Goal: Task Accomplishment & Management: Manage account settings

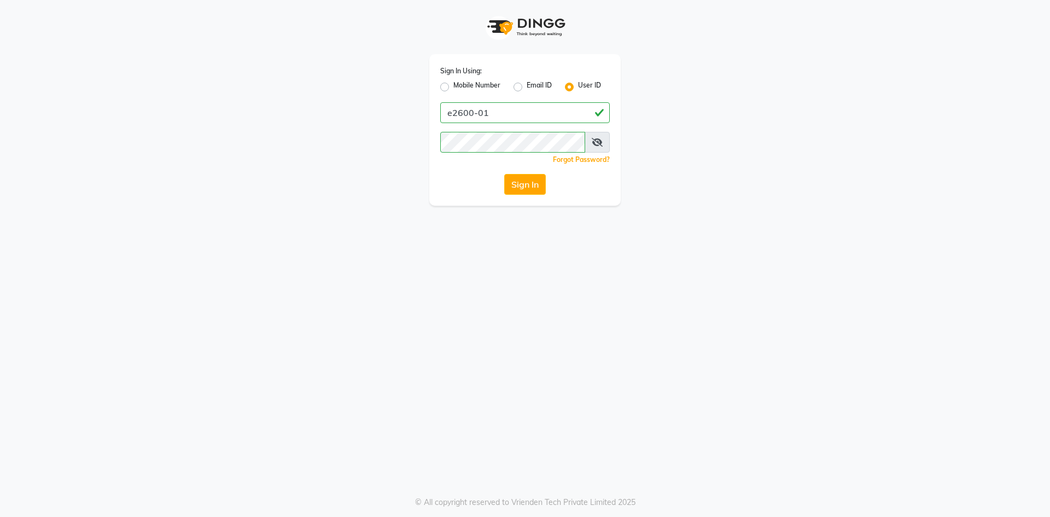
click at [516, 182] on button "Sign In" at bounding box center [525, 184] width 42 height 21
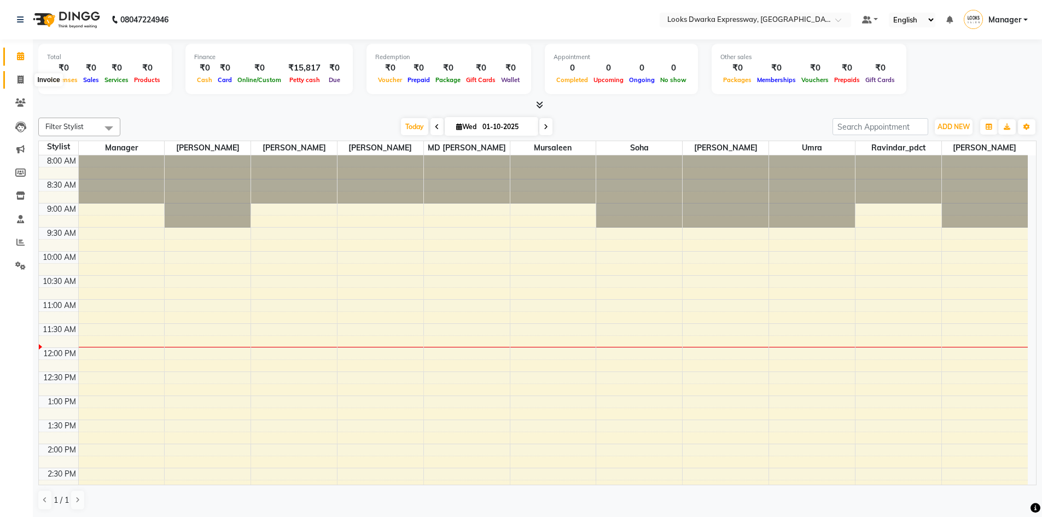
drag, startPoint x: 16, startPoint y: 76, endPoint x: 45, endPoint y: 73, distance: 28.6
click at [16, 76] on span at bounding box center [20, 80] width 19 height 13
select select "6011"
select select "service"
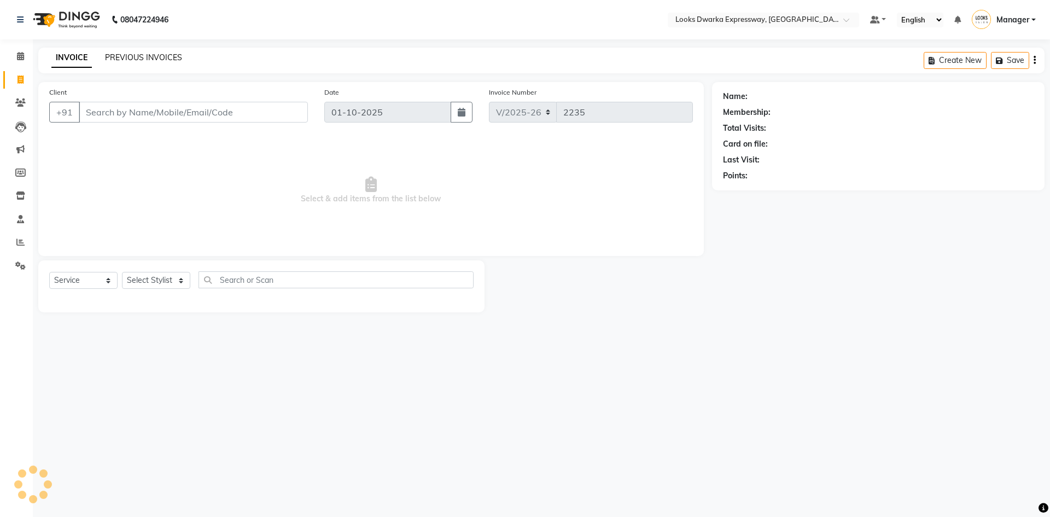
click at [161, 57] on link "PREVIOUS INVOICES" at bounding box center [143, 58] width 77 height 10
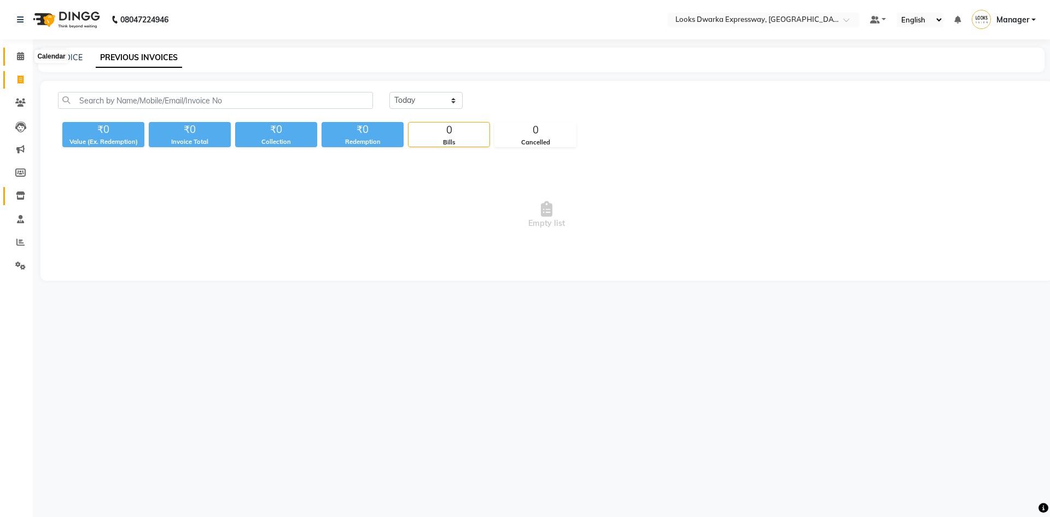
drag, startPoint x: 20, startPoint y: 59, endPoint x: 5, endPoint y: 199, distance: 141.4
click at [20, 59] on icon at bounding box center [20, 56] width 7 height 8
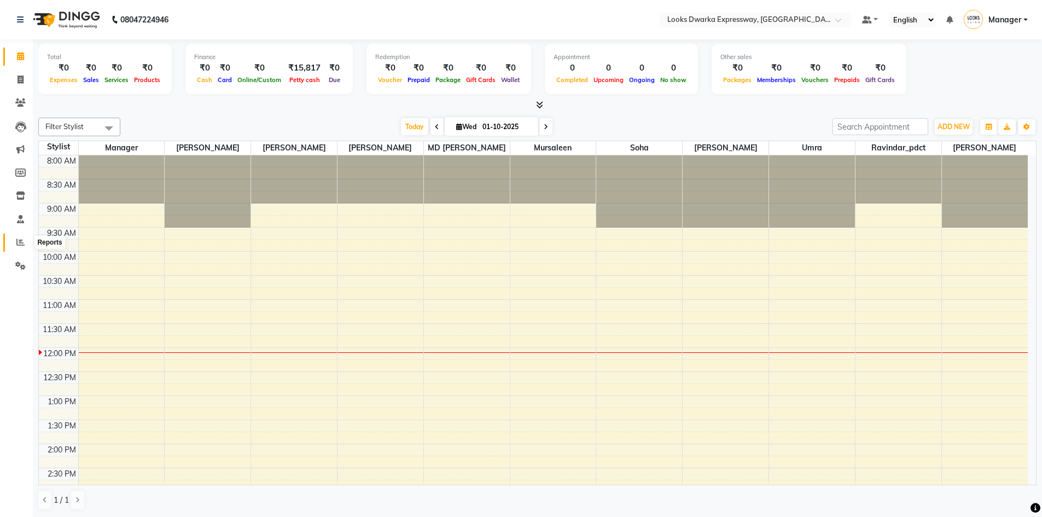
click at [19, 242] on icon at bounding box center [20, 242] width 8 height 8
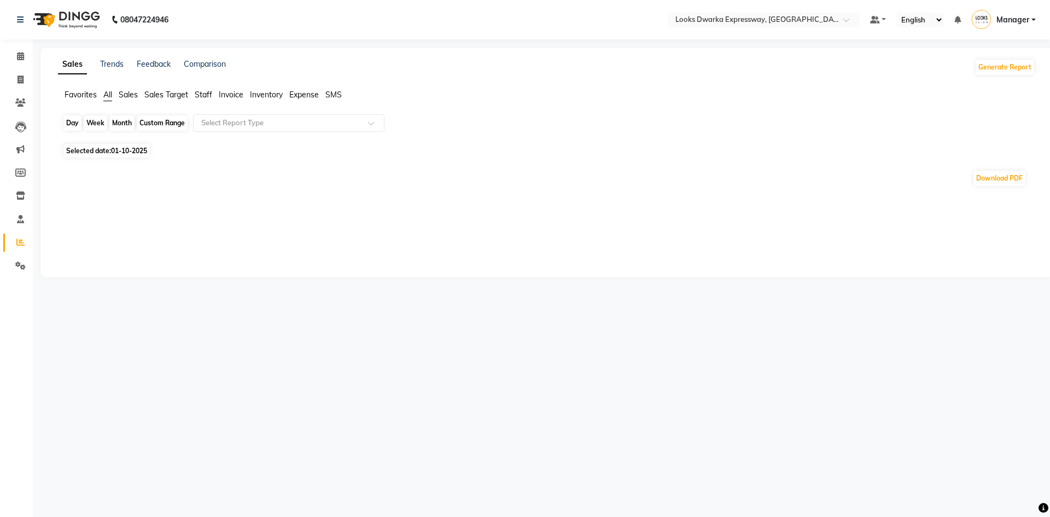
click at [68, 121] on div "Day" at bounding box center [72, 122] width 18 height 15
select select "10"
select select "2025"
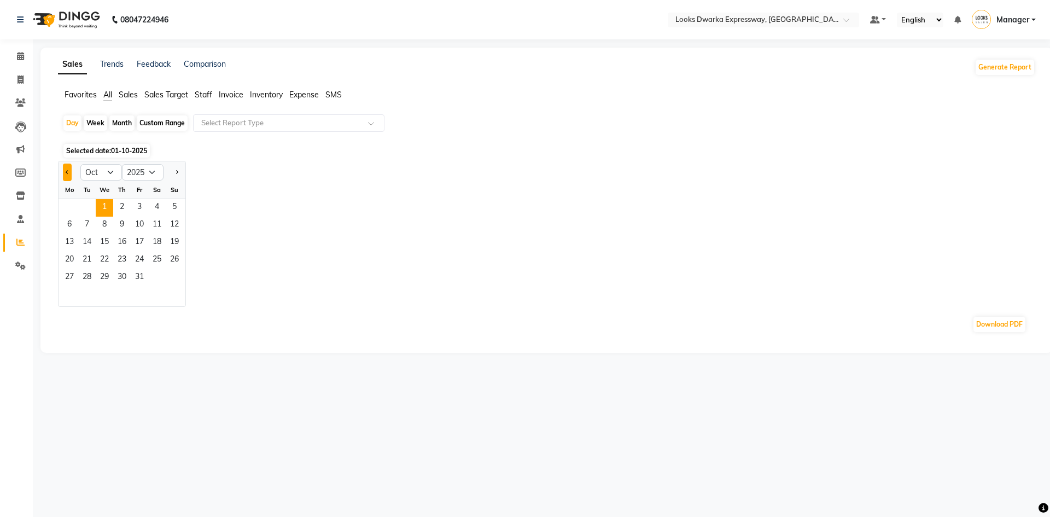
click at [63, 174] on button "Previous month" at bounding box center [67, 173] width 9 height 18
select select "9"
click at [84, 277] on span "30" at bounding box center [87, 278] width 18 height 18
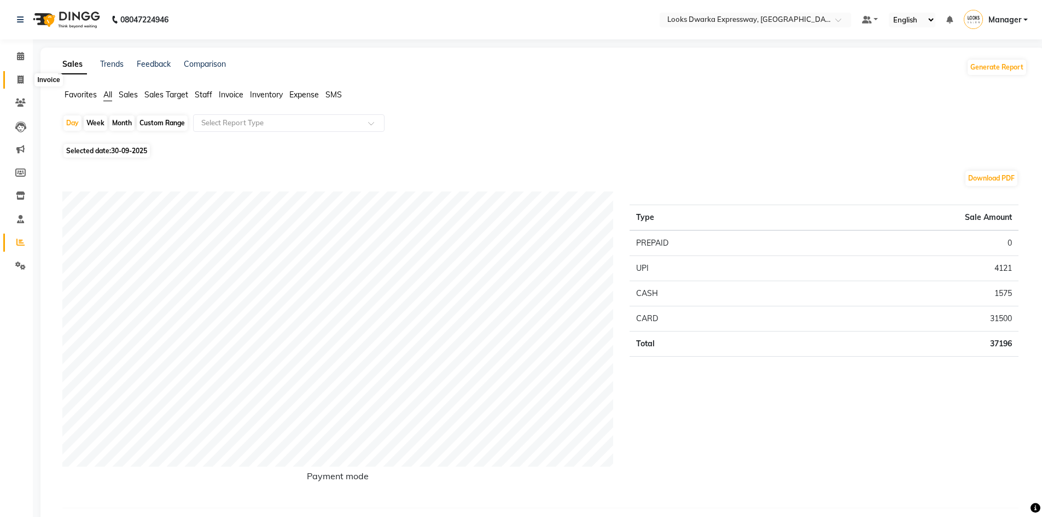
click at [15, 78] on span at bounding box center [20, 80] width 19 height 13
select select "6011"
select select "service"
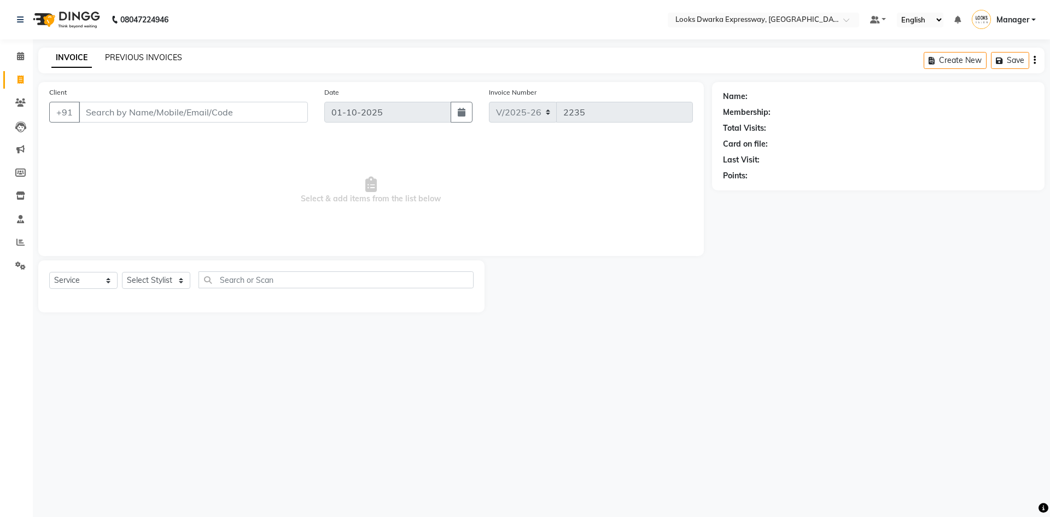
click at [126, 58] on link "PREVIOUS INVOICES" at bounding box center [143, 58] width 77 height 10
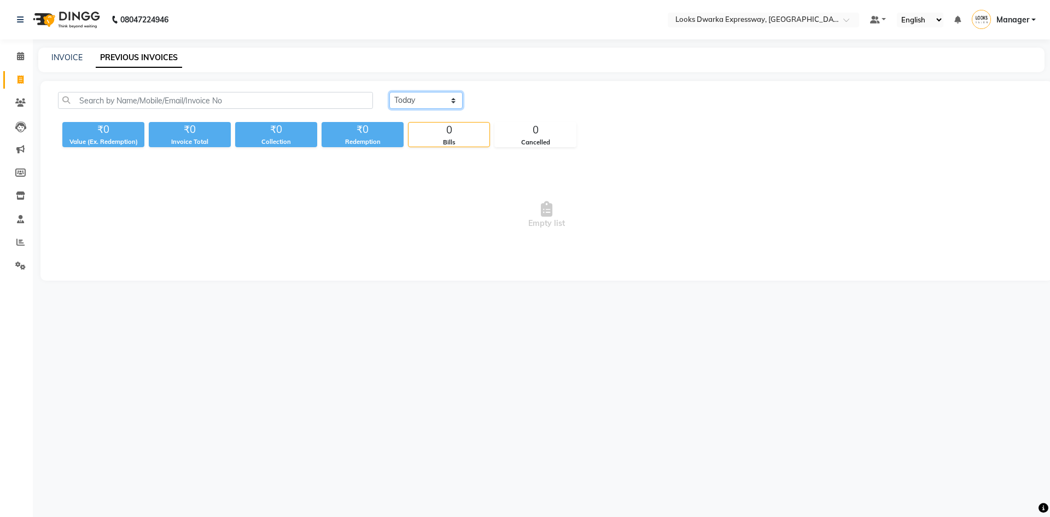
click at [443, 105] on select "Today Yesterday Custom Range" at bounding box center [425, 100] width 73 height 17
select select "yesterday"
click at [389, 92] on select "Today Yesterday Custom Range" at bounding box center [425, 100] width 73 height 17
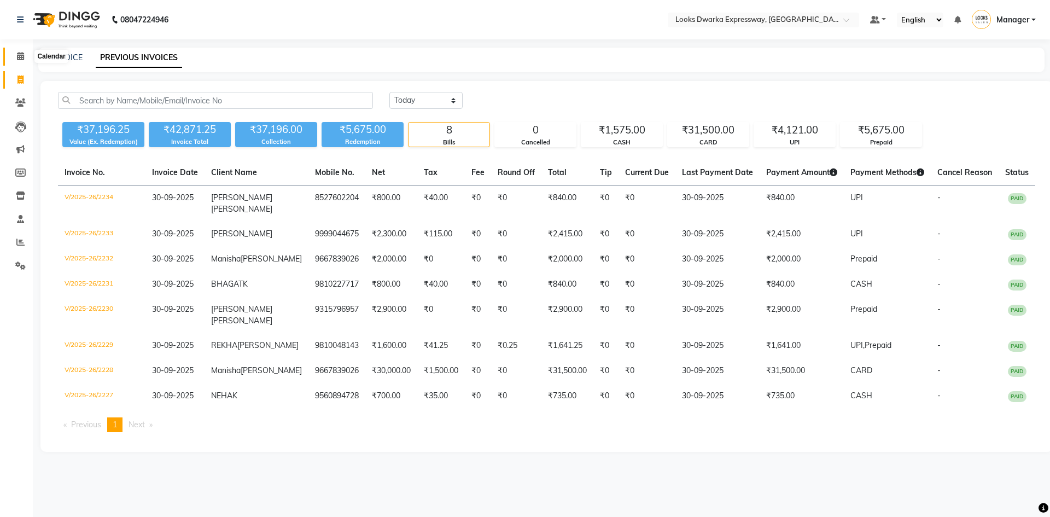
click at [22, 56] on icon at bounding box center [20, 56] width 7 height 8
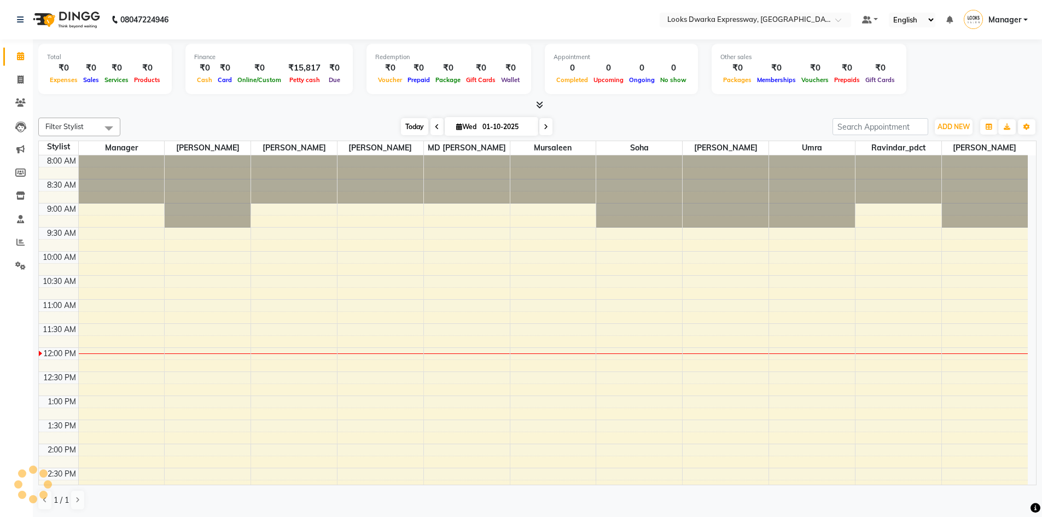
click at [412, 127] on span "Today" at bounding box center [414, 126] width 27 height 17
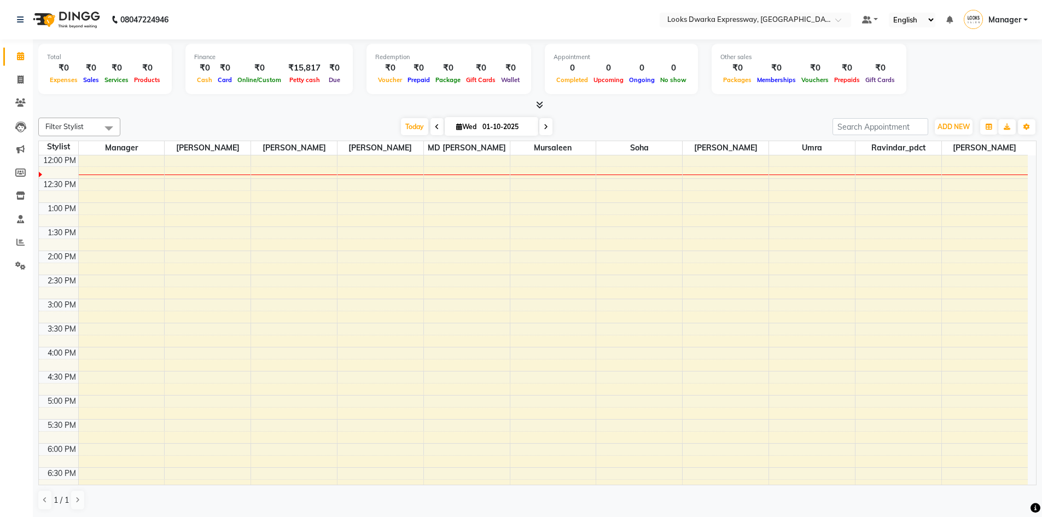
click at [691, 100] on div at bounding box center [537, 105] width 998 height 11
click at [285, 117] on div "Filter Stylist Select All Manager Yashika RIJVAN AHMAD SALIM MD Irshad Mursalee…" at bounding box center [537, 313] width 998 height 401
click at [242, 107] on div at bounding box center [537, 105] width 998 height 11
click at [262, 106] on div at bounding box center [537, 105] width 998 height 11
click at [436, 123] on span at bounding box center [436, 126] width 13 height 17
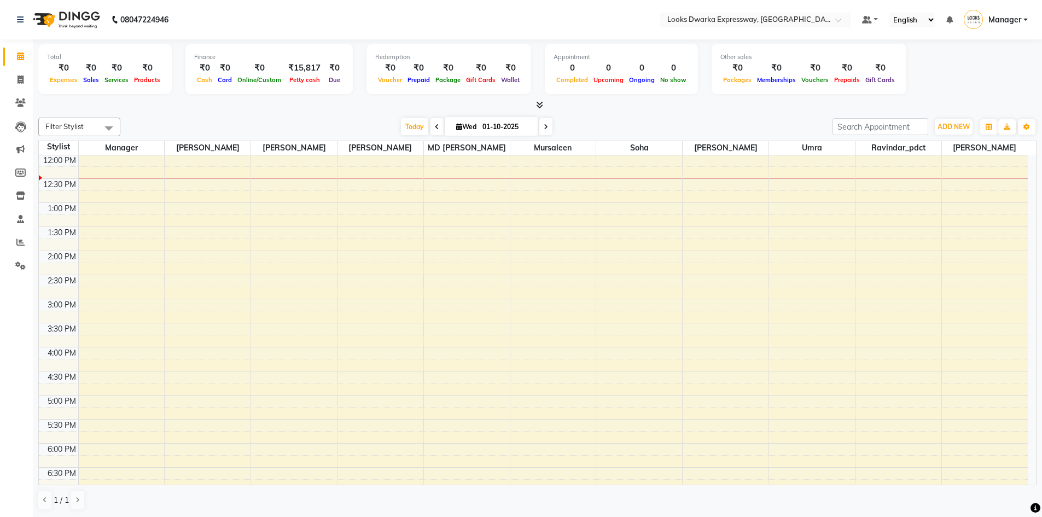
type input "30-09-2025"
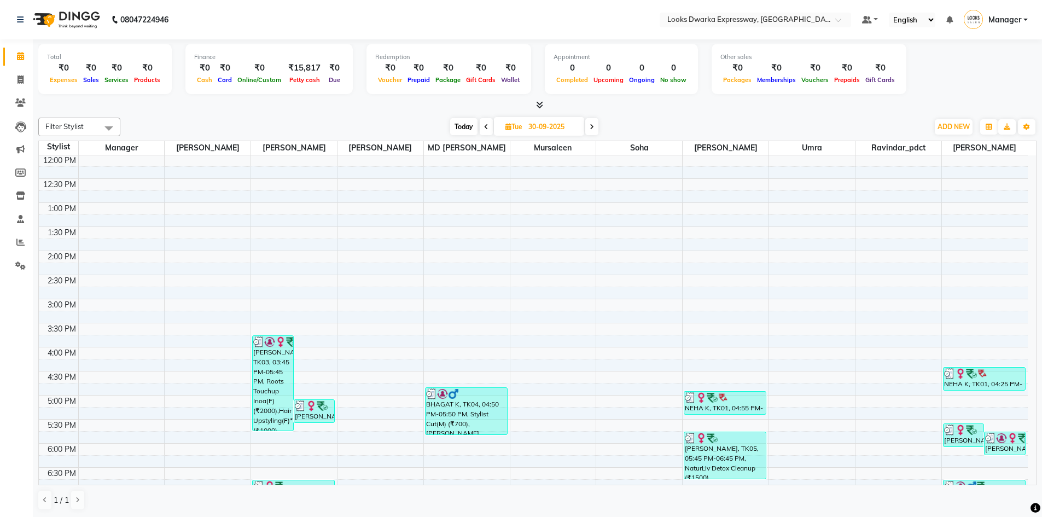
scroll to position [302, 0]
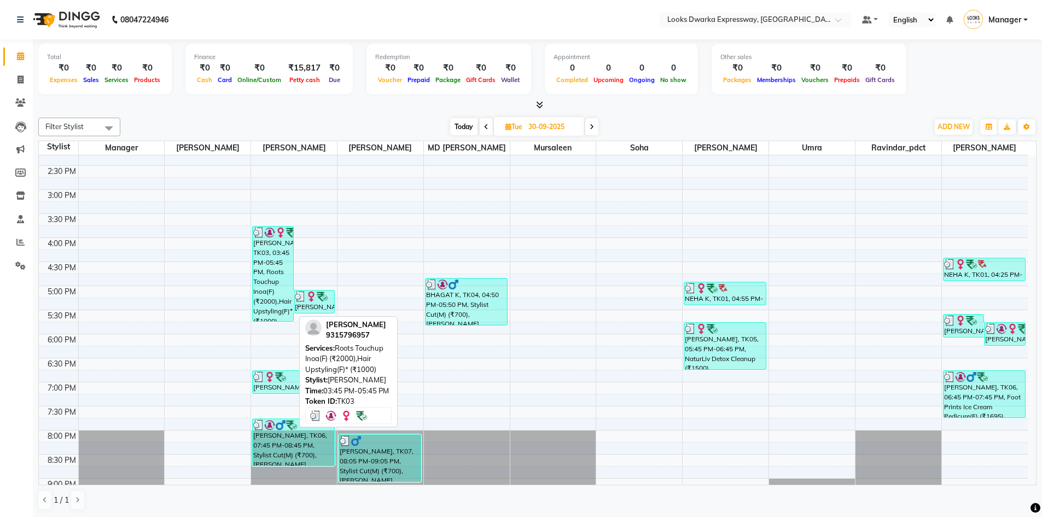
click at [275, 290] on div "SAPNA SINGH, TK03, 03:45 PM-05:45 PM, Roots Touchup Inoa(F) (₹2000),Hair Upstyl…" at bounding box center [273, 273] width 40 height 95
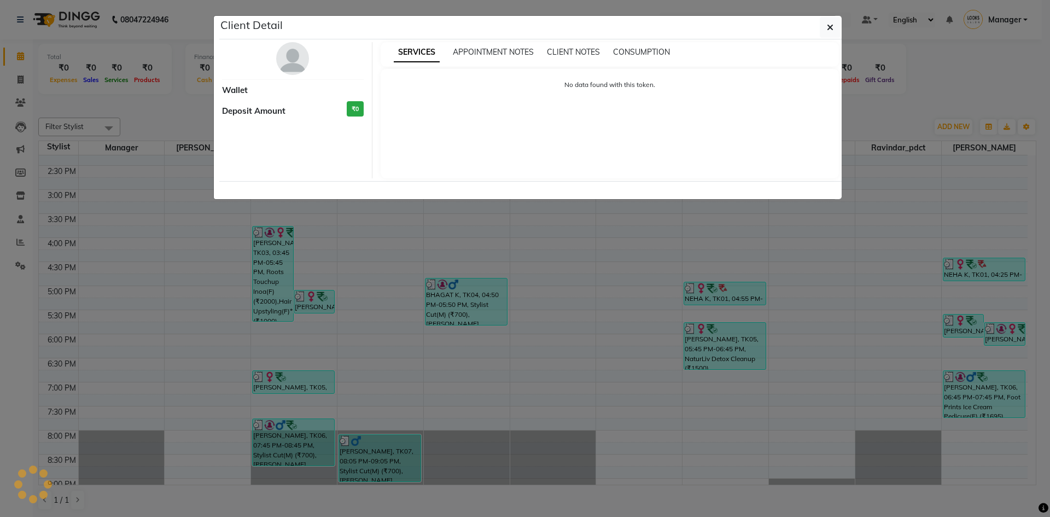
select select "3"
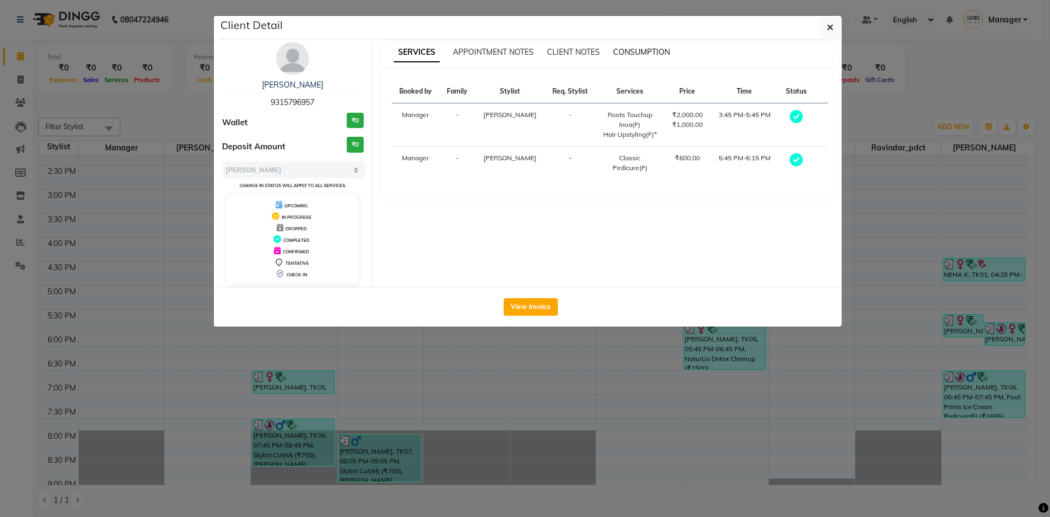
click at [643, 54] on span "CONSUMPTION" at bounding box center [641, 52] width 57 height 10
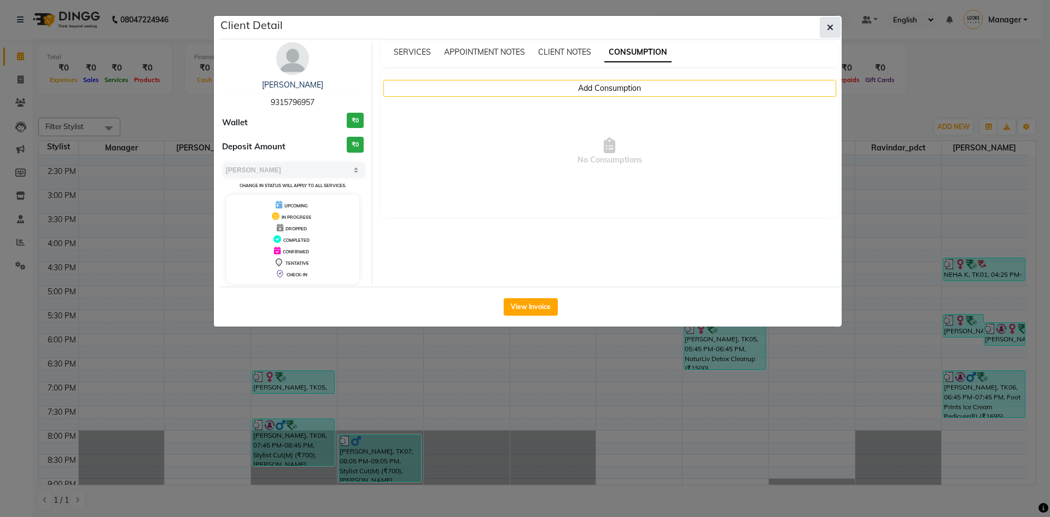
click at [826, 29] on button "button" at bounding box center [830, 27] width 21 height 21
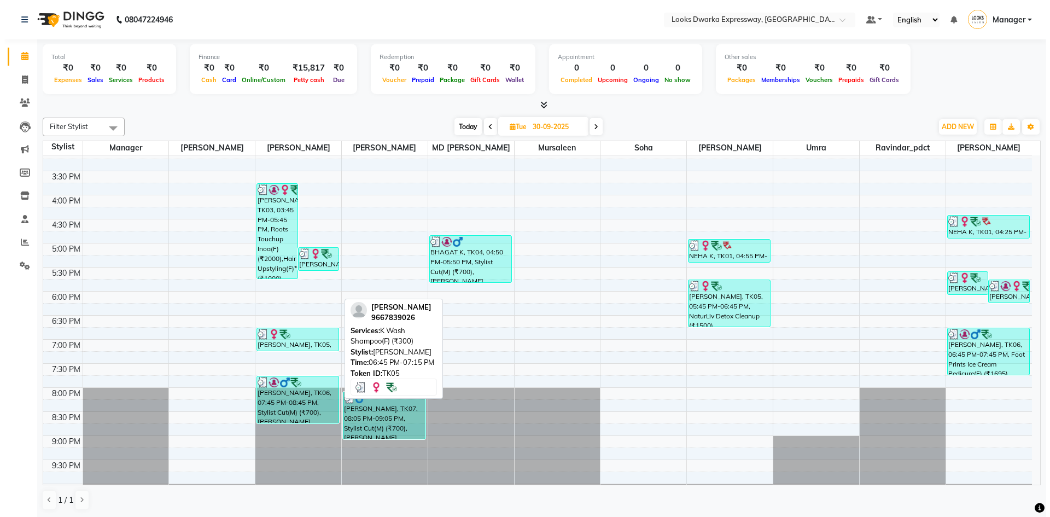
scroll to position [283, 0]
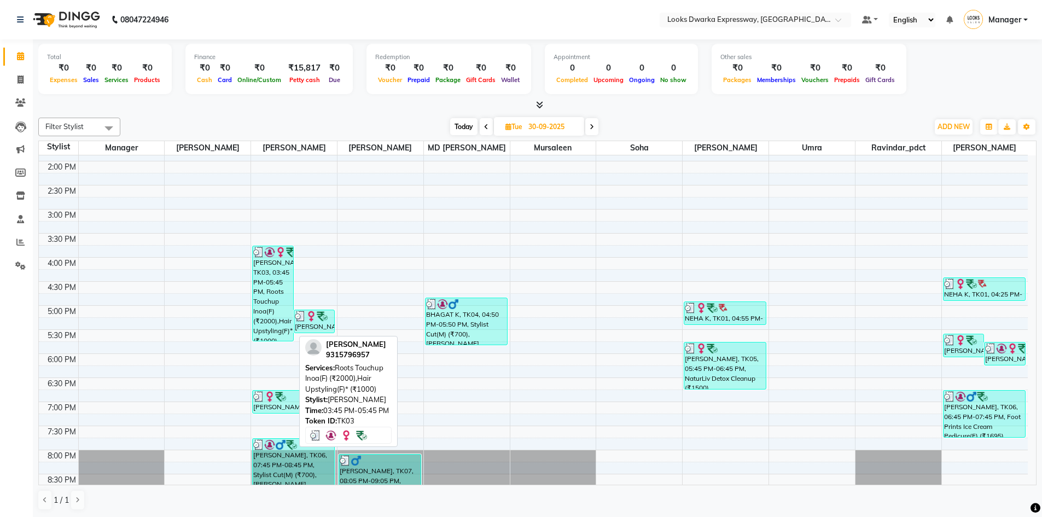
click at [272, 280] on div "SAPNA SINGH, TK03, 03:45 PM-05:45 PM, Roots Touchup Inoa(F) (₹2000),Hair Upstyl…" at bounding box center [273, 293] width 40 height 95
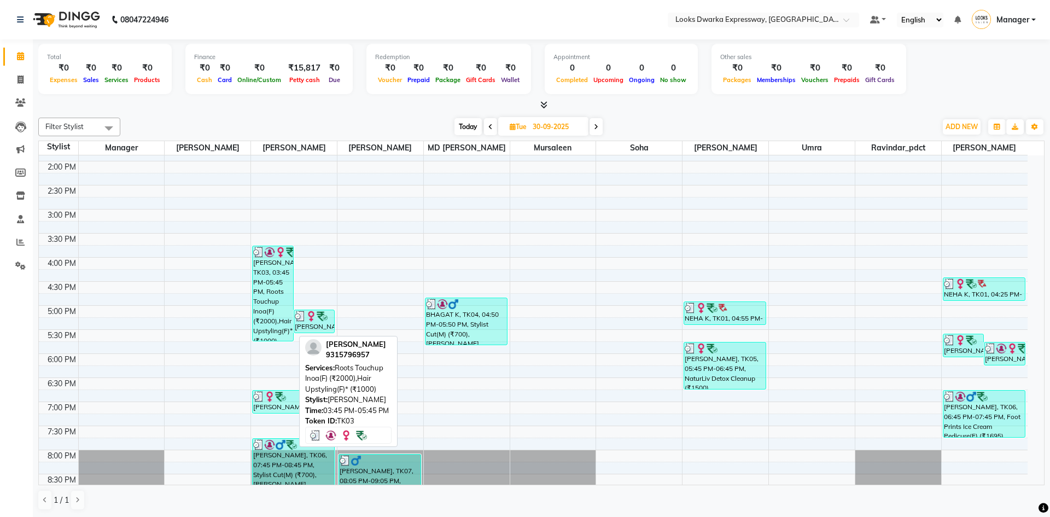
select select "3"
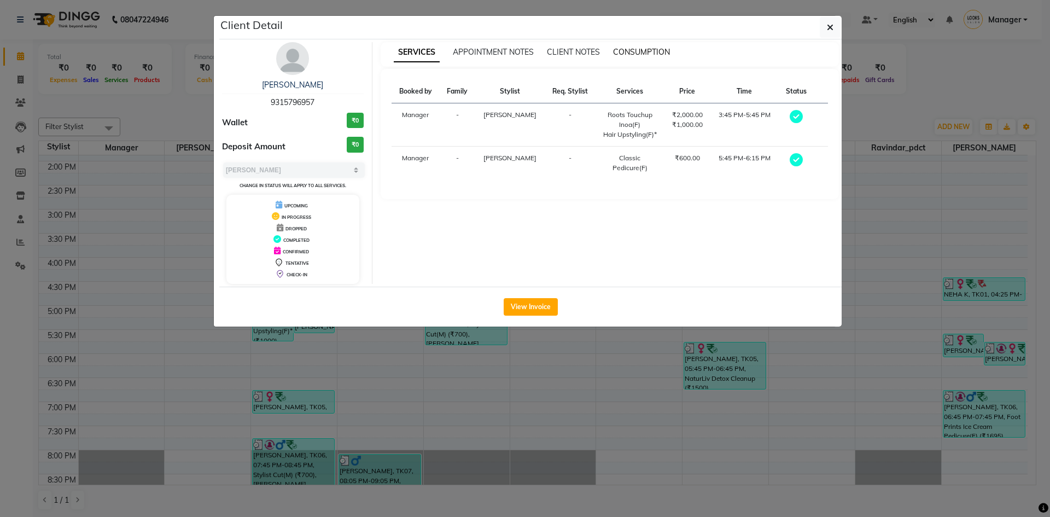
click at [626, 51] on span "CONSUMPTION" at bounding box center [641, 52] width 57 height 10
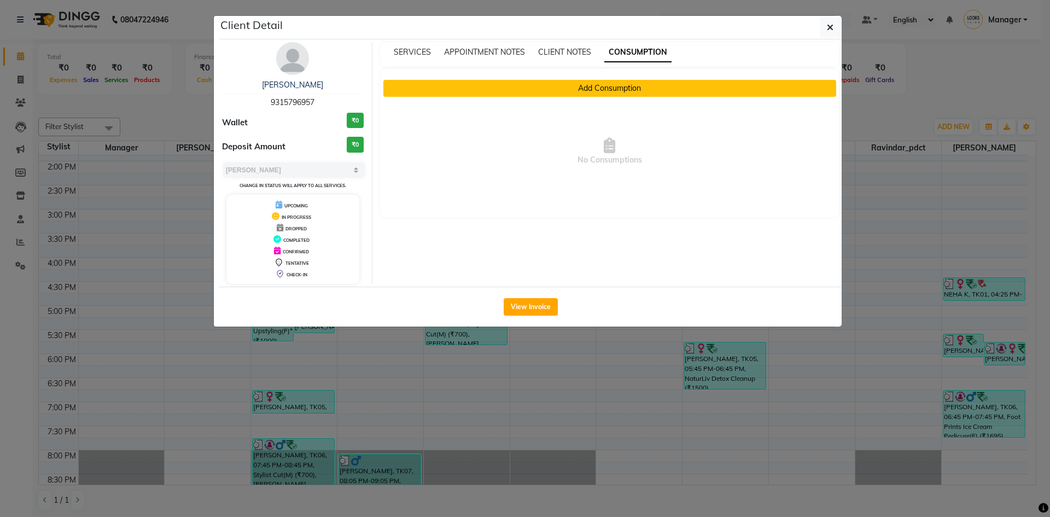
click at [539, 92] on button "Add Consumption" at bounding box center [609, 88] width 453 height 17
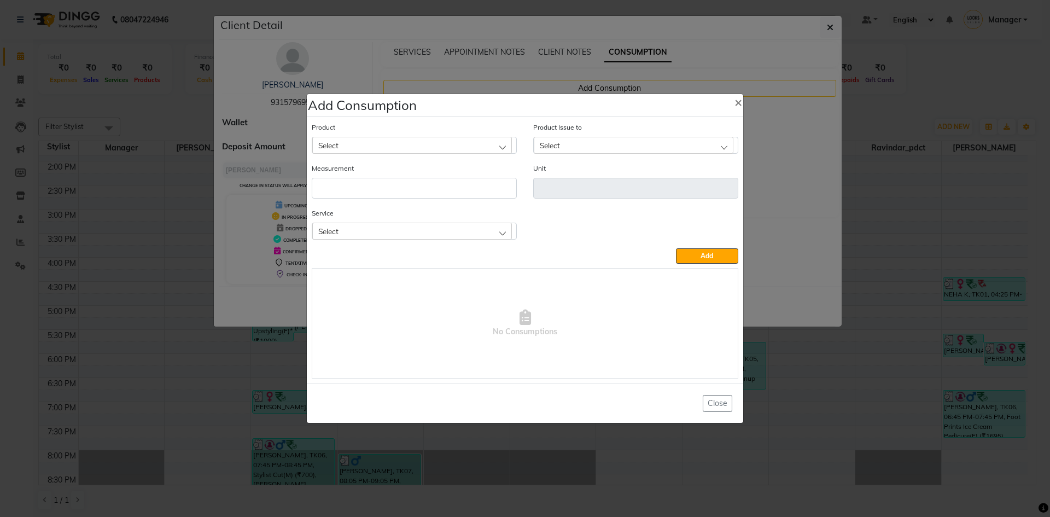
click at [436, 145] on div "Select" at bounding box center [412, 145] width 200 height 16
type input "4 ino"
click at [395, 184] on li "4 Inoa" at bounding box center [414, 192] width 204 height 22
type input "ML"
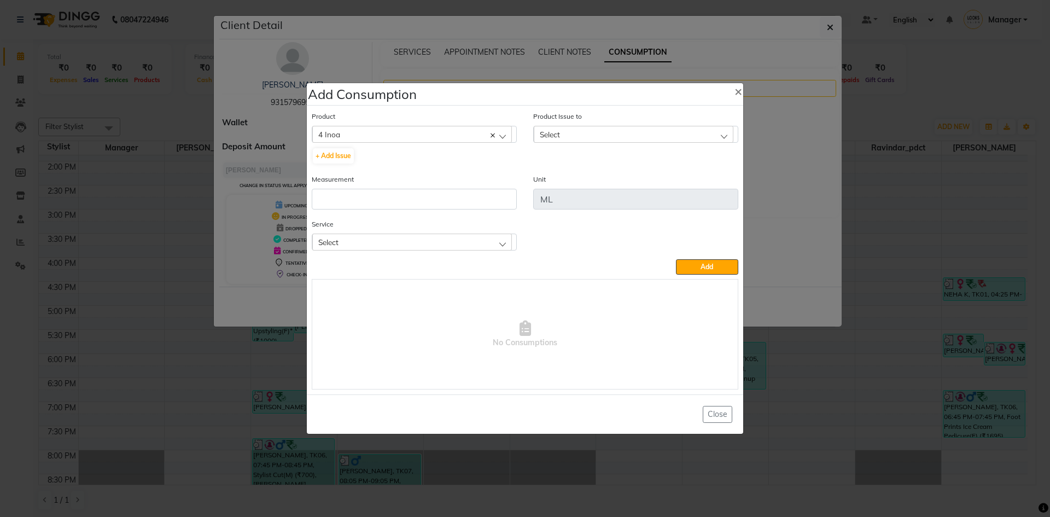
click at [554, 133] on span "Select" at bounding box center [550, 134] width 20 height 9
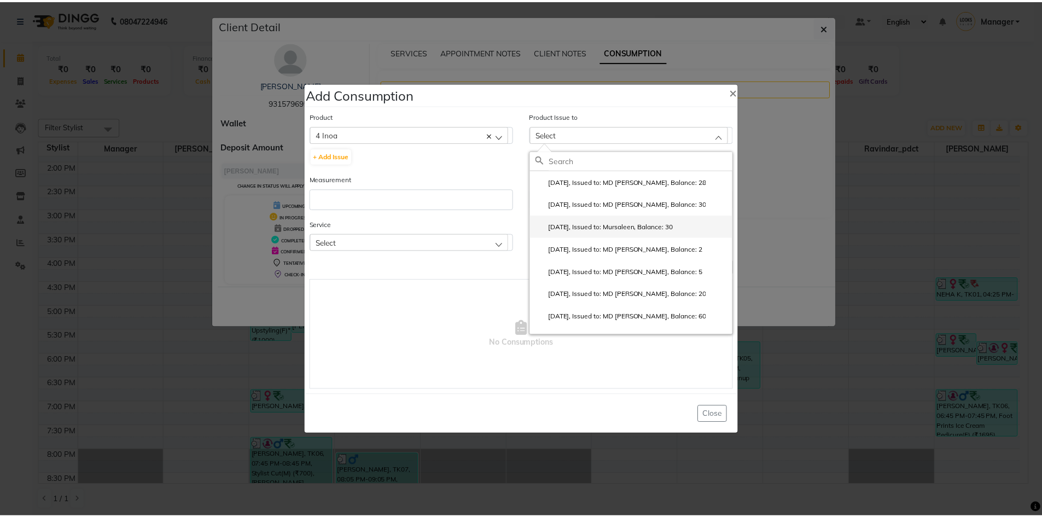
scroll to position [55, 0]
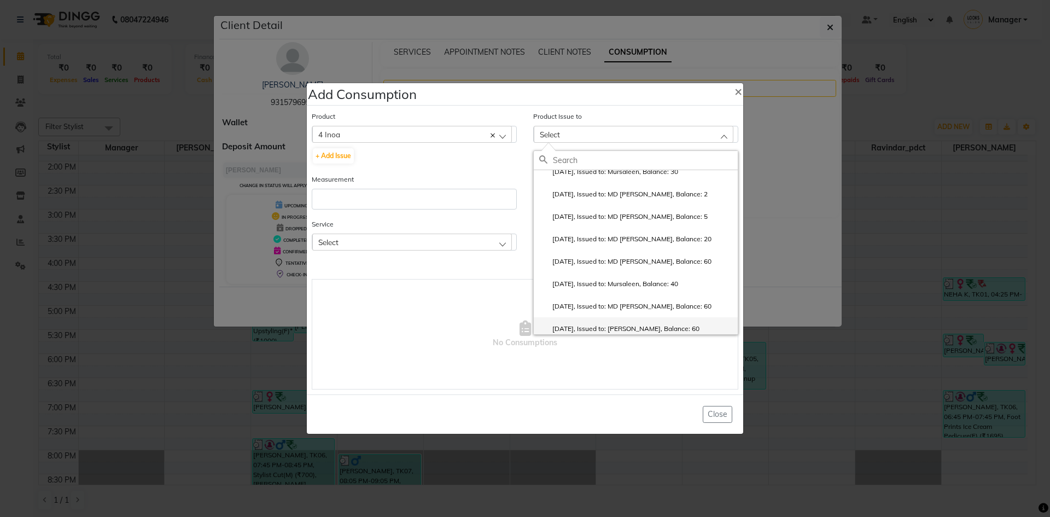
click at [618, 325] on label "2025-08-28, Issued to: SALIM, Balance: 60" at bounding box center [619, 329] width 160 height 10
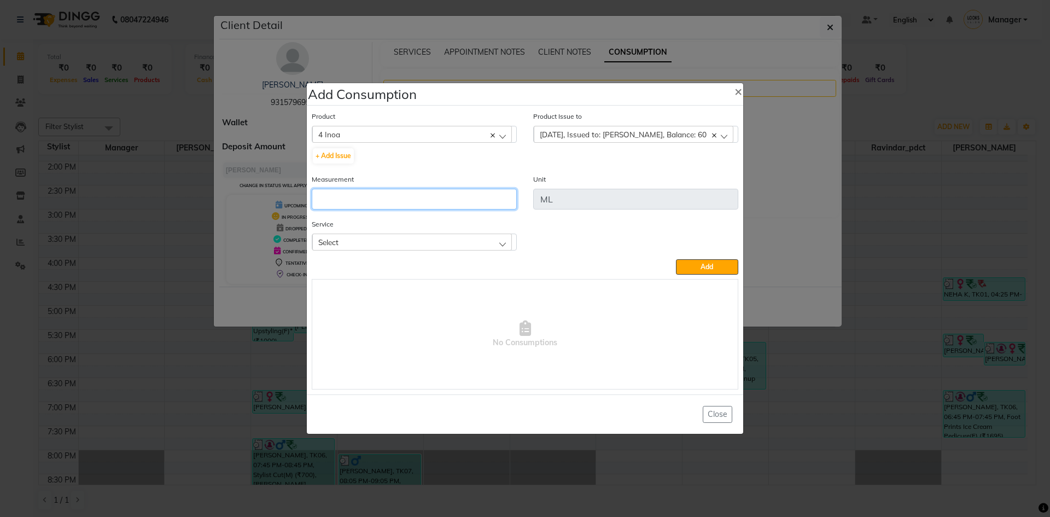
click at [428, 199] on input "number" at bounding box center [414, 199] width 205 height 21
type input "45"
click at [494, 244] on div "Select" at bounding box center [412, 242] width 200 height 16
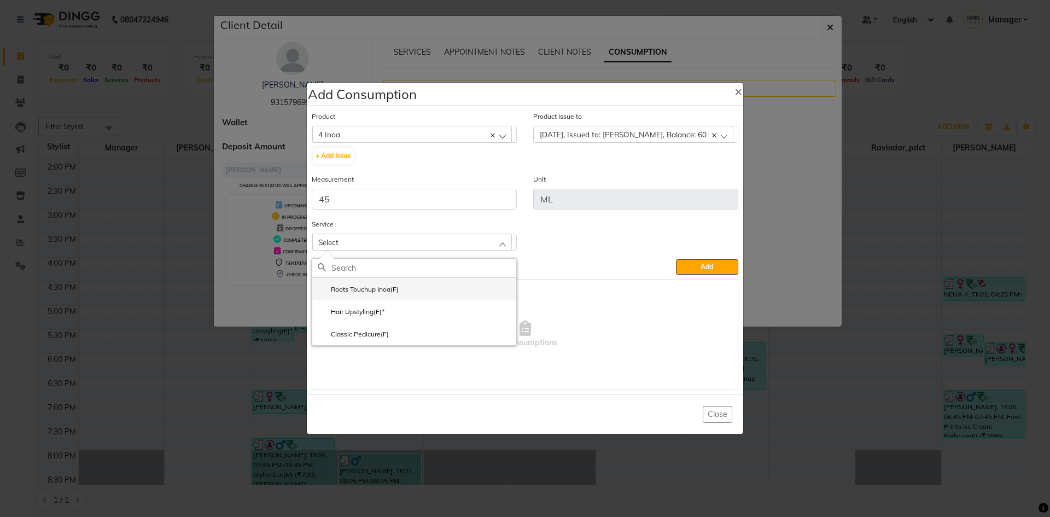
click at [458, 290] on li "Roots Touchup Inoa(F)" at bounding box center [414, 289] width 204 height 22
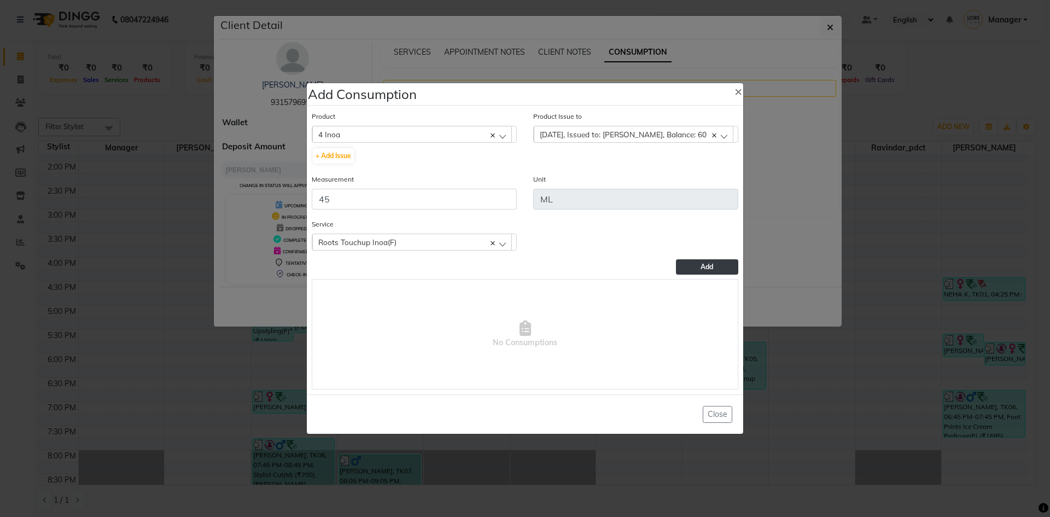
click at [705, 264] on span "Add" at bounding box center [707, 267] width 13 height 8
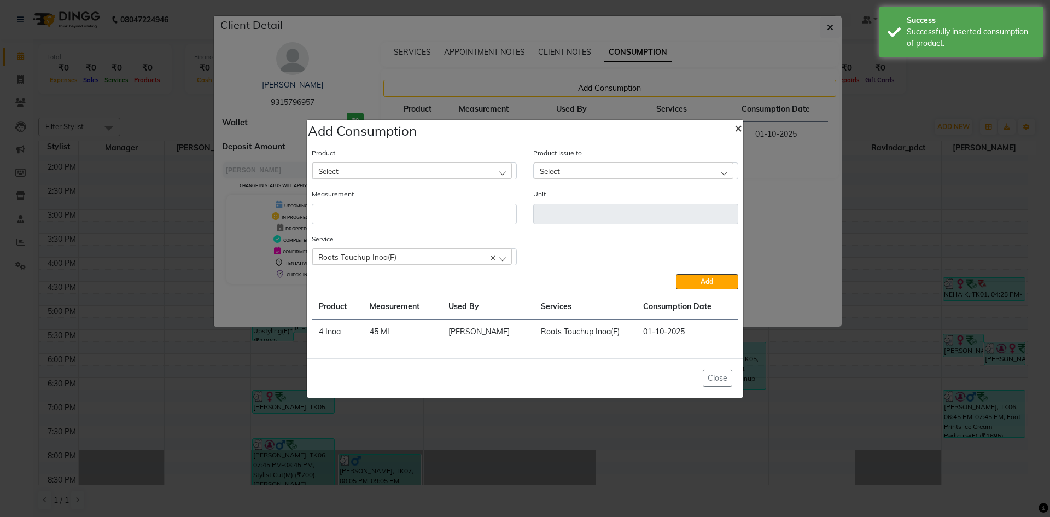
click at [737, 127] on span "×" at bounding box center [739, 127] width 8 height 16
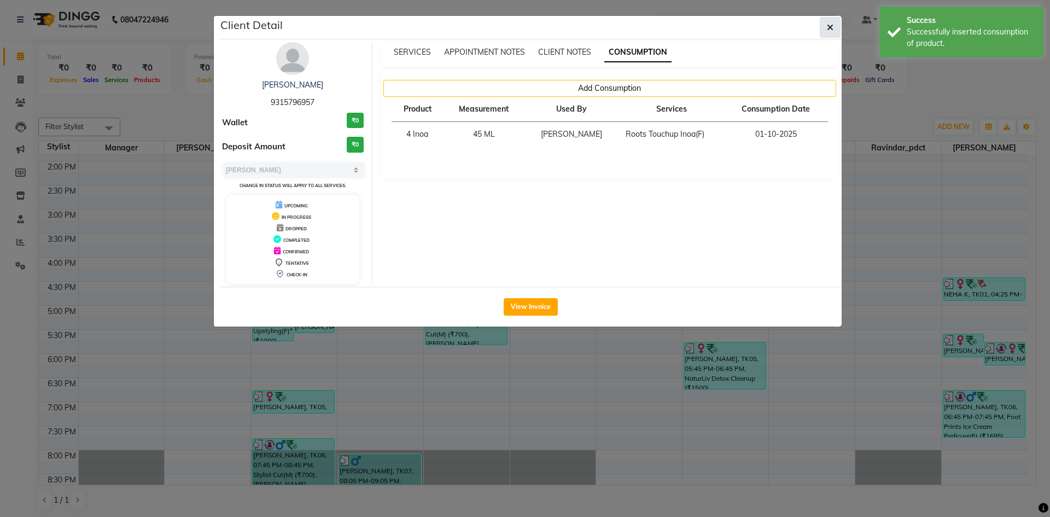
click at [832, 34] on button "button" at bounding box center [830, 27] width 21 height 21
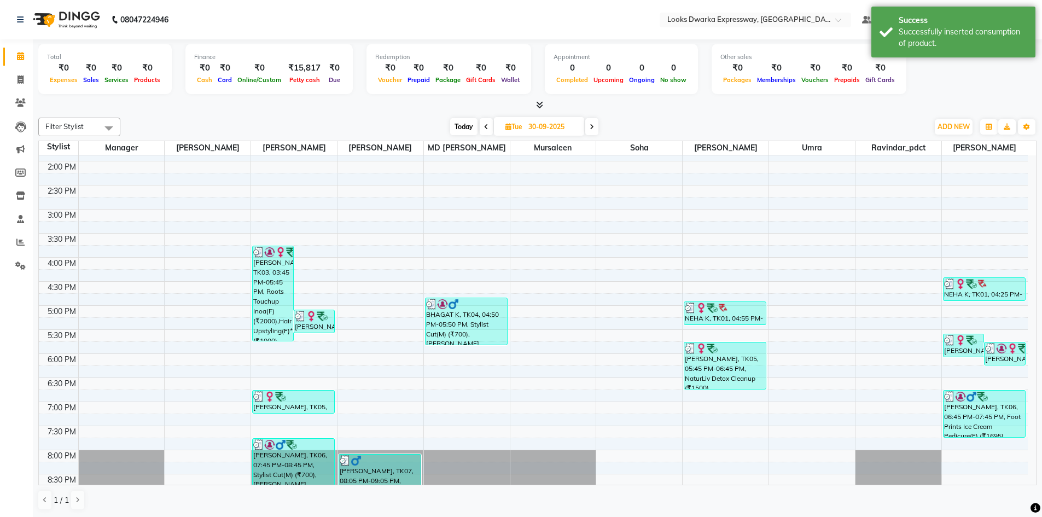
click at [812, 125] on div "Today Tue 30-09-2025" at bounding box center [524, 127] width 797 height 16
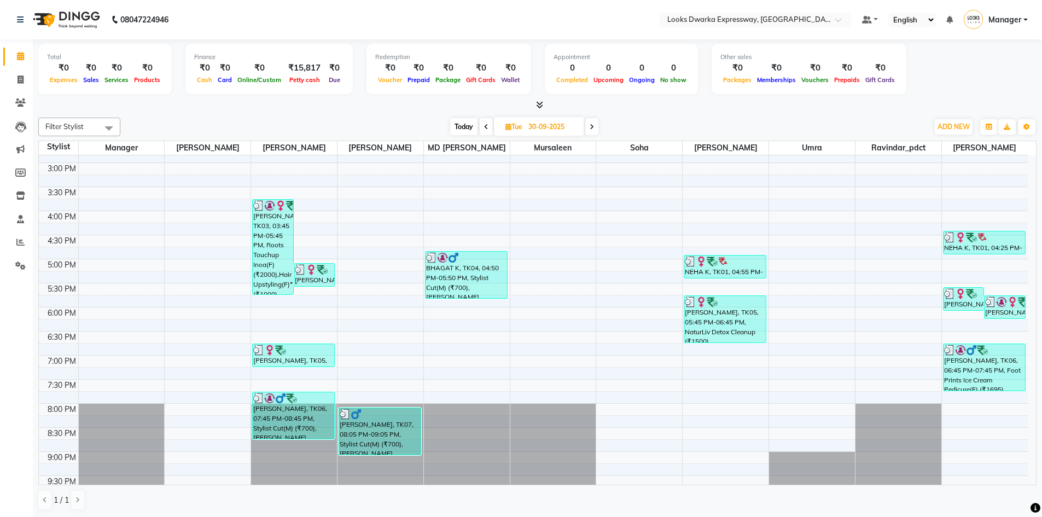
scroll to position [392, 0]
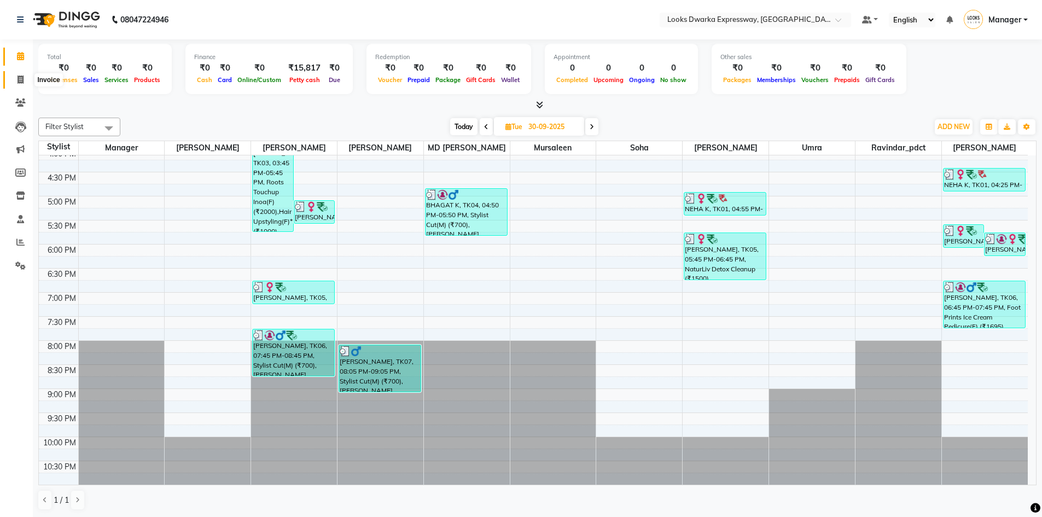
click at [18, 76] on icon at bounding box center [21, 79] width 6 height 8
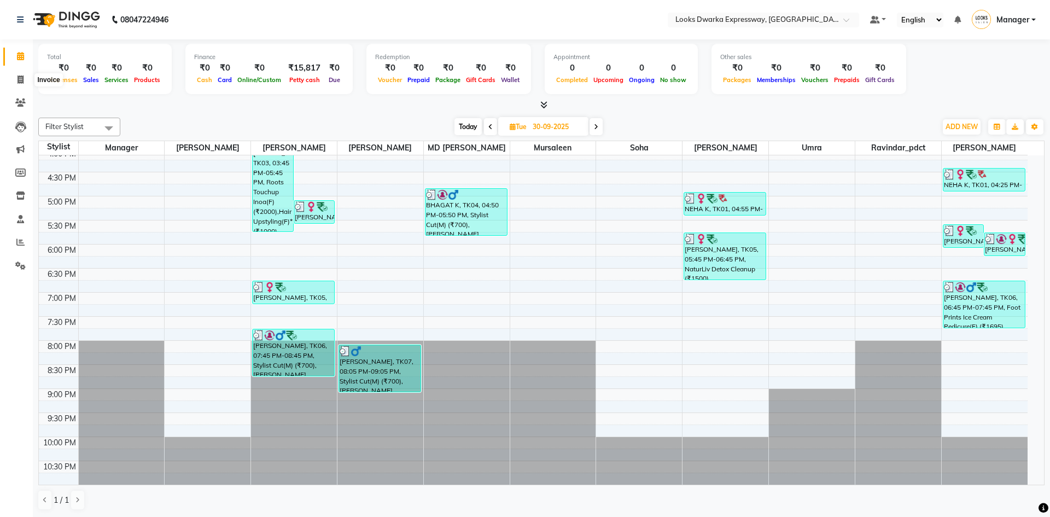
select select "6011"
select select "service"
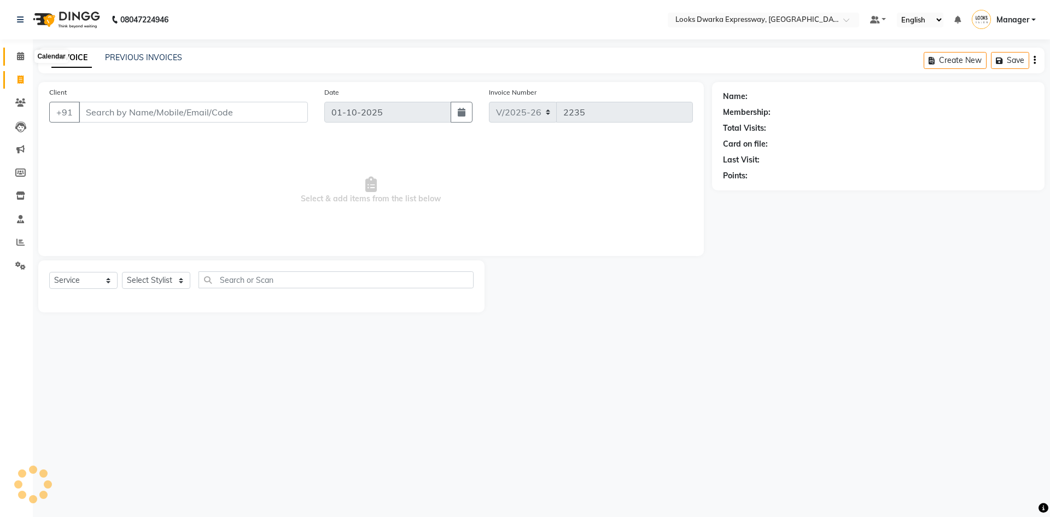
click at [15, 57] on span at bounding box center [20, 56] width 19 height 13
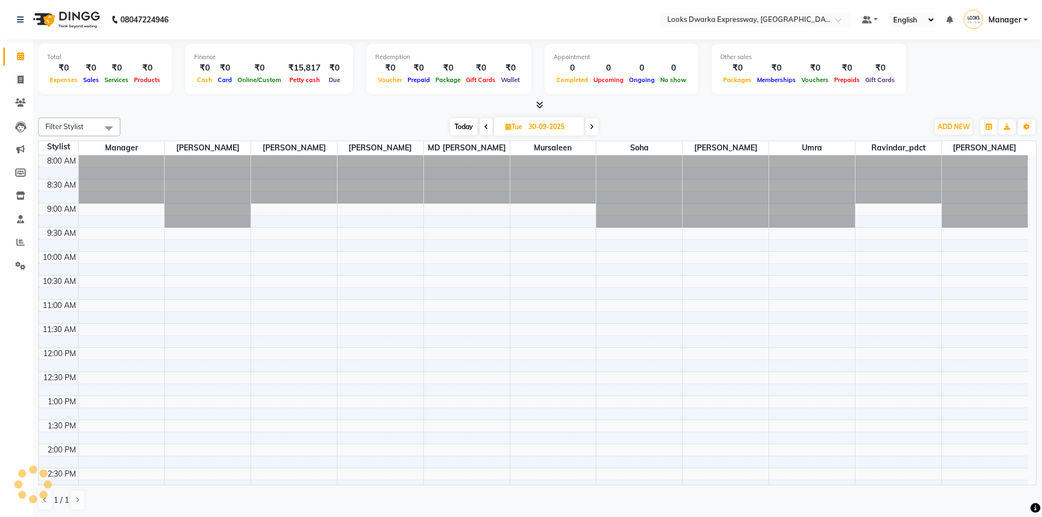
click at [237, 119] on div "Today Tue 30-09-2025" at bounding box center [524, 127] width 797 height 16
click at [462, 125] on span "Today" at bounding box center [463, 126] width 27 height 17
type input "01-10-2025"
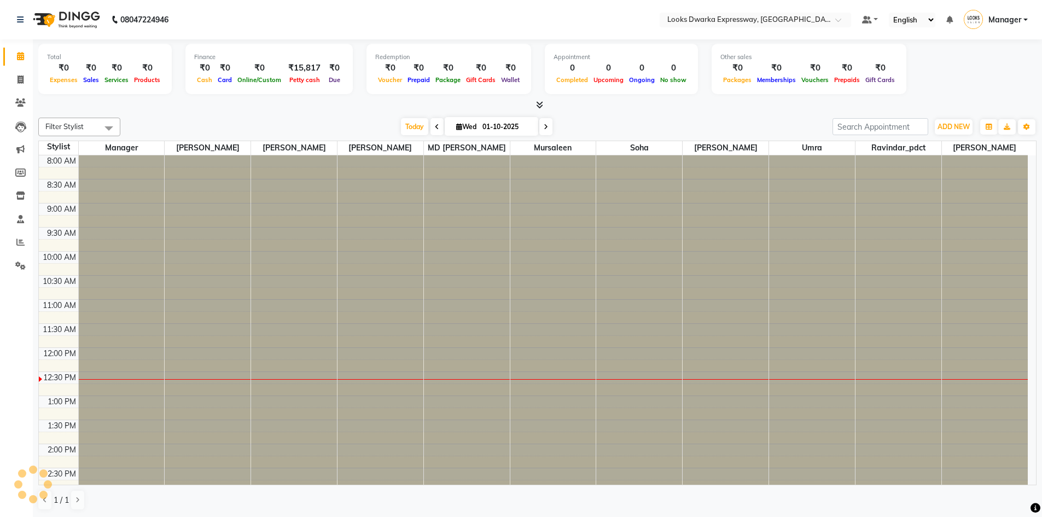
scroll to position [193, 0]
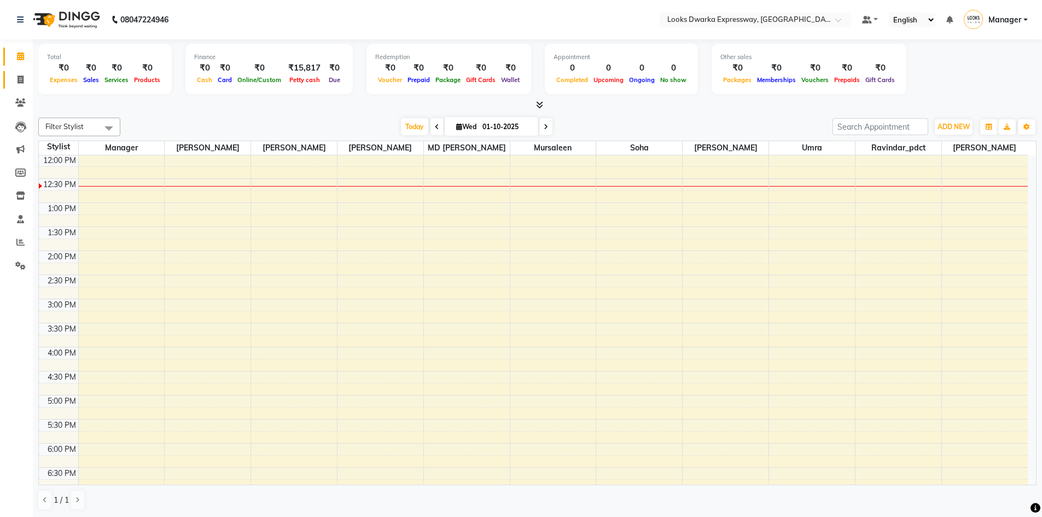
click at [18, 72] on link "Invoice" at bounding box center [16, 80] width 26 height 18
select select "service"
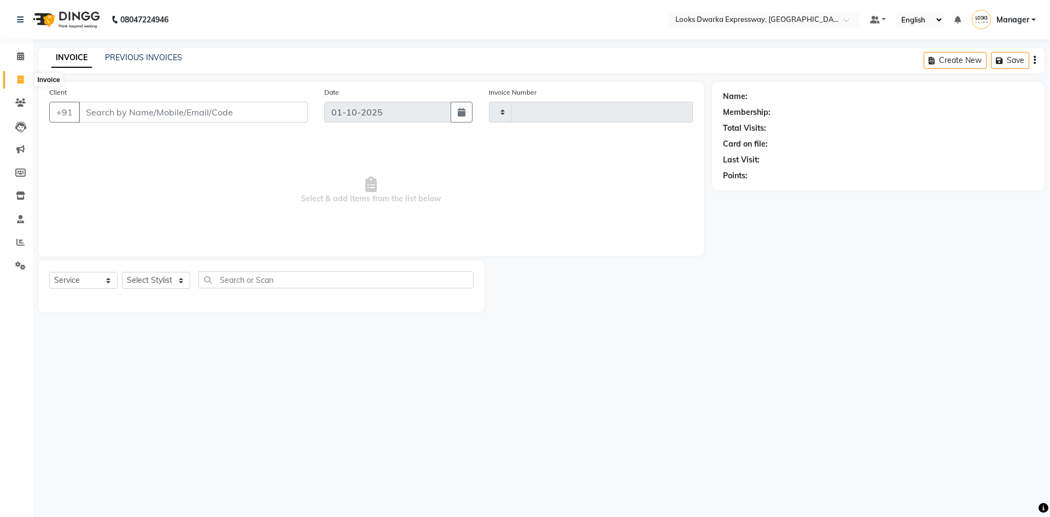
type input "2235"
select select "6011"
click at [140, 108] on input "Client" at bounding box center [193, 112] width 229 height 21
click at [152, 283] on select "Select Stylist Manager MD Irshad Mursaleen Ravindar_pdct RIJVAN AHMAD SALIM Sim…" at bounding box center [156, 280] width 68 height 17
select select "43631"
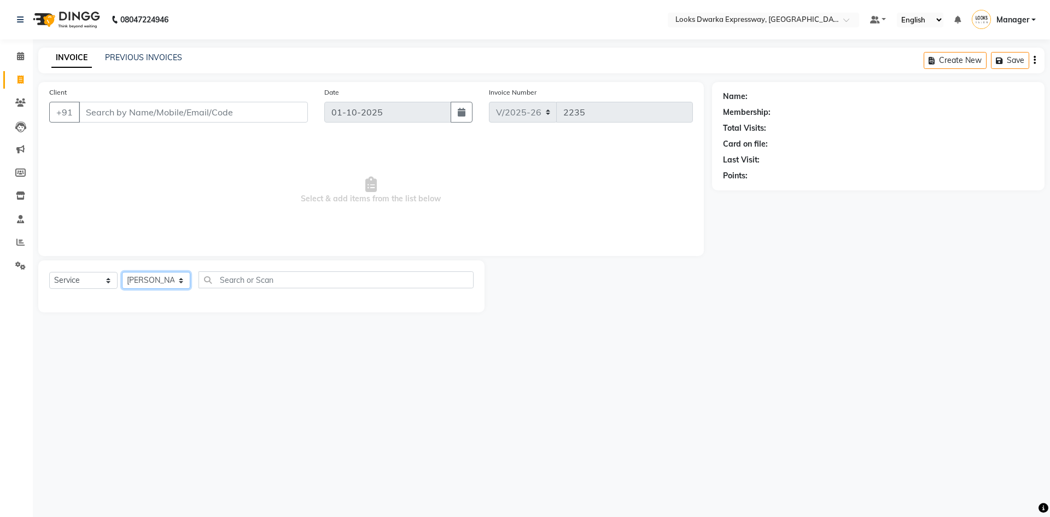
click at [122, 272] on select "Select Stylist Manager MD Irshad Mursaleen Ravindar_pdct RIJVAN AHMAD SALIM Sim…" at bounding box center [156, 280] width 68 height 17
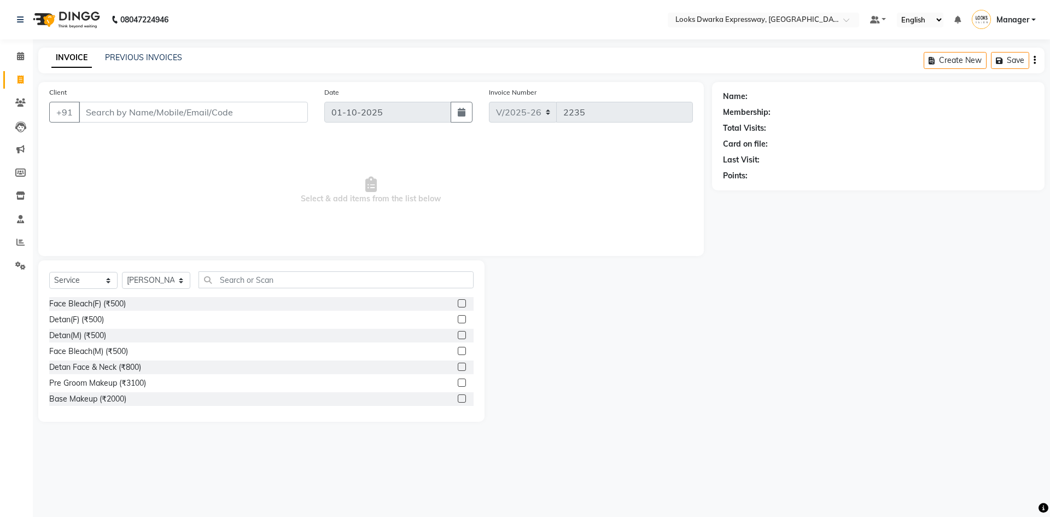
drag, startPoint x: 301, startPoint y: 267, endPoint x: 292, endPoint y: 280, distance: 16.0
click at [294, 277] on div "Select Service Product Membership Package Voucher Prepaid Gift Card Select Styl…" at bounding box center [261, 340] width 446 height 161
click at [292, 280] on input "text" at bounding box center [336, 279] width 275 height 17
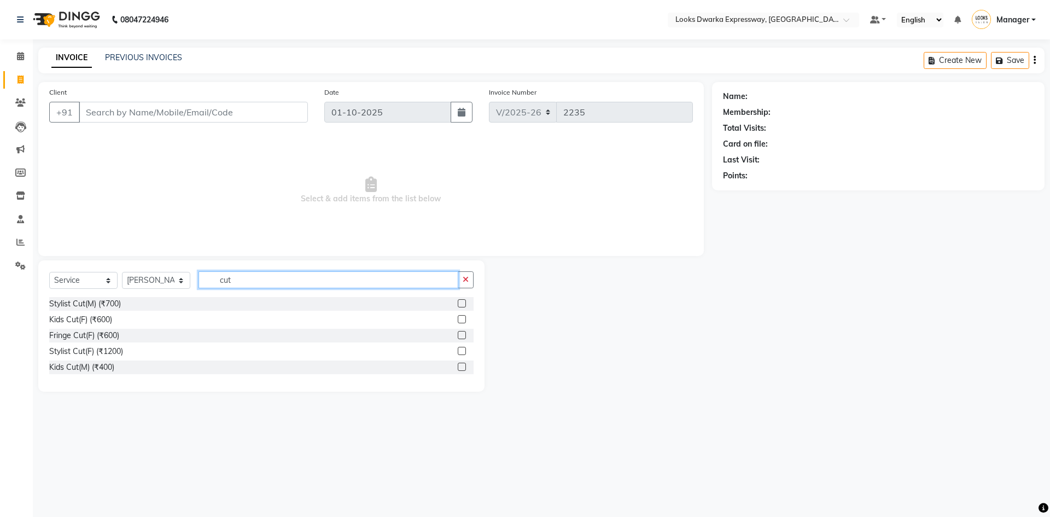
type input "cut"
click at [463, 365] on label at bounding box center [462, 367] width 8 height 8
click at [463, 365] on input "checkbox" at bounding box center [461, 367] width 7 height 7
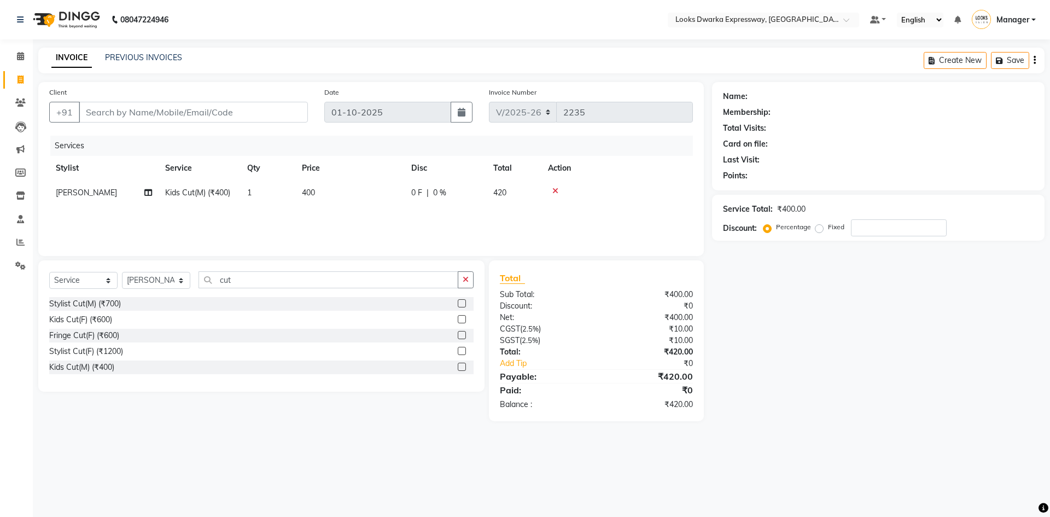
checkbox input "false"
click at [312, 428] on main "INVOICE PREVIOUS INVOICES Create New Save Client +91 Date 01-10-2025 Invoice Nu…" at bounding box center [541, 243] width 1017 height 390
click at [463, 279] on icon "button" at bounding box center [466, 280] width 6 height 8
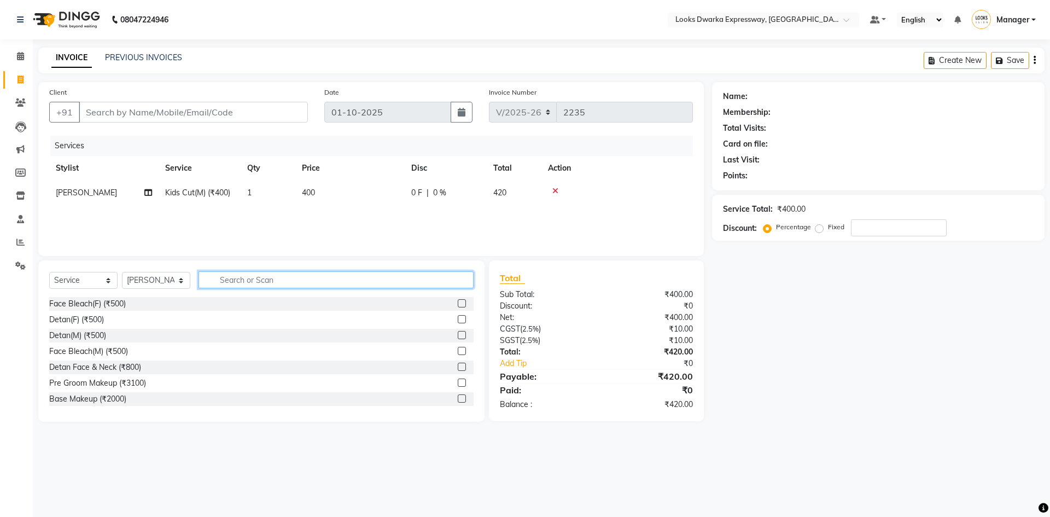
click at [429, 282] on input "text" at bounding box center [336, 279] width 275 height 17
type input "cut"
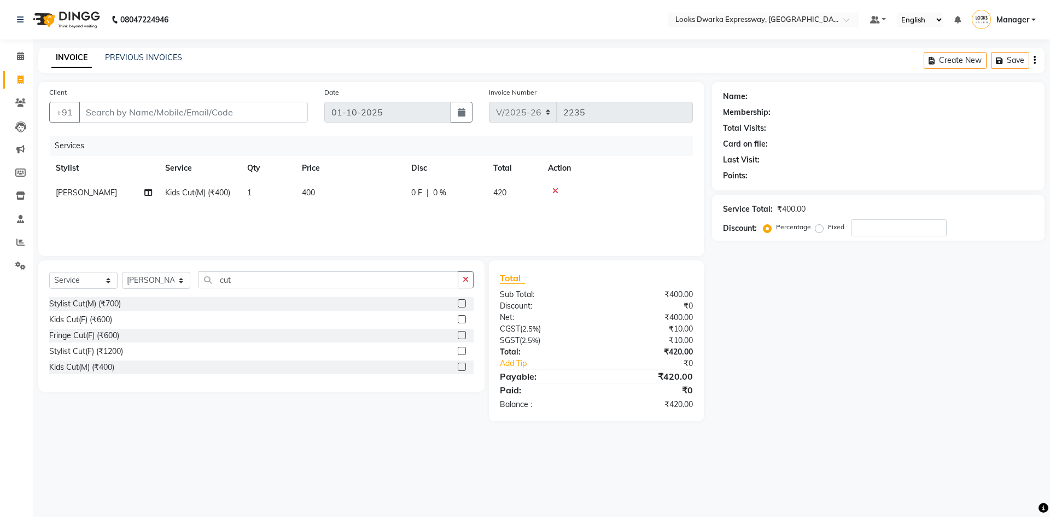
click at [463, 351] on label at bounding box center [462, 351] width 8 height 8
click at [463, 351] on input "checkbox" at bounding box center [461, 351] width 7 height 7
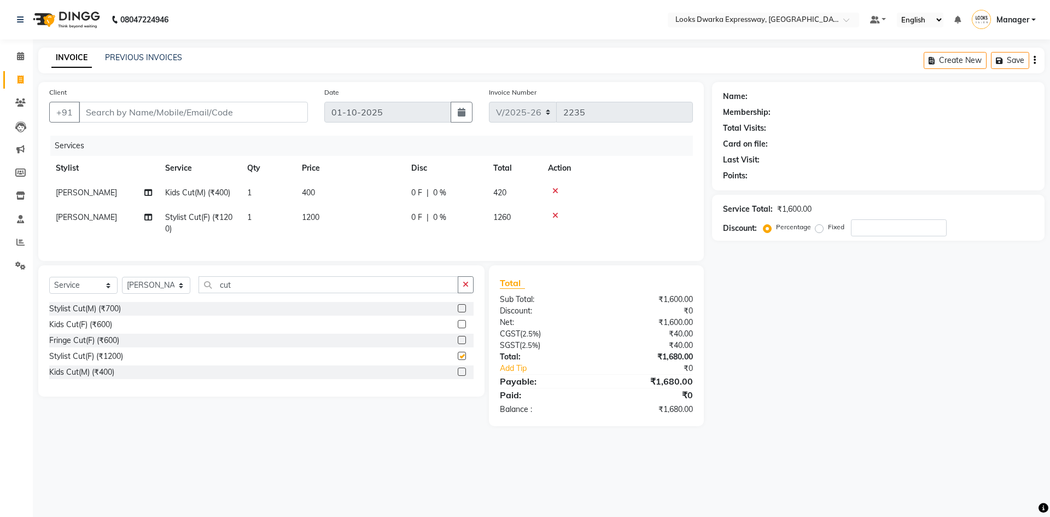
checkbox input "false"
click at [346, 221] on td "1200" at bounding box center [349, 223] width 109 height 36
select select "43631"
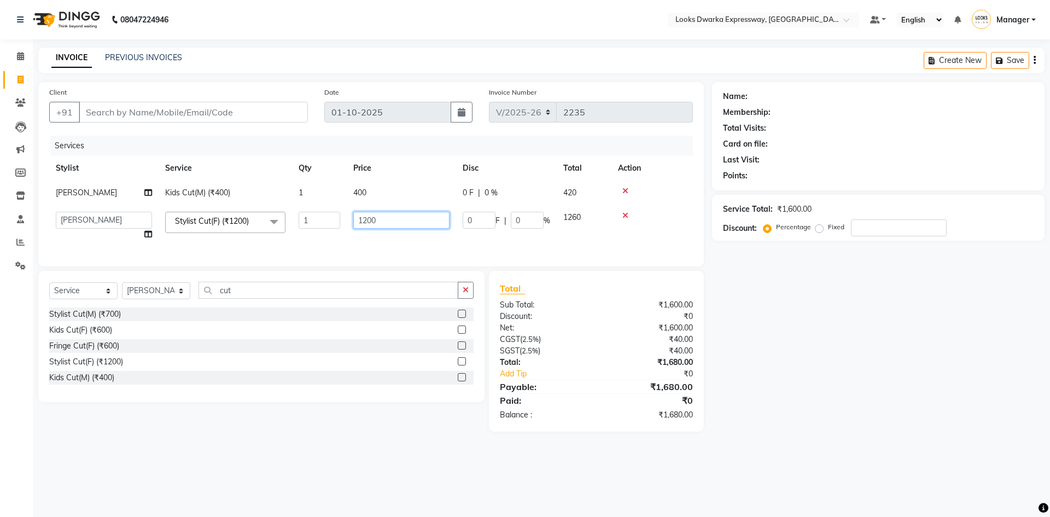
drag, startPoint x: 393, startPoint y: 219, endPoint x: 360, endPoint y: 222, distance: 33.4
click at [360, 222] on input "1200" at bounding box center [401, 220] width 96 height 17
type input "850"
click at [377, 461] on div "08047224946 Select Location × Looks Dwarka Expressway, New Delhi Default Panel …" at bounding box center [525, 258] width 1050 height 517
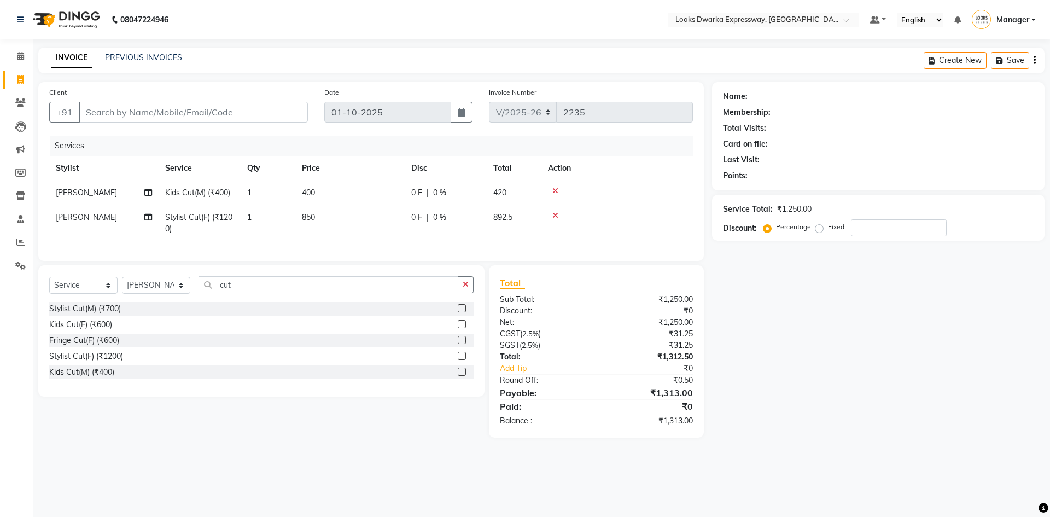
click at [581, 487] on div "08047224946 Select Location × Looks Dwarka Expressway, New Delhi Default Panel …" at bounding box center [525, 258] width 1050 height 517
click at [213, 114] on input "Client" at bounding box center [193, 112] width 229 height 21
type input "9"
type input "0"
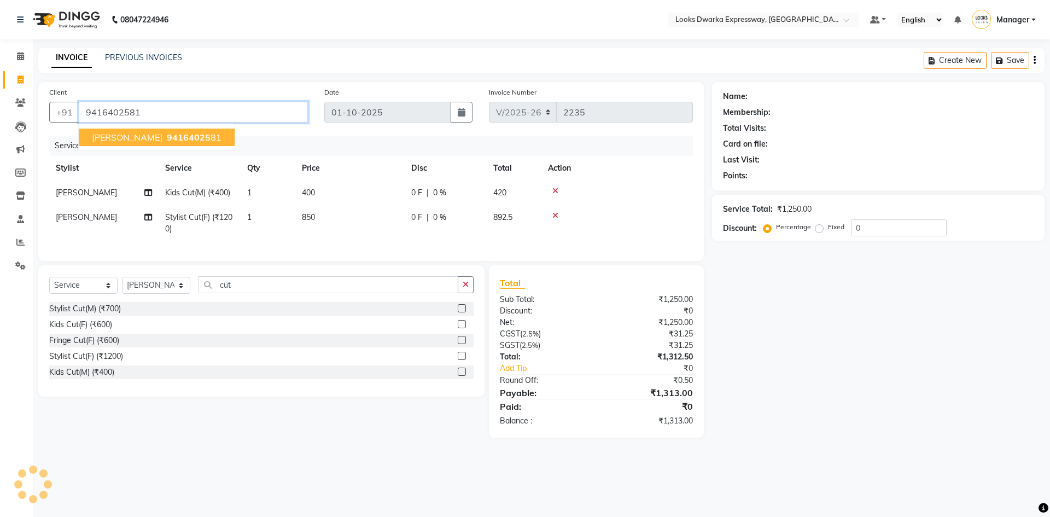
type input "9416402581"
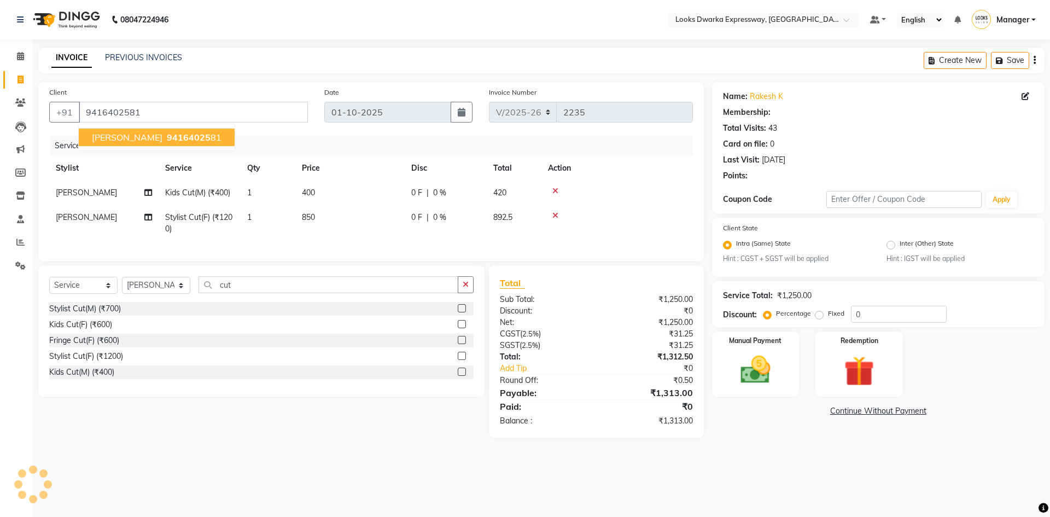
select select "1: Object"
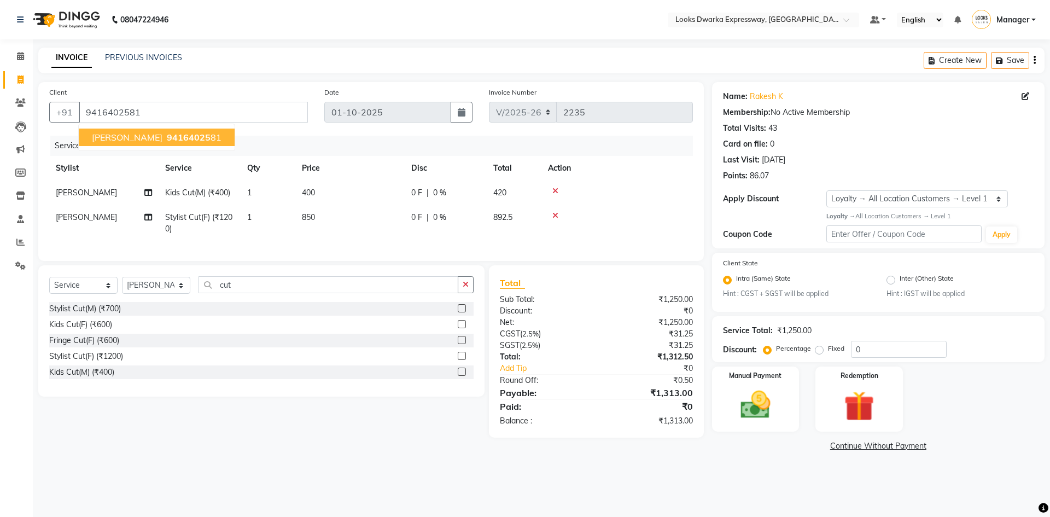
click at [372, 462] on main "INVOICE PREVIOUS INVOICES Create New Save Client +91 9416402581 RAKESH K 941640…" at bounding box center [541, 259] width 1017 height 423
click at [723, 472] on div "08047224946 Select Location × Looks Dwarka Expressway, New Delhi Default Panel …" at bounding box center [525, 258] width 1050 height 517
click at [757, 407] on img at bounding box center [755, 405] width 51 height 36
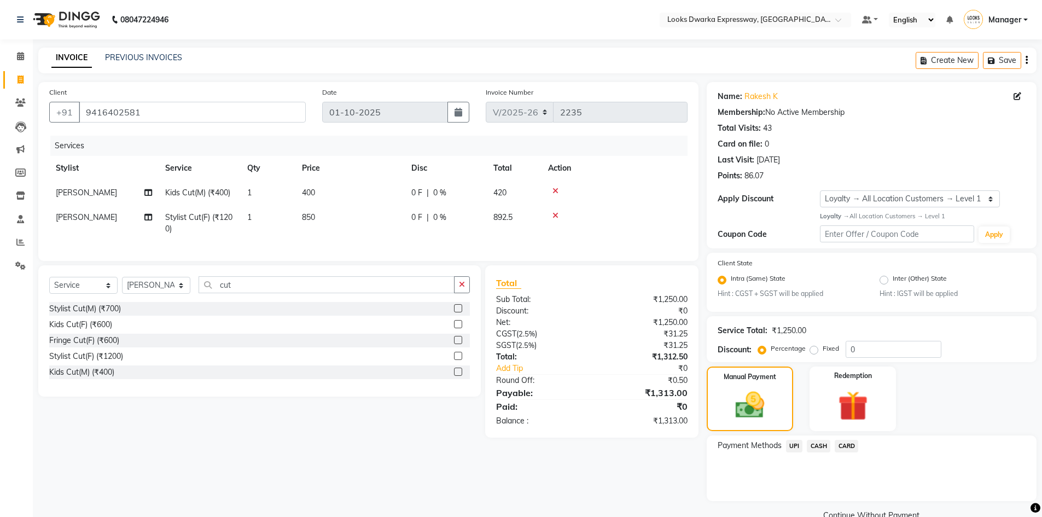
click at [811, 447] on span "CASH" at bounding box center [819, 446] width 24 height 13
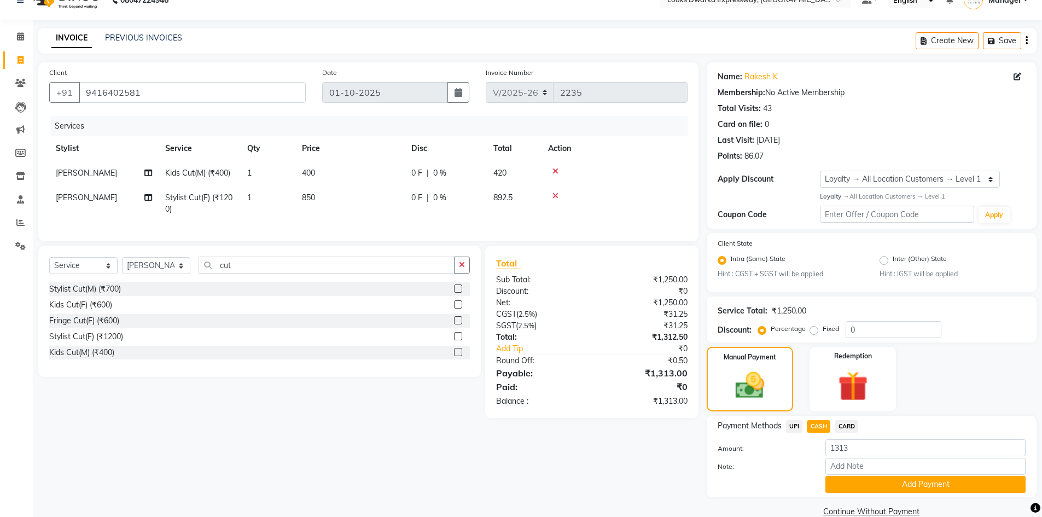
scroll to position [39, 0]
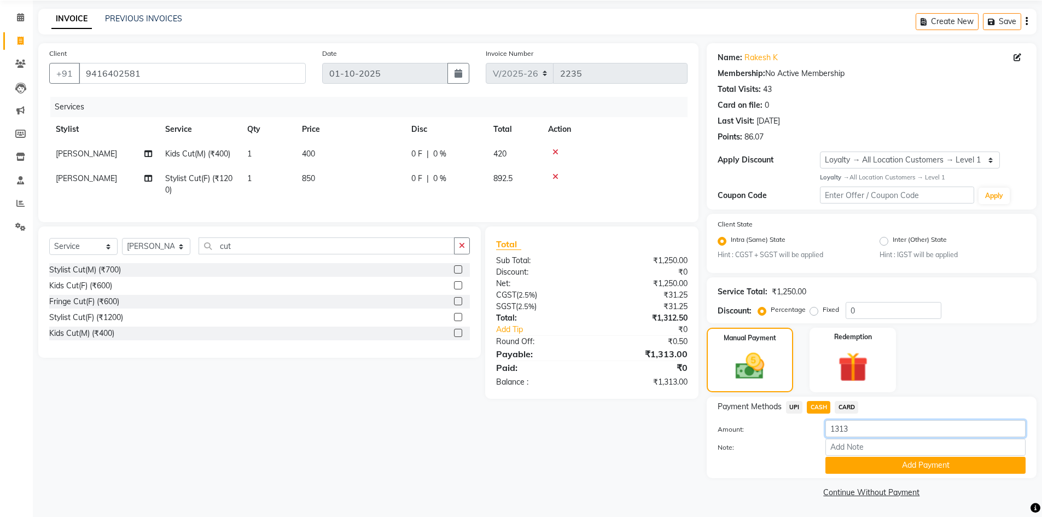
drag, startPoint x: 857, startPoint y: 423, endPoint x: 765, endPoint y: 444, distance: 94.2
click at [766, 444] on div "Payment Methods UPI CASH CARD Amount: 1313 Note: Add Payment" at bounding box center [872, 437] width 308 height 73
type input "1000"
click at [848, 467] on button "Add Payment" at bounding box center [925, 465] width 200 height 17
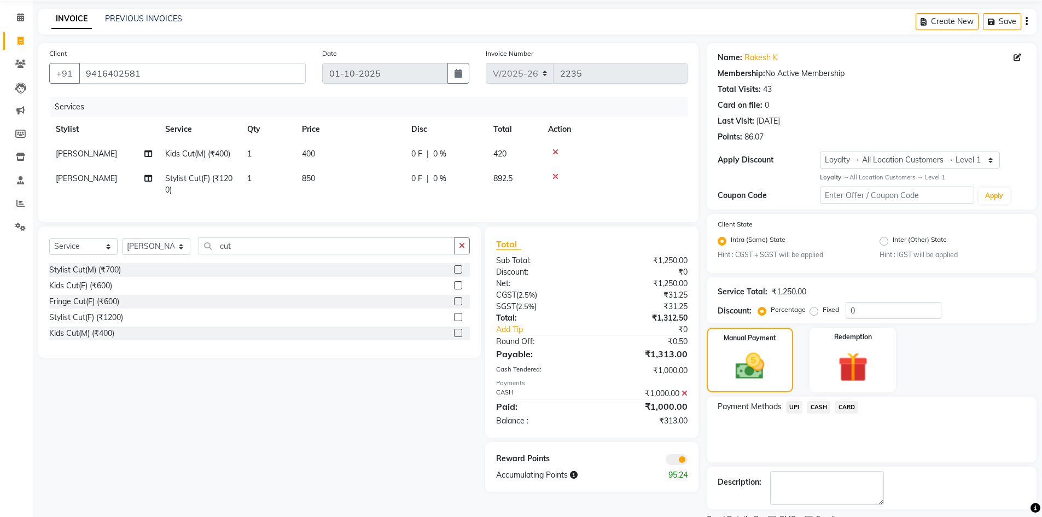
click at [793, 402] on span "UPI" at bounding box center [794, 407] width 17 height 13
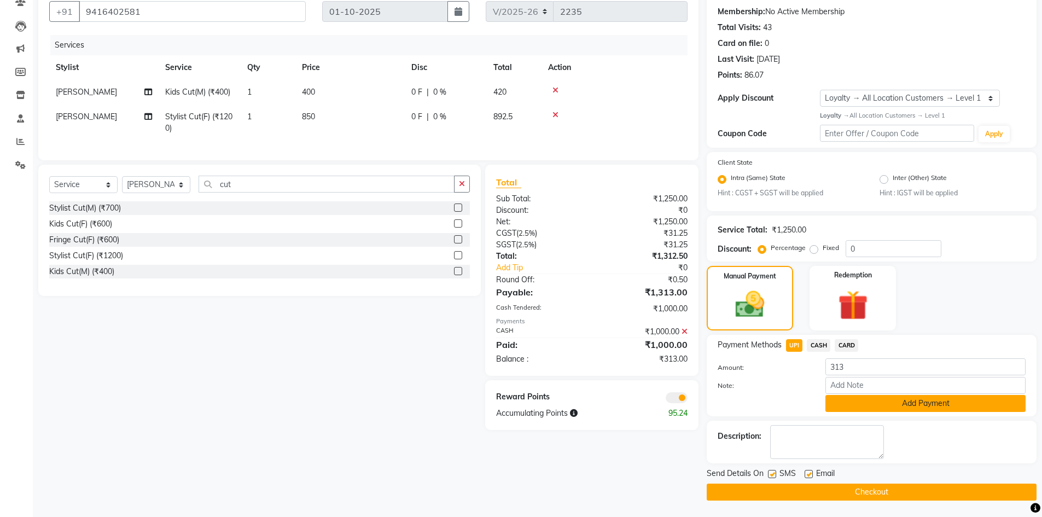
click at [859, 402] on button "Add Payment" at bounding box center [925, 403] width 200 height 17
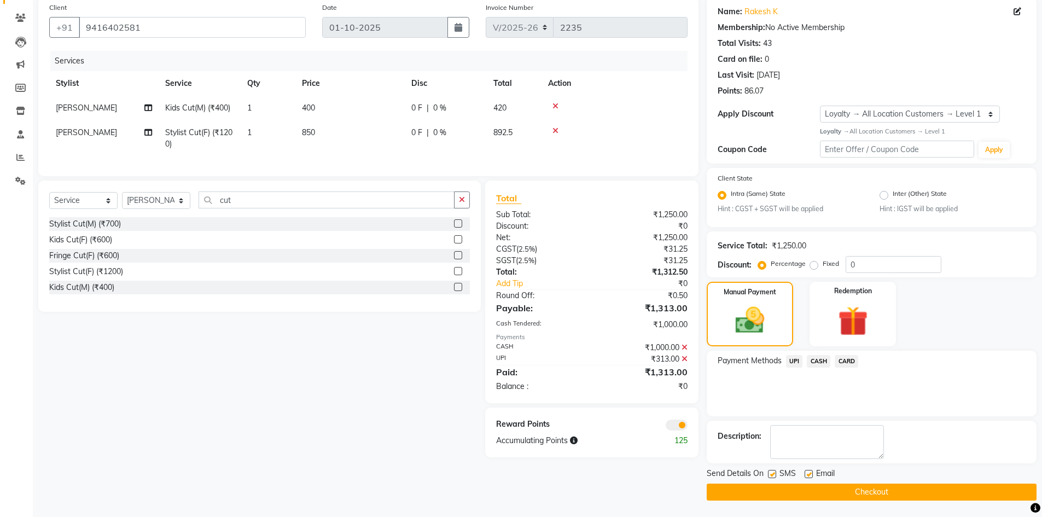
scroll to position [85, 0]
click at [651, 490] on div "Client +91 9416402581 Date 01-10-2025 Invoice Number V/2025 V/2025-26 2235 Serv…" at bounding box center [368, 248] width 677 height 503
click at [645, 488] on div "Client +91 9416402581 Date 01-10-2025 Invoice Number V/2025 V/2025-26 2235 Serv…" at bounding box center [368, 248] width 677 height 503
click at [788, 490] on button "Checkout" at bounding box center [872, 492] width 330 height 17
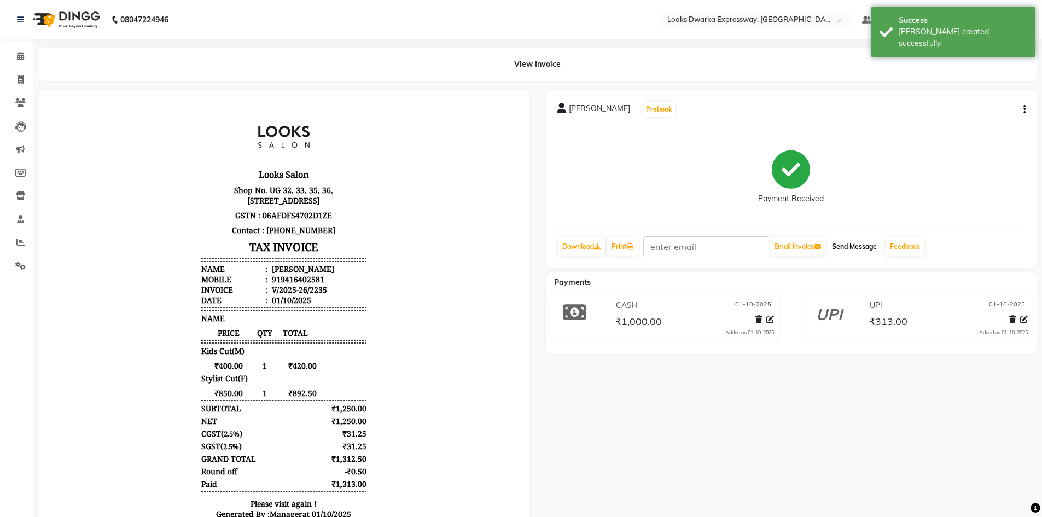
click at [855, 243] on button "Send Message" at bounding box center [855, 246] width 54 height 19
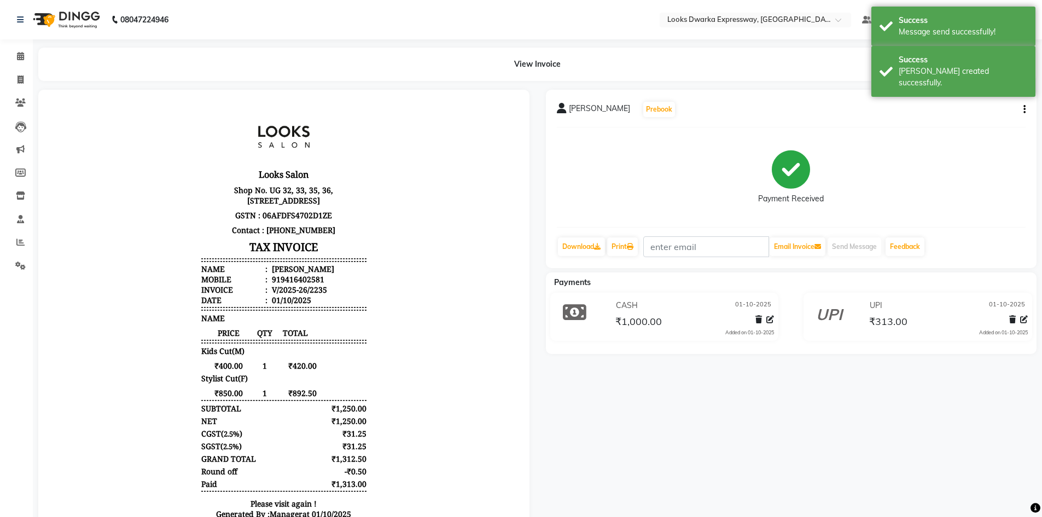
click at [781, 383] on div "RAKESH K Prebook Payment Received Download Print Email Invoice Send Message Fee…" at bounding box center [792, 333] width 508 height 486
click at [21, 72] on link "Invoice" at bounding box center [16, 80] width 26 height 18
select select "service"
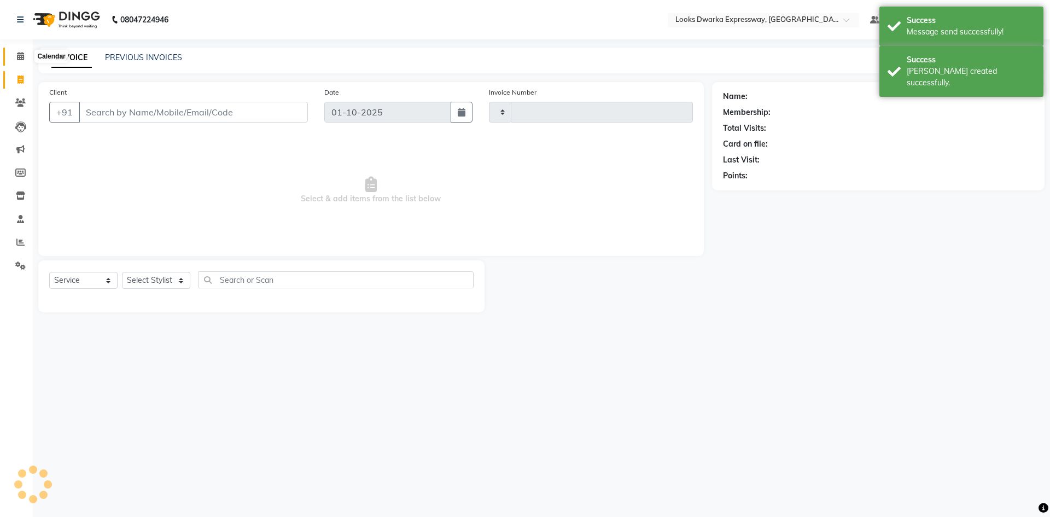
click at [18, 57] on icon at bounding box center [20, 56] width 7 height 8
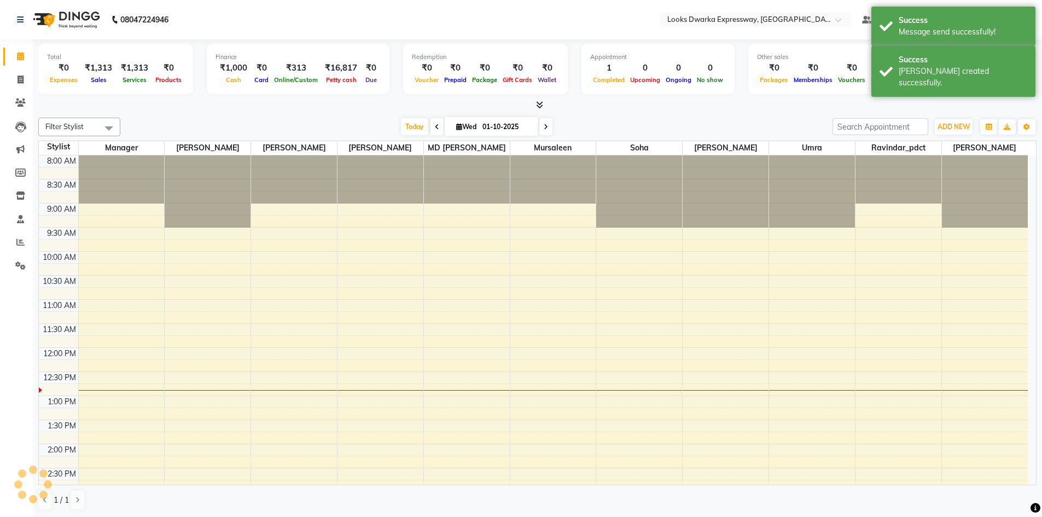
click at [201, 102] on div at bounding box center [537, 105] width 998 height 11
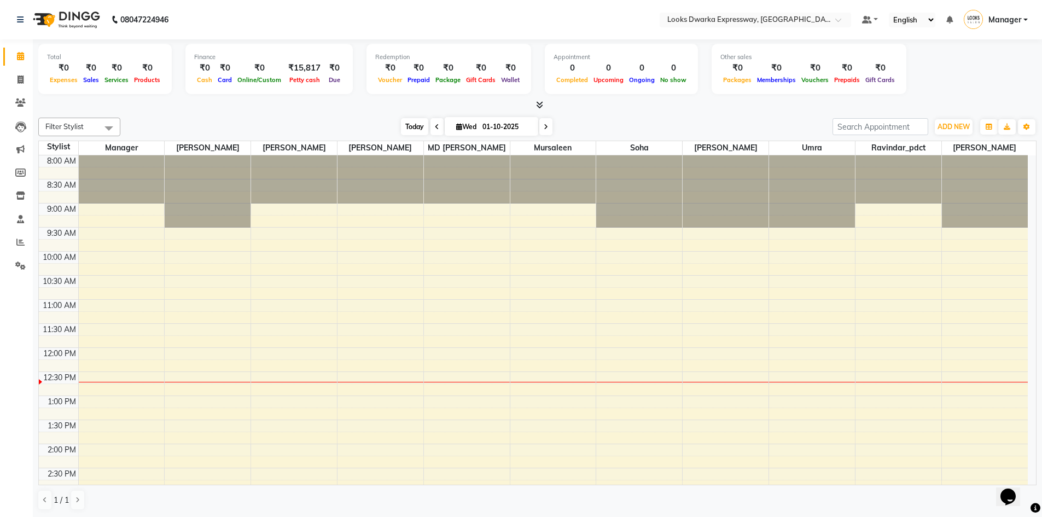
click at [415, 127] on span "Today" at bounding box center [414, 126] width 27 height 17
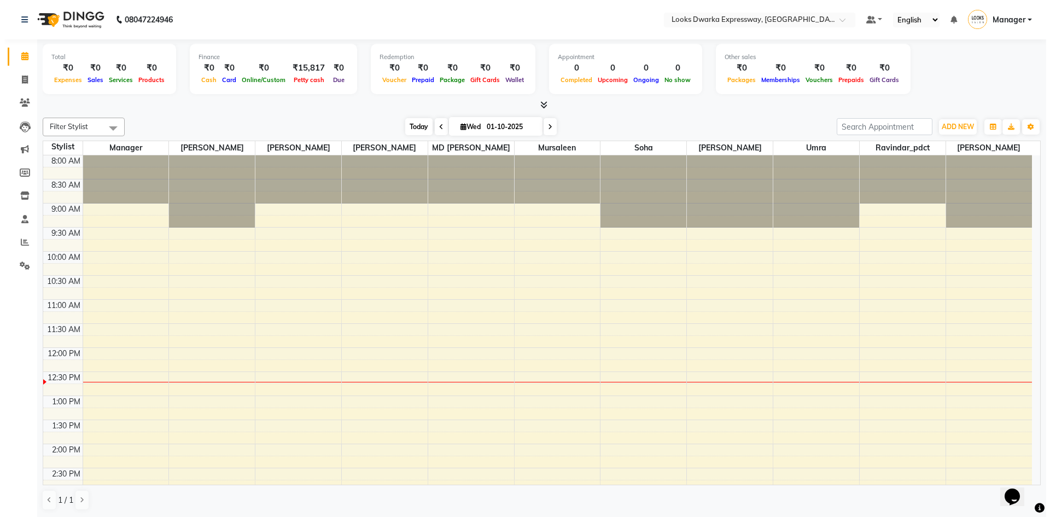
scroll to position [193, 0]
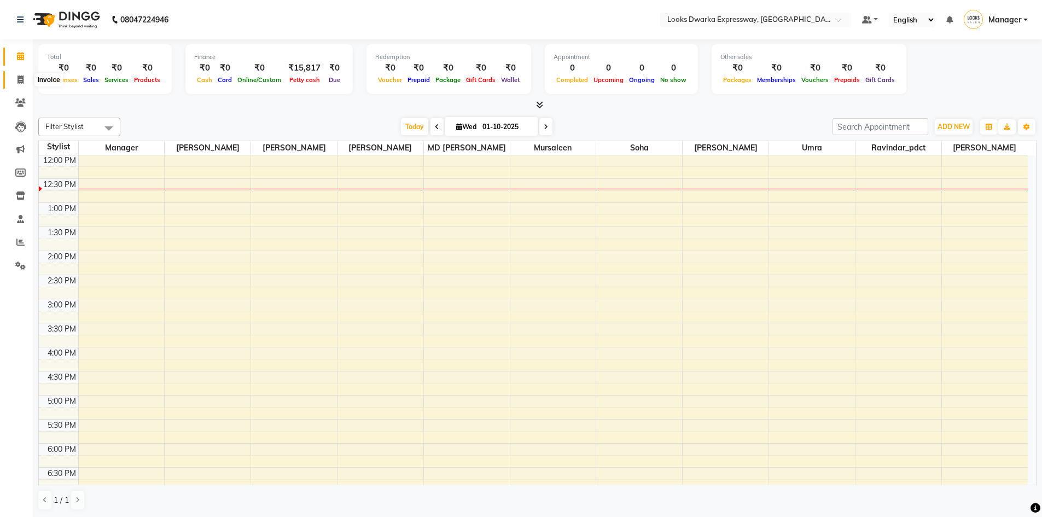
click at [18, 83] on icon at bounding box center [21, 79] width 6 height 8
select select "service"
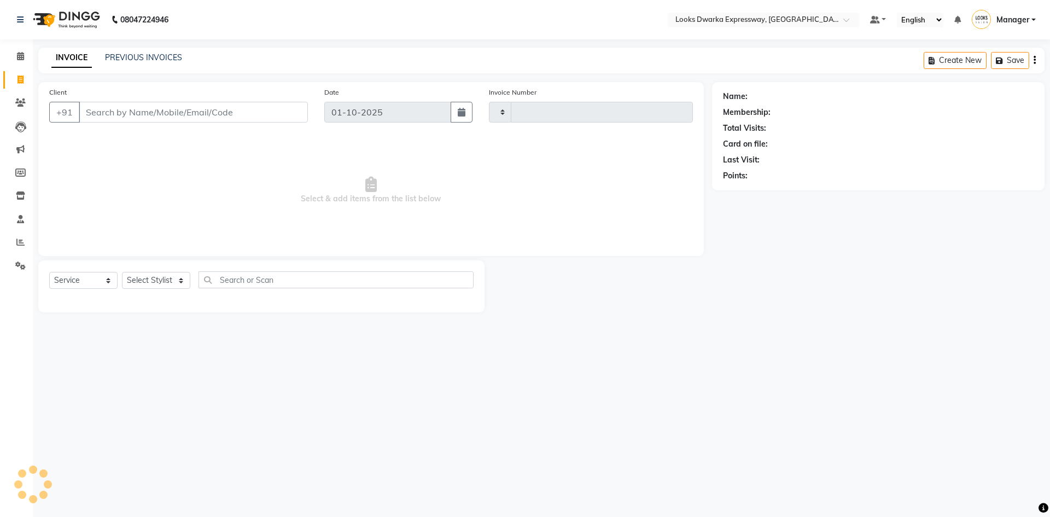
type input "2235"
select select "6011"
click at [162, 109] on input "Client" at bounding box center [193, 112] width 229 height 21
click at [158, 275] on select "Select Stylist Manager MD [PERSON_NAME] Ravindar_pdct [PERSON_NAME] [PERSON_NAM…" at bounding box center [156, 280] width 68 height 17
select select "43893"
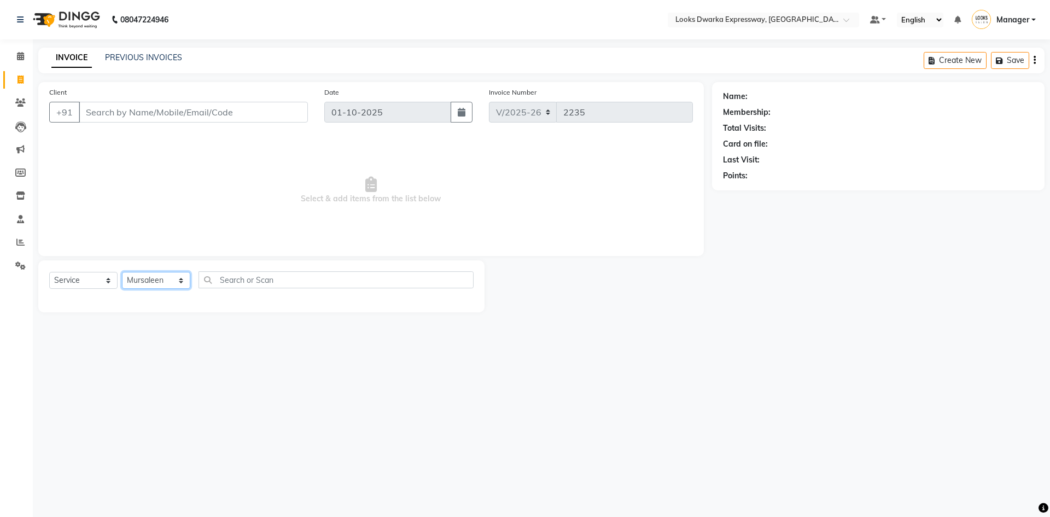
click at [122, 272] on select "Select Stylist Manager MD [PERSON_NAME] Ravindar_pdct [PERSON_NAME] [PERSON_NAM…" at bounding box center [156, 280] width 68 height 17
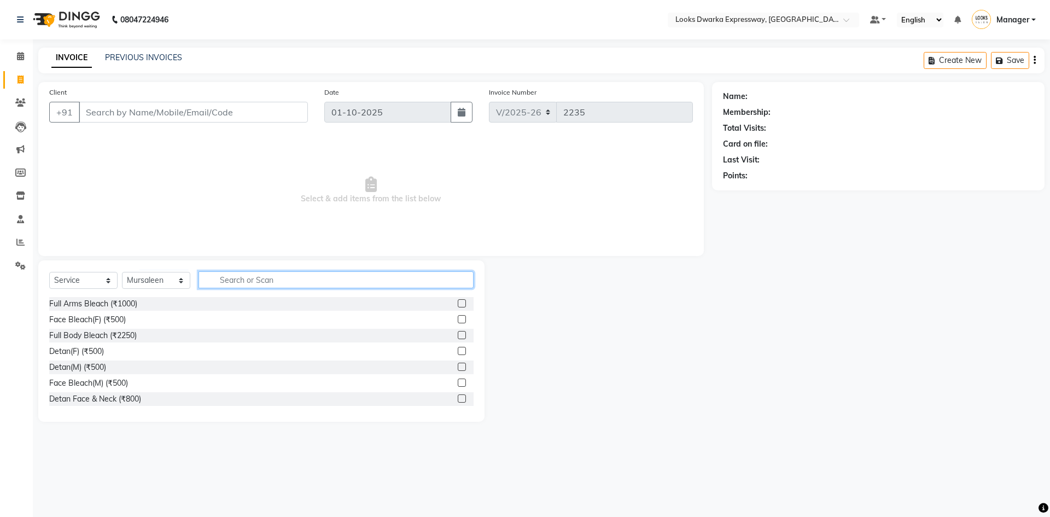
click at [214, 280] on input "text" at bounding box center [336, 279] width 275 height 17
type input "cut"
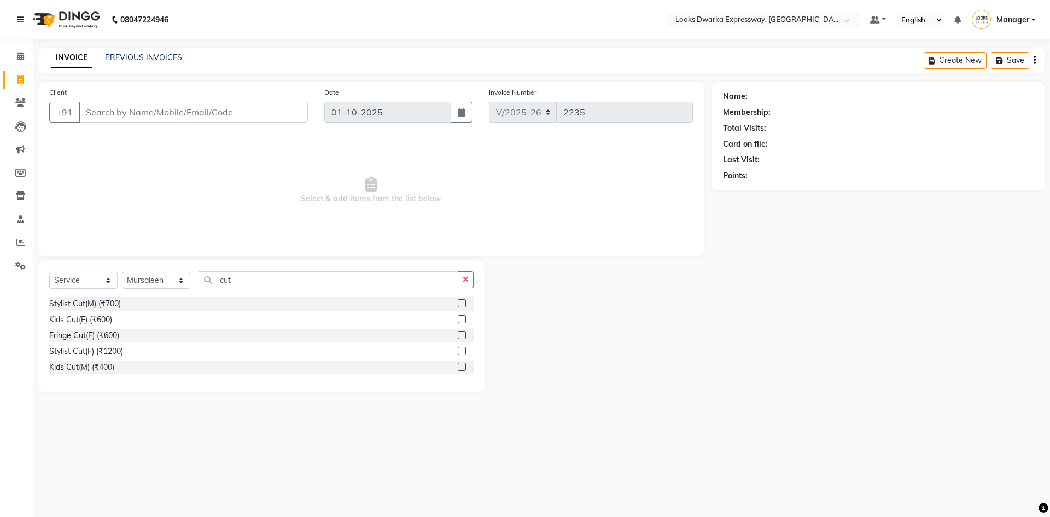
click at [463, 302] on label at bounding box center [462, 303] width 8 height 8
click at [463, 302] on input "checkbox" at bounding box center [461, 303] width 7 height 7
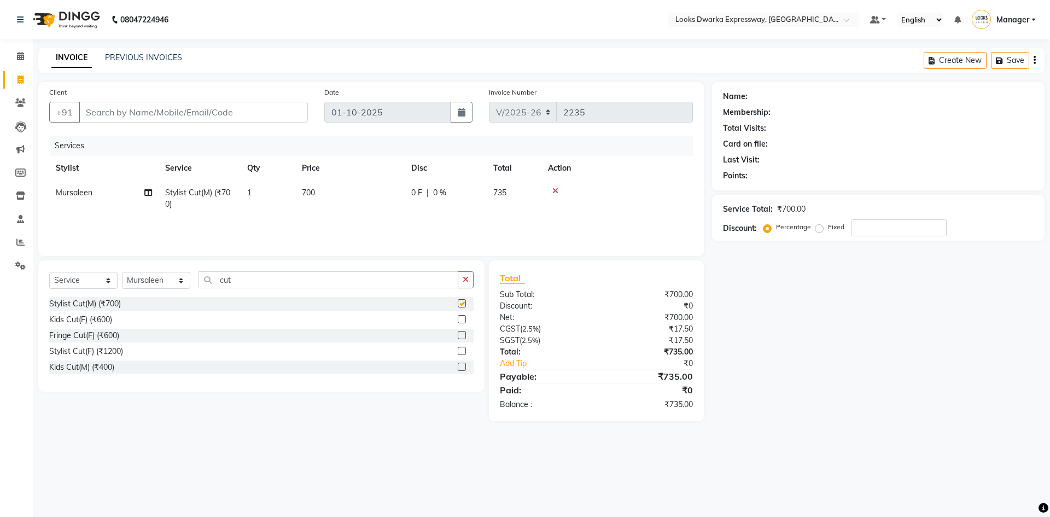
checkbox input "false"
click at [468, 280] on icon "button" at bounding box center [466, 280] width 6 height 8
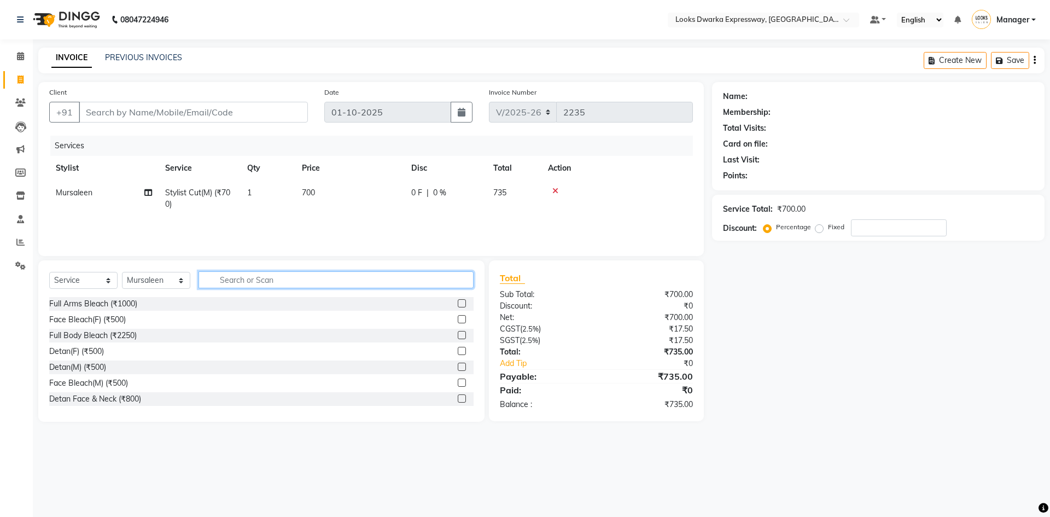
click at [457, 280] on input "text" at bounding box center [336, 279] width 275 height 17
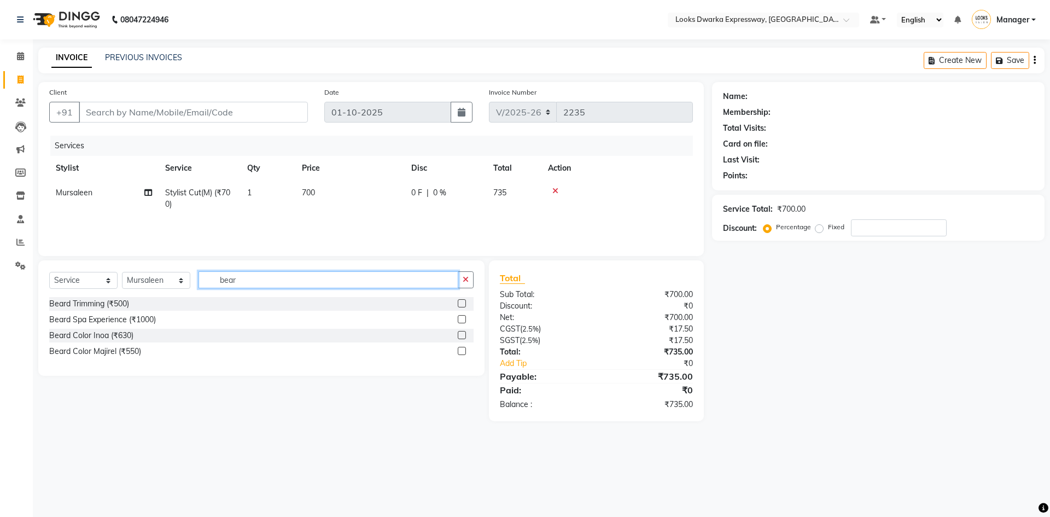
type input "bear"
click at [460, 304] on label at bounding box center [462, 303] width 8 height 8
click at [460, 304] on input "checkbox" at bounding box center [461, 303] width 7 height 7
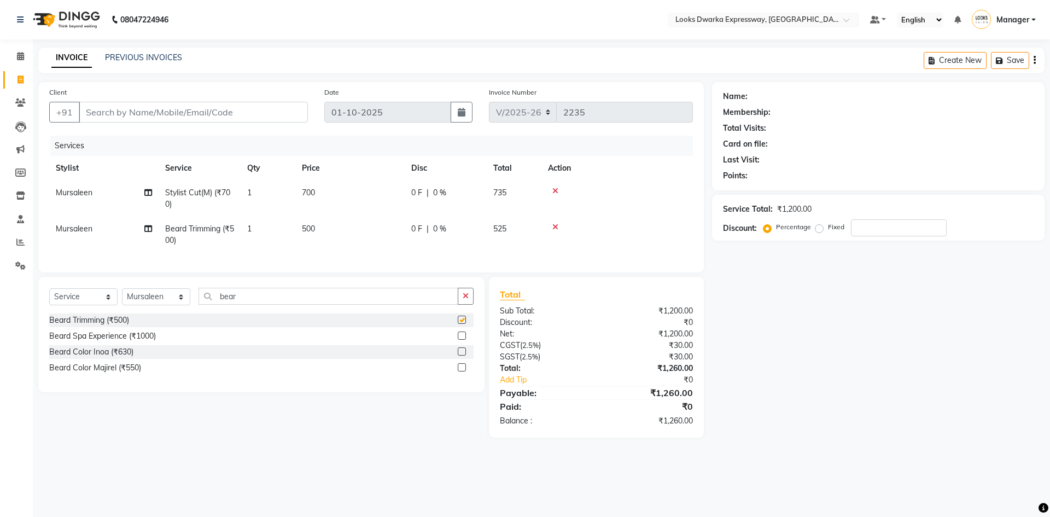
click at [373, 190] on td "700" at bounding box center [349, 199] width 109 height 36
checkbox input "false"
select select "43893"
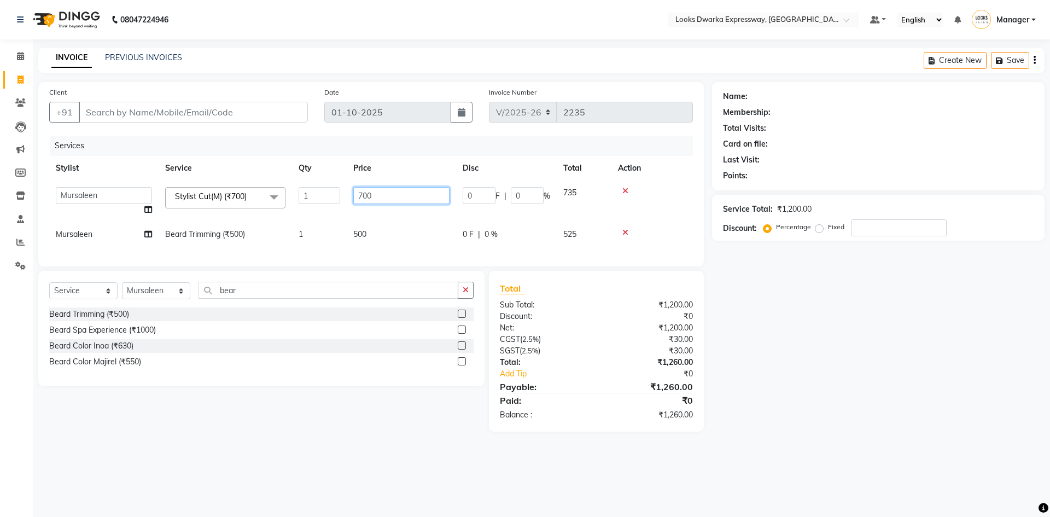
drag, startPoint x: 377, startPoint y: 204, endPoint x: 307, endPoint y: 218, distance: 71.9
click at [327, 218] on tr "Manager MD Irshad Mursaleen Ravindar_pdct RIJVAN AHMAD SALIM Simran Soha SSBEAU…" at bounding box center [371, 202] width 644 height 42
type input "500"
drag, startPoint x: 388, startPoint y: 228, endPoint x: 397, endPoint y: 232, distance: 9.1
click at [389, 228] on td "500" at bounding box center [401, 234] width 109 height 25
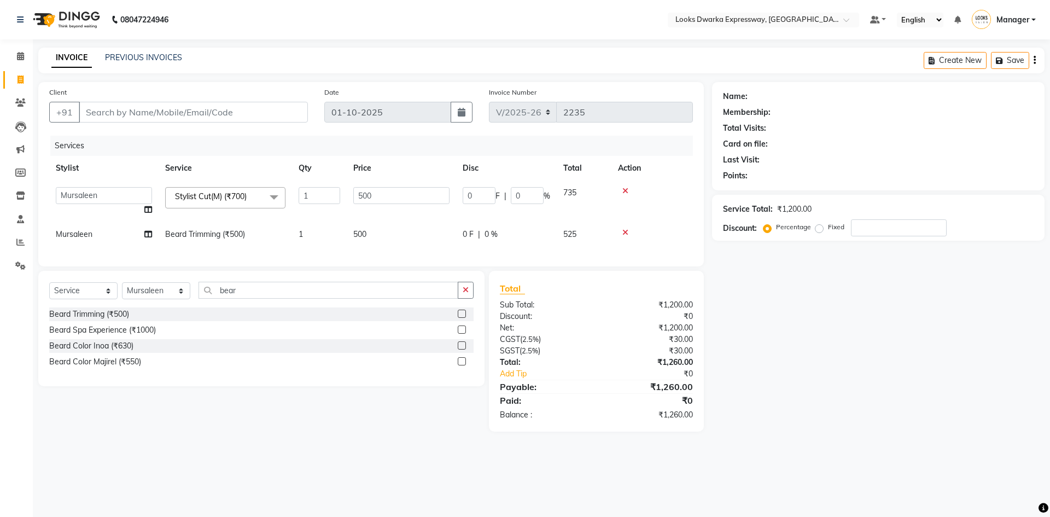
select select "43893"
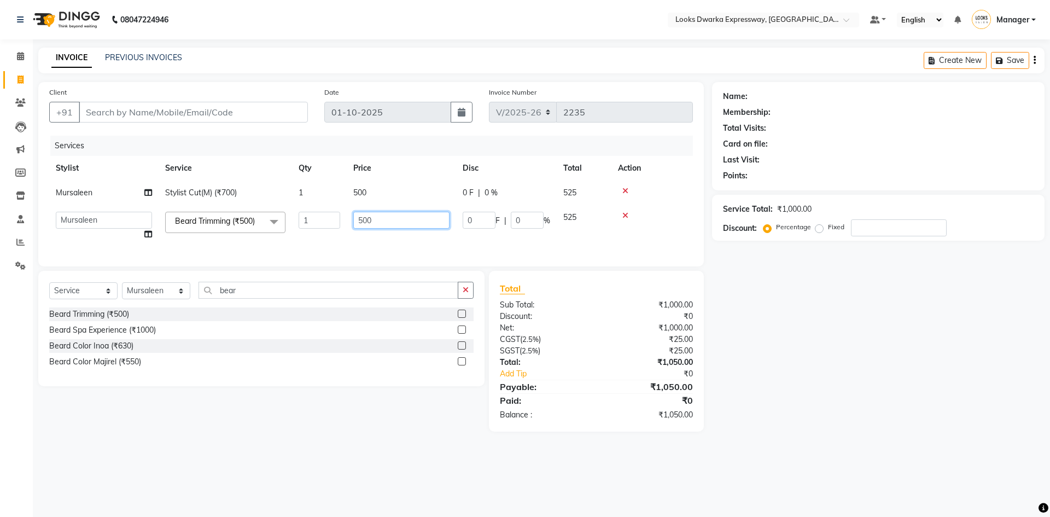
drag, startPoint x: 399, startPoint y: 224, endPoint x: 339, endPoint y: 254, distance: 67.3
click at [339, 254] on div "Services Stylist Service Qty Price Disc Total Action Mursaleen Stylist Cut(M) (…" at bounding box center [371, 196] width 644 height 120
type input "300"
click at [310, 448] on main "INVOICE PREVIOUS INVOICES Create New Save Client +91 Date 01-10-2025 Invoice Nu…" at bounding box center [541, 248] width 1017 height 400
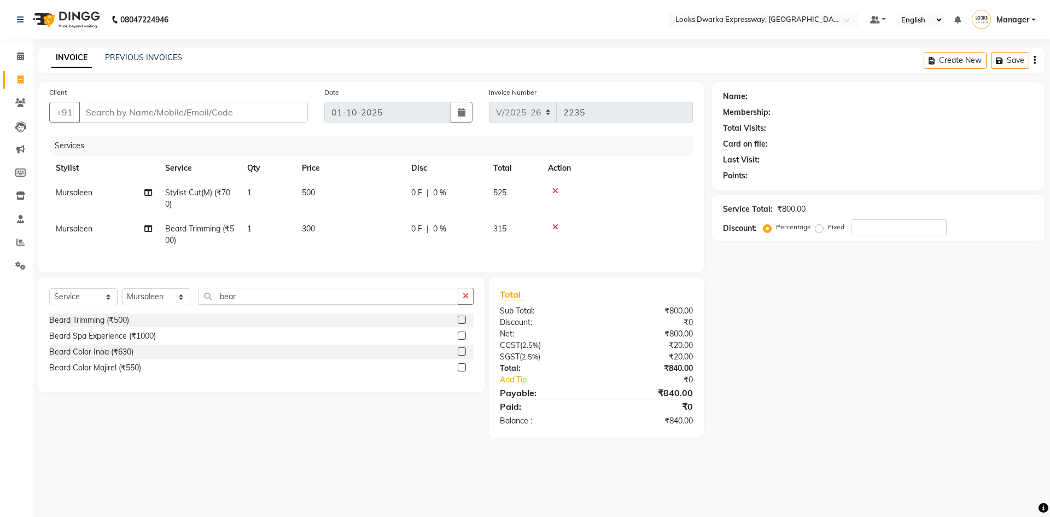
drag, startPoint x: 311, startPoint y: 450, endPoint x: 283, endPoint y: 296, distance: 156.8
click at [310, 450] on main "INVOICE PREVIOUS INVOICES Create New Save Client +91 Date 01-10-2025 Invoice Nu…" at bounding box center [541, 251] width 1017 height 406
click at [253, 224] on td "1" at bounding box center [268, 235] width 55 height 36
select select "43893"
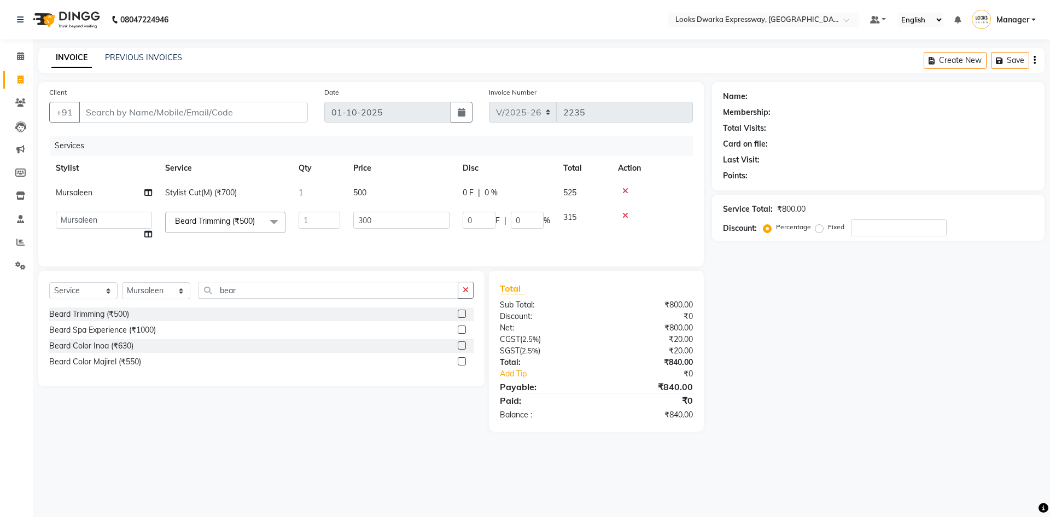
click at [241, 448] on main "INVOICE PREVIOUS INVOICES Create New Save Client +91 Date 01-10-2025 Invoice Nu…" at bounding box center [541, 248] width 1017 height 400
click at [354, 236] on td "300" at bounding box center [401, 226] width 109 height 42
click at [389, 216] on input "300" at bounding box center [401, 220] width 96 height 17
click at [390, 249] on div "Services Stylist Service Qty Price Disc Total Action Mursaleen Stylist Cut(M) (…" at bounding box center [371, 196] width 644 height 120
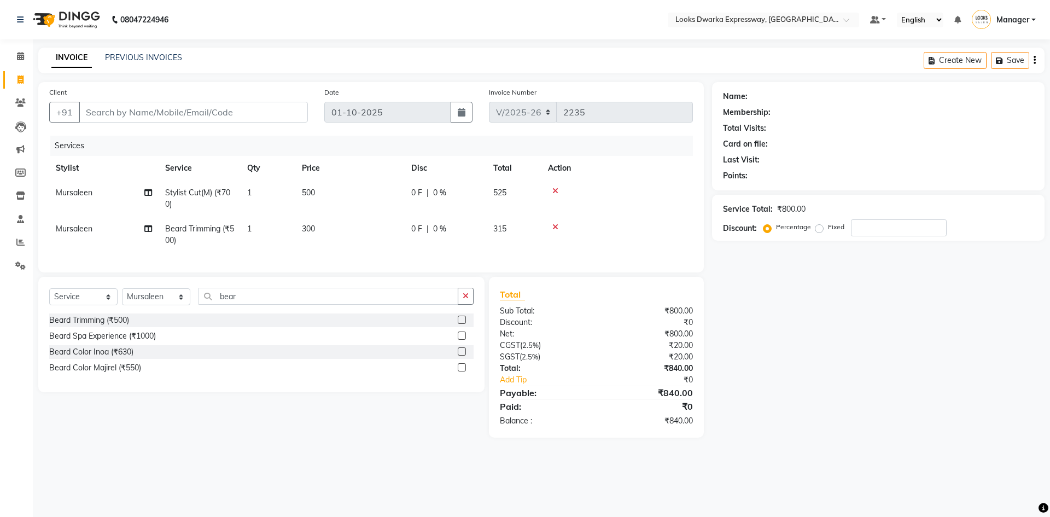
click at [220, 230] on span "Beard Trimming (₹500)" at bounding box center [199, 234] width 69 height 21
select select "43893"
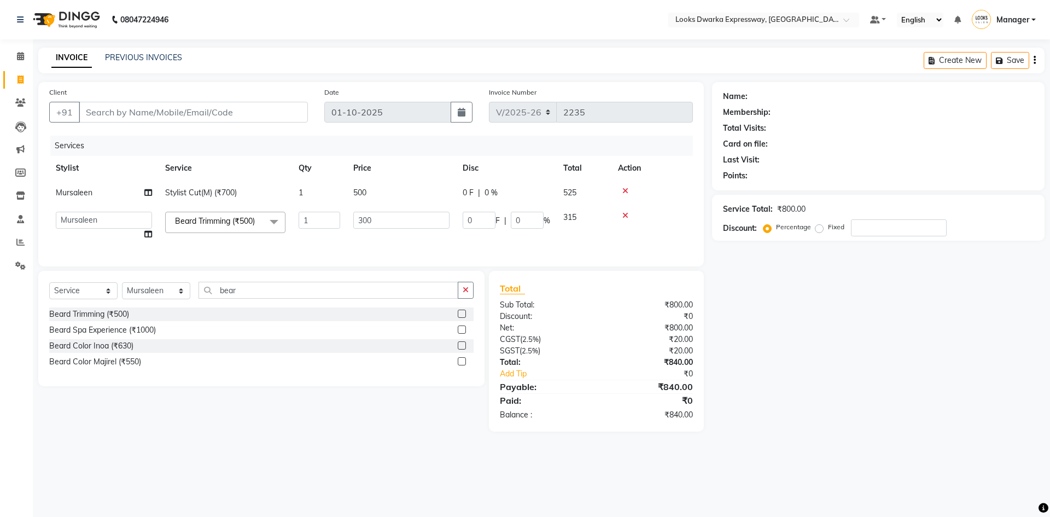
click at [275, 219] on span at bounding box center [274, 222] width 22 height 21
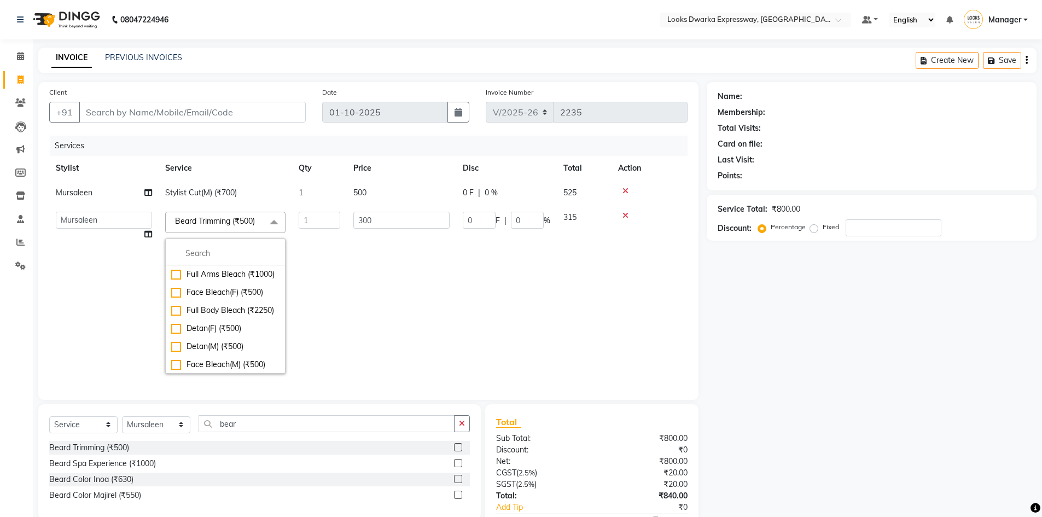
click at [275, 219] on span at bounding box center [274, 222] width 22 height 21
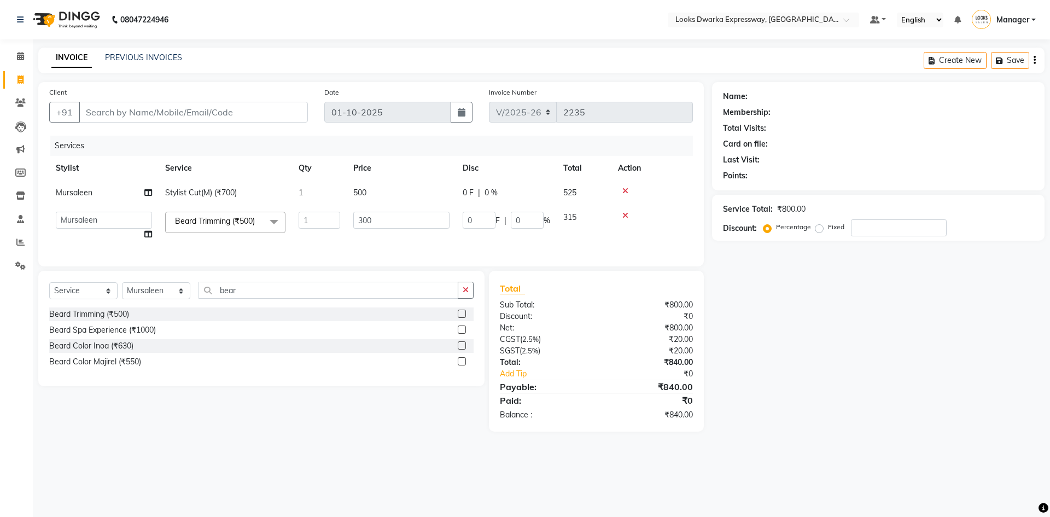
click at [386, 237] on td "300" at bounding box center [401, 226] width 109 height 42
click at [400, 222] on input "300" at bounding box center [401, 220] width 96 height 17
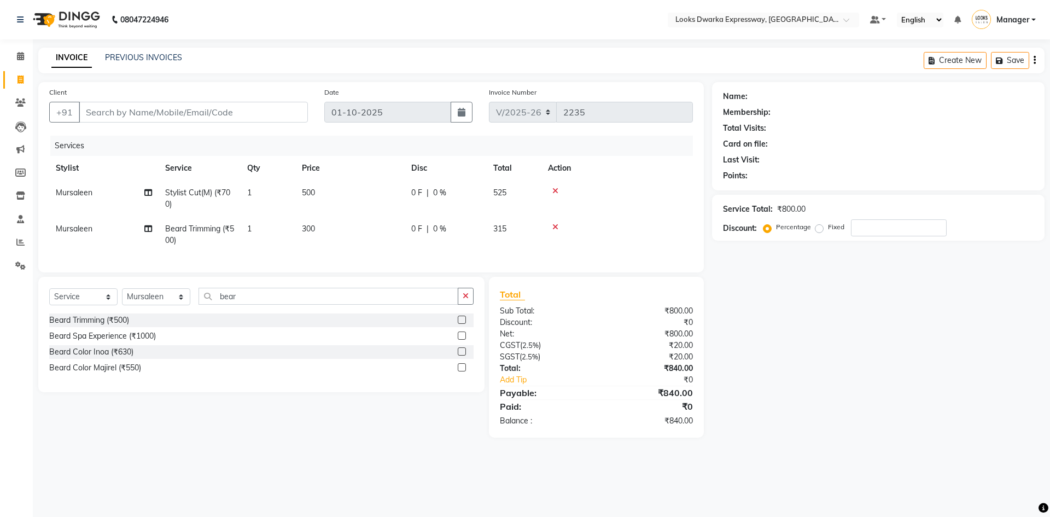
click at [395, 244] on td "300" at bounding box center [349, 235] width 109 height 36
select select "43893"
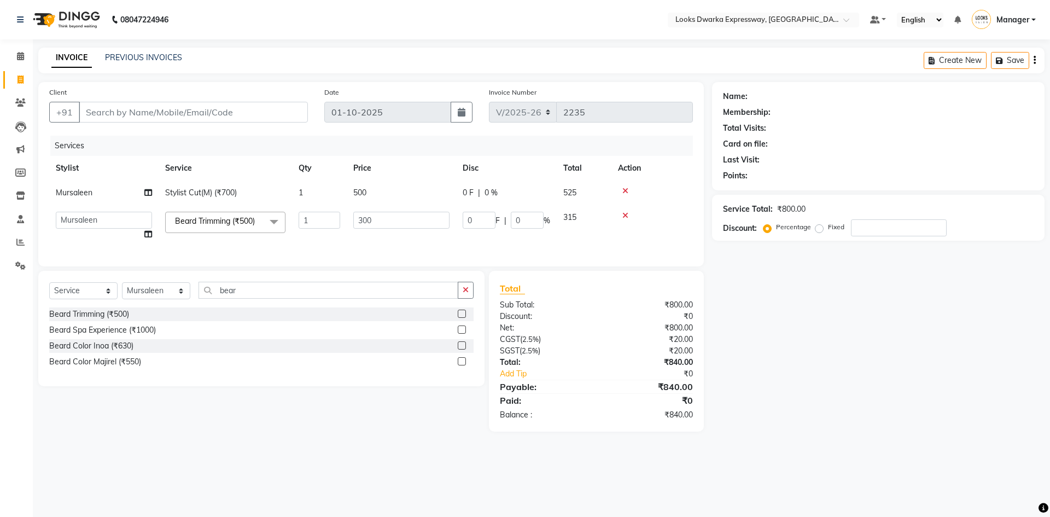
click at [395, 244] on td "300" at bounding box center [401, 226] width 109 height 42
click at [403, 218] on input "300" at bounding box center [401, 220] width 96 height 17
click at [393, 247] on div "Services Stylist Service Qty Price Disc Total Action Mursaleen Stylist Cut(M) (…" at bounding box center [371, 196] width 644 height 120
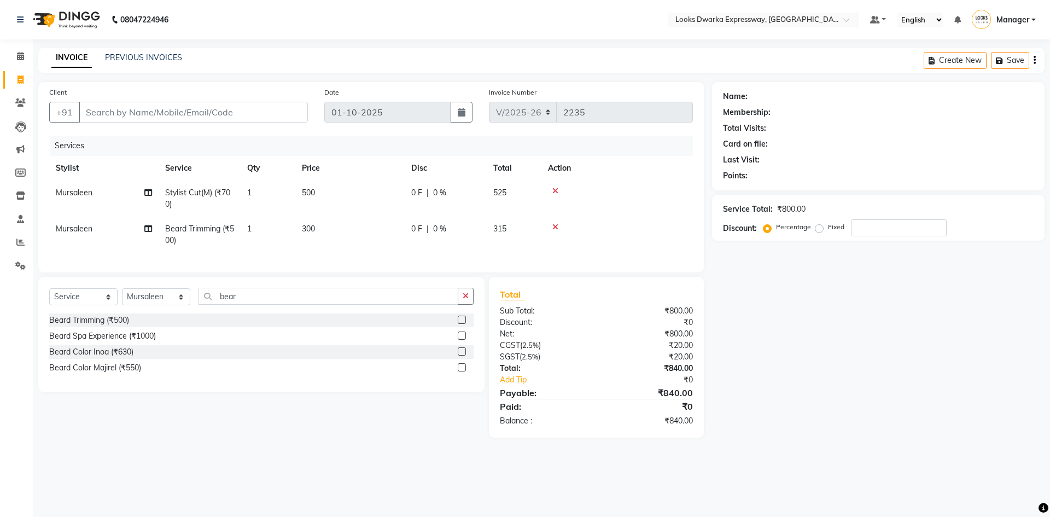
click at [368, 431] on div "Select Service Product Membership Package Voucher Prepaid Gift Card Select Styl…" at bounding box center [257, 357] width 455 height 161
click at [203, 114] on input "Client" at bounding box center [193, 112] width 229 height 21
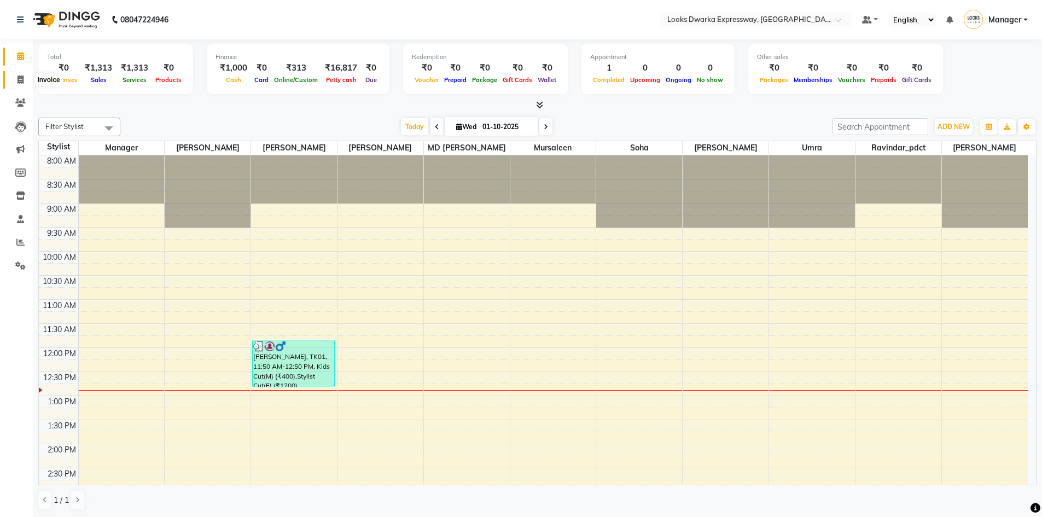
click at [18, 82] on icon at bounding box center [21, 79] width 6 height 8
select select "service"
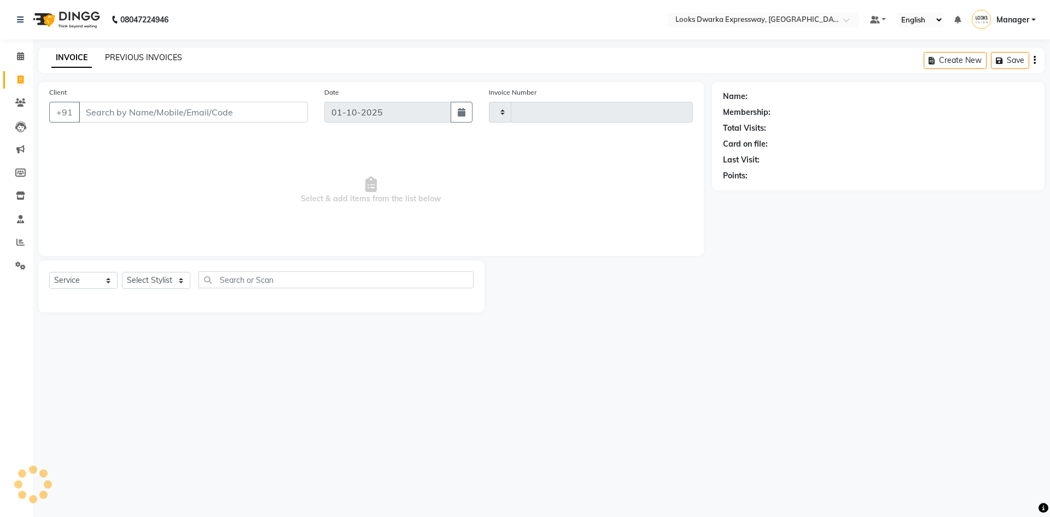
type input "2236"
select select "6011"
click at [159, 56] on link "PREVIOUS INVOICES" at bounding box center [143, 58] width 77 height 10
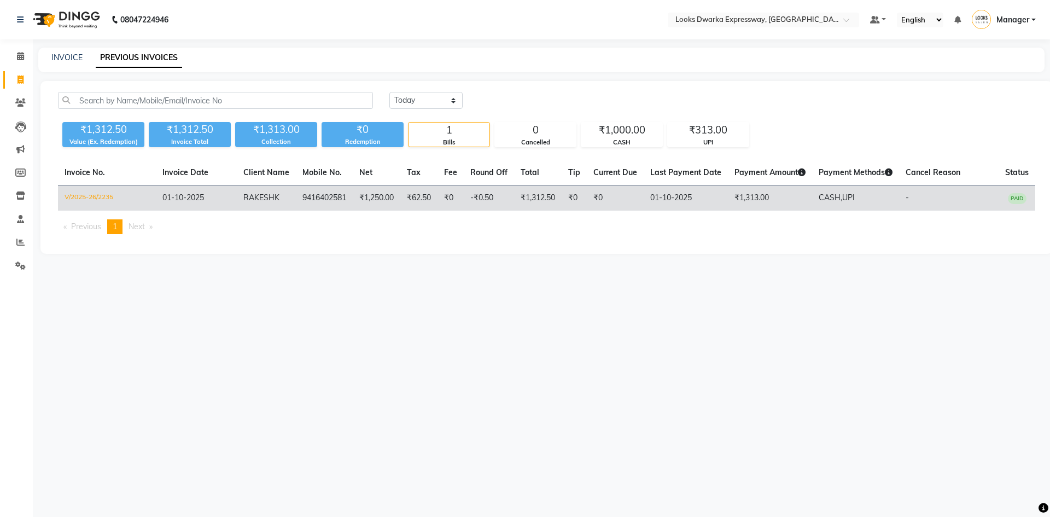
click at [499, 204] on td "-₹0.50" at bounding box center [489, 198] width 50 height 26
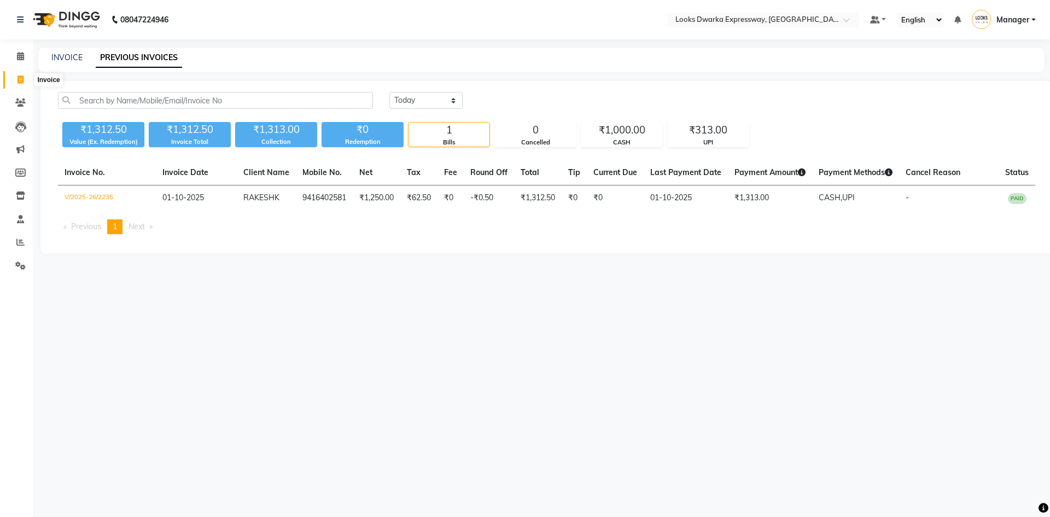
drag, startPoint x: 20, startPoint y: 78, endPoint x: 9, endPoint y: 48, distance: 32.0
click at [20, 77] on icon at bounding box center [21, 79] width 6 height 8
select select "6011"
select select "service"
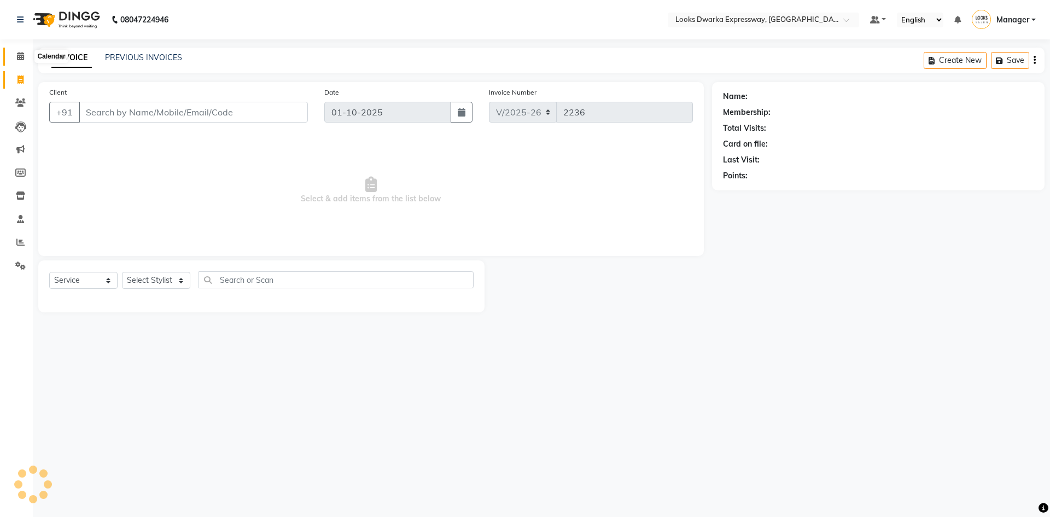
click at [16, 50] on span at bounding box center [20, 56] width 19 height 13
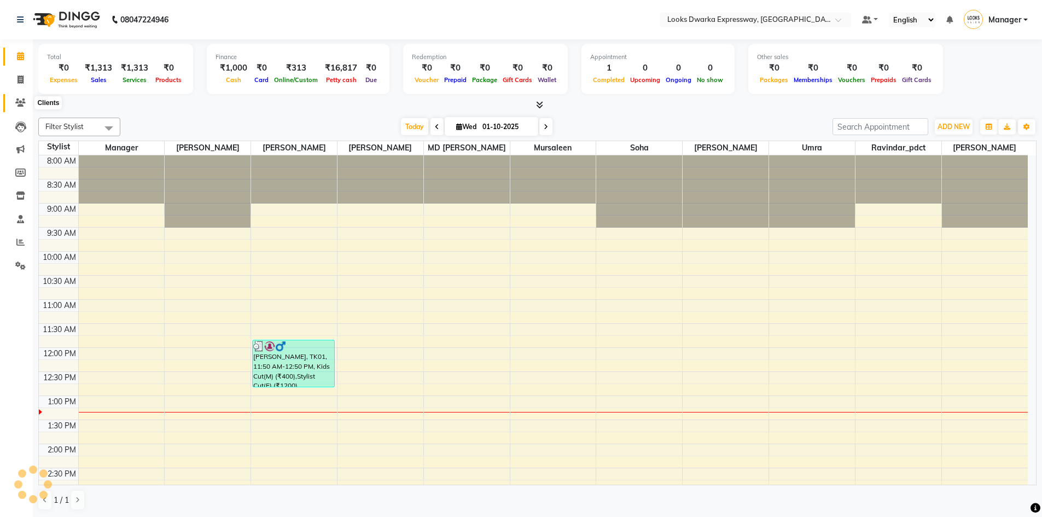
click at [16, 98] on span at bounding box center [20, 103] width 19 height 13
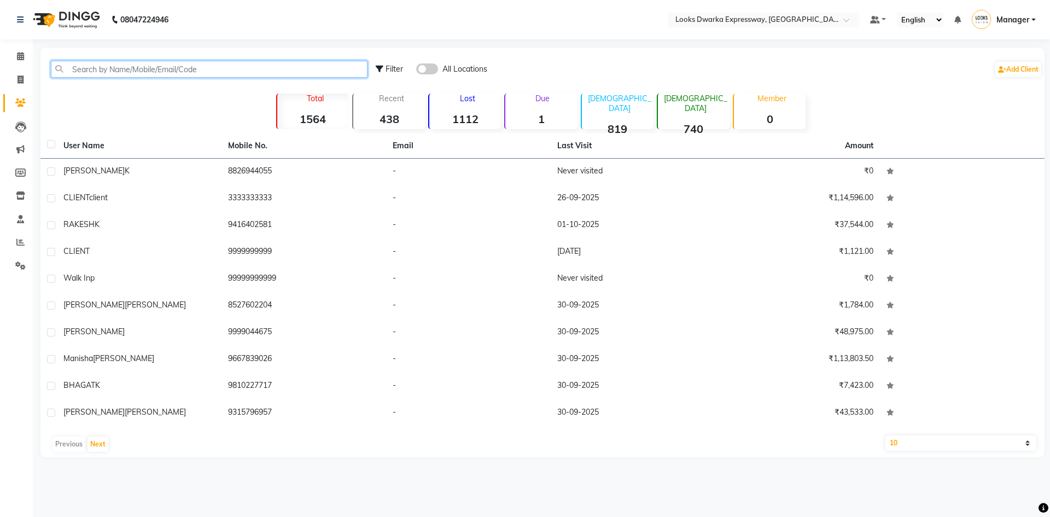
click at [92, 71] on input "text" at bounding box center [209, 69] width 317 height 17
click at [178, 69] on input "text" at bounding box center [209, 69] width 317 height 17
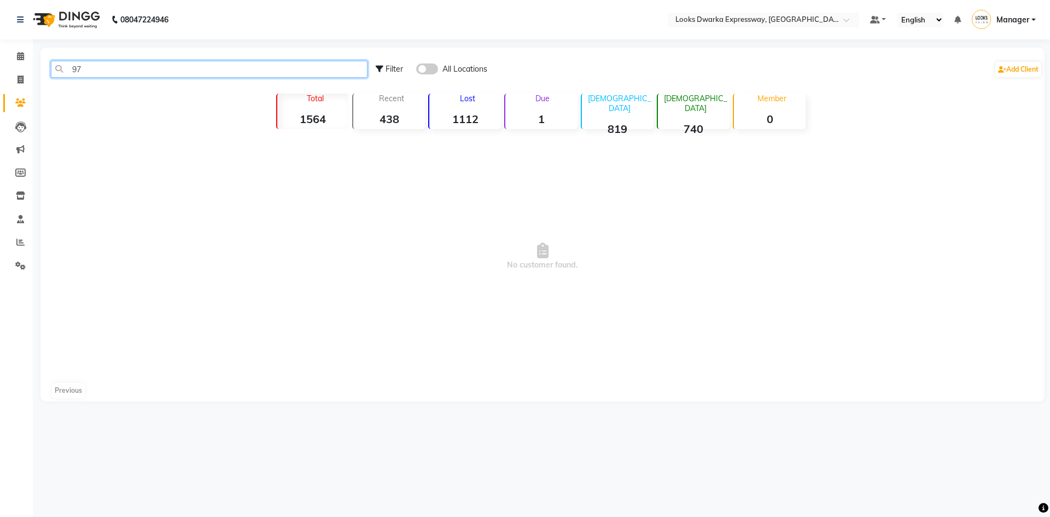
type input "9"
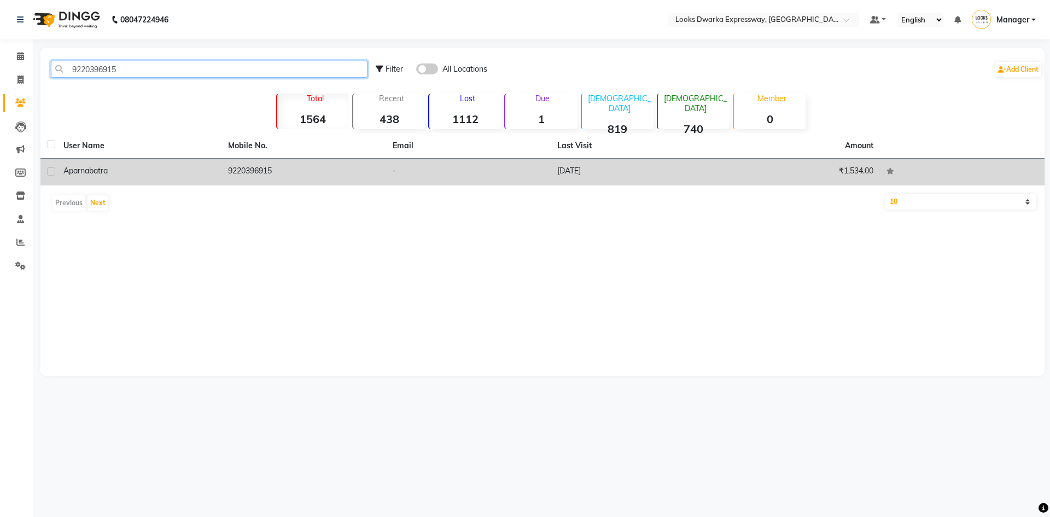
type input "9220396915"
click at [285, 173] on td "9220396915" at bounding box center [304, 172] width 165 height 27
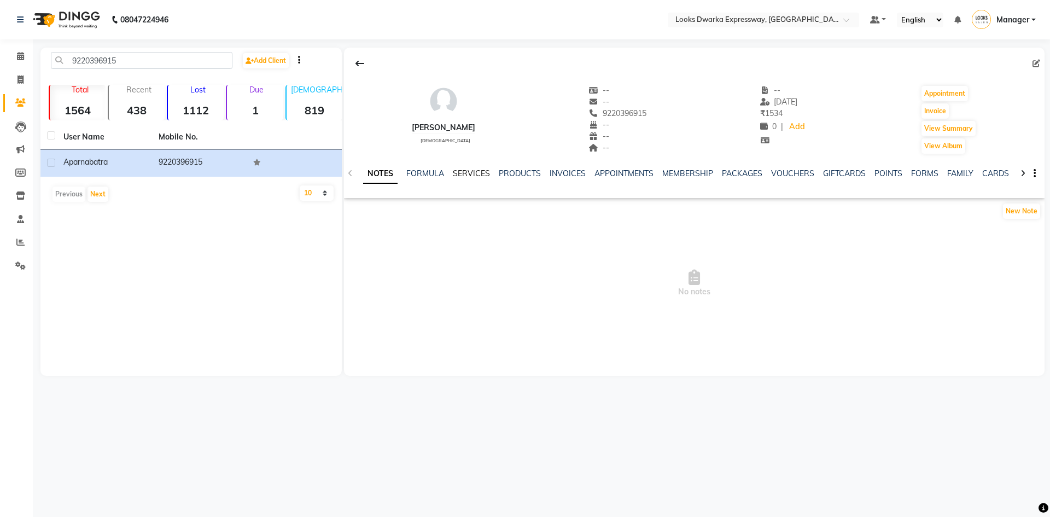
click at [472, 173] on link "SERVICES" at bounding box center [471, 173] width 37 height 10
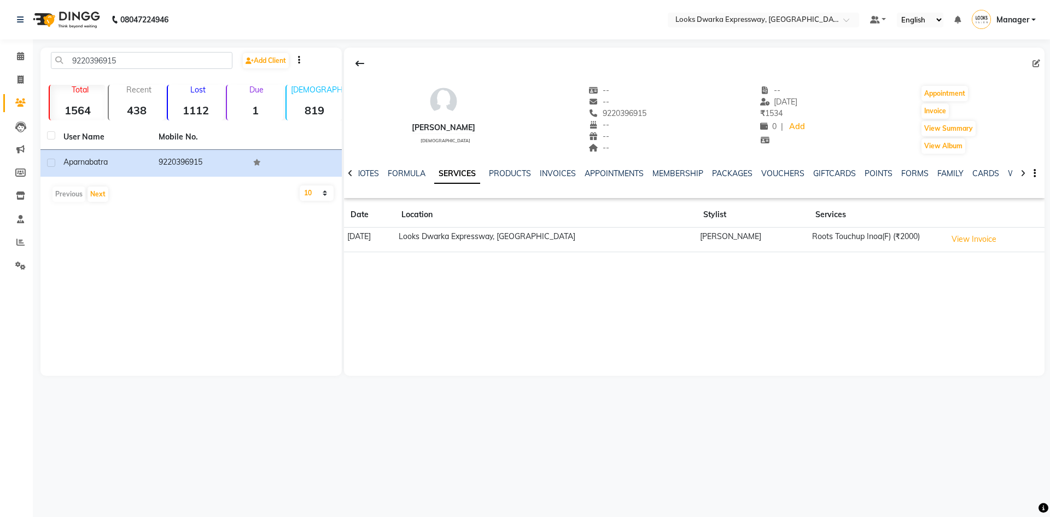
click at [708, 409] on div "08047224946 Select Location × Looks Dwarka Expressway, New Delhi Default Panel …" at bounding box center [525, 258] width 1050 height 517
click at [884, 463] on div "08047224946 Select Location × Looks Dwarka Expressway, New Delhi Default Panel …" at bounding box center [525, 258] width 1050 height 517
click at [22, 79] on icon at bounding box center [21, 79] width 6 height 8
select select "service"
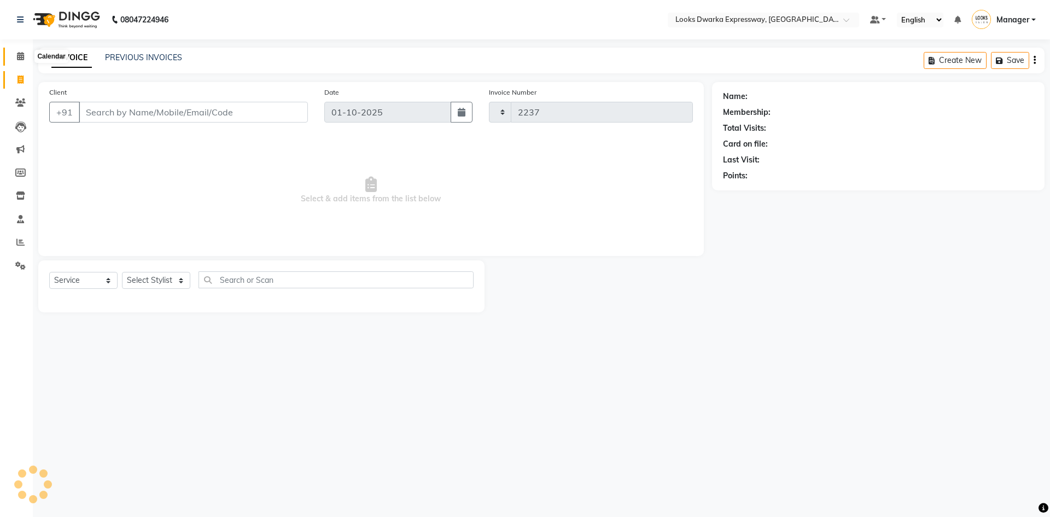
click at [20, 58] on icon at bounding box center [20, 56] width 7 height 8
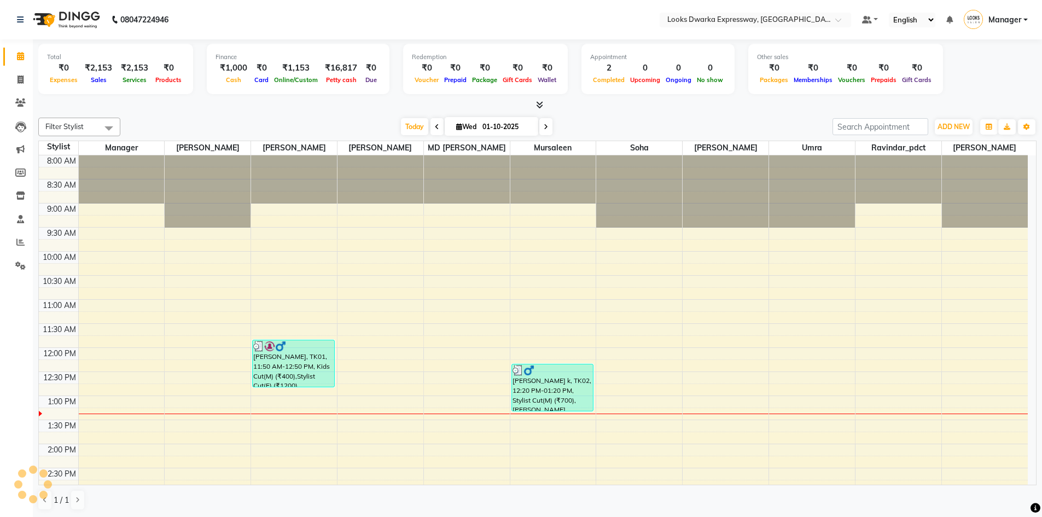
click at [174, 113] on div "Filter Stylist Select All Manager Yashika RIJVAN AHMAD SALIM MD Irshad Mursalee…" at bounding box center [537, 313] width 998 height 401
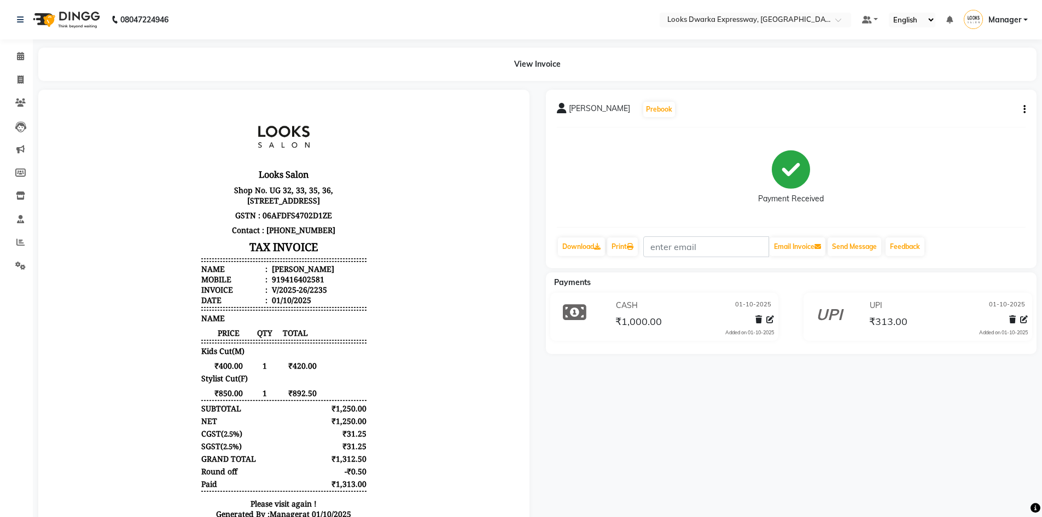
click at [1026, 105] on div "RAKESH K Prebook Payment Received Download Print Email Invoice Send Message Fee…" at bounding box center [791, 179] width 491 height 178
click at [1025, 110] on icon "button" at bounding box center [1024, 109] width 2 height 1
click at [994, 102] on div "Split Service Amount" at bounding box center [970, 103] width 75 height 14
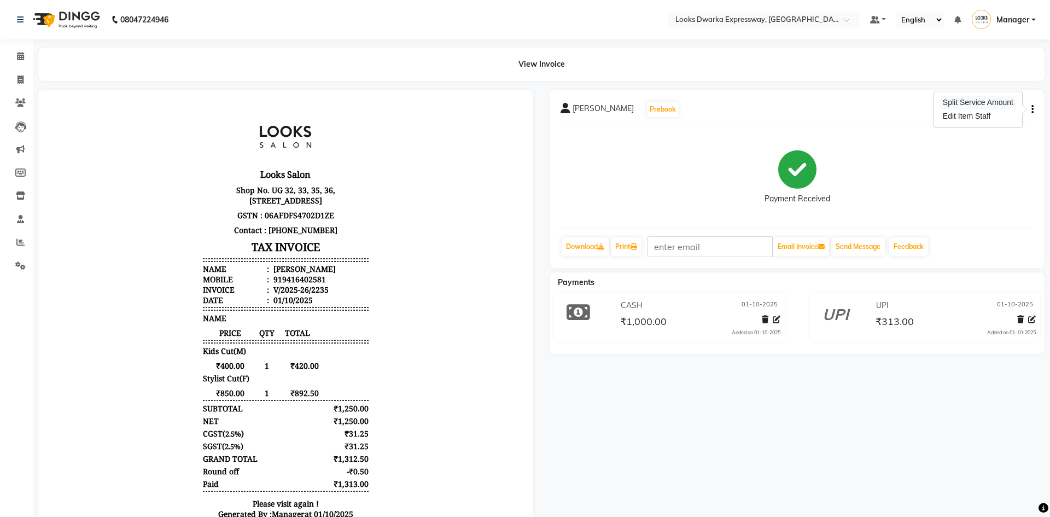
select select "43631"
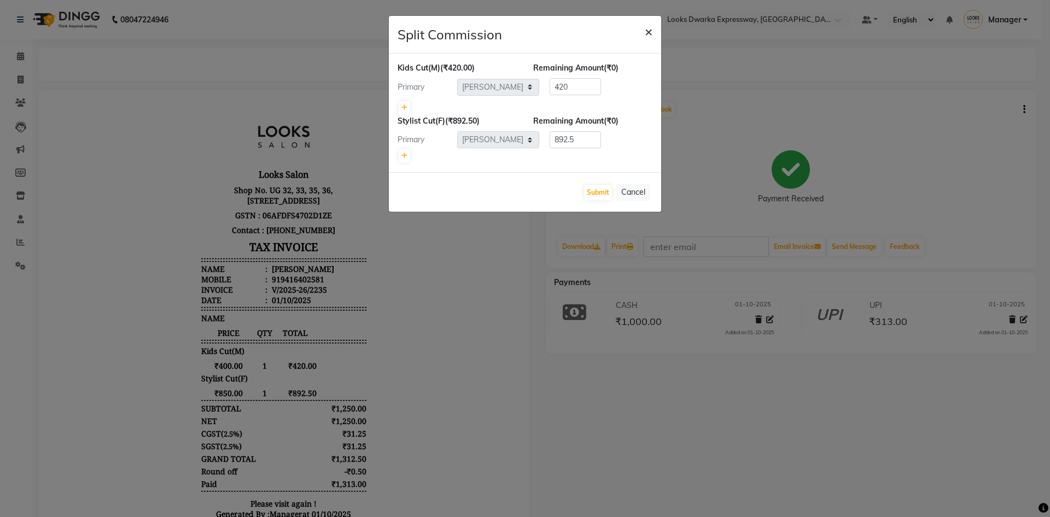
click at [649, 26] on span "×" at bounding box center [649, 31] width 8 height 16
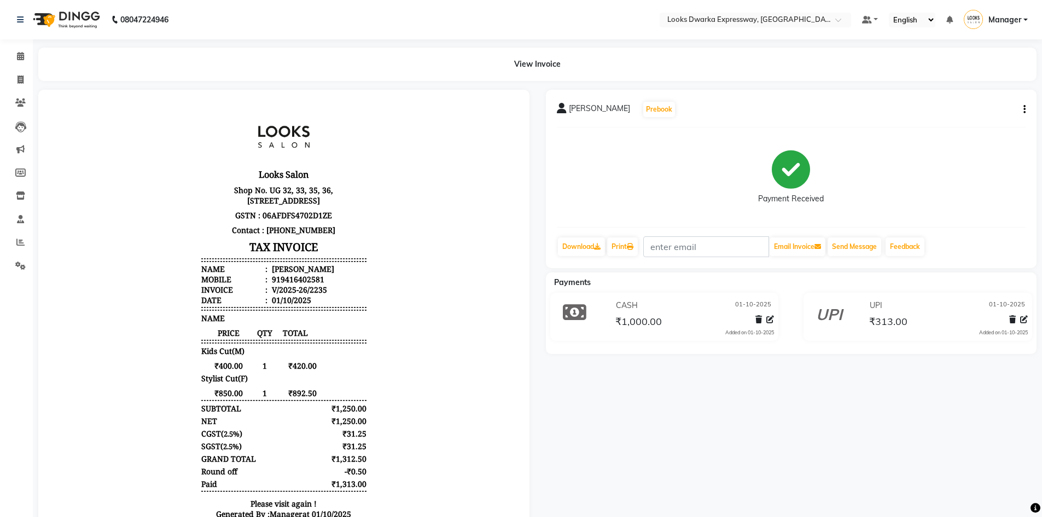
click at [1023, 110] on icon "button" at bounding box center [1024, 109] width 2 height 1
click at [951, 117] on div "Edit Item Staff" at bounding box center [970, 116] width 75 height 14
select select "43631"
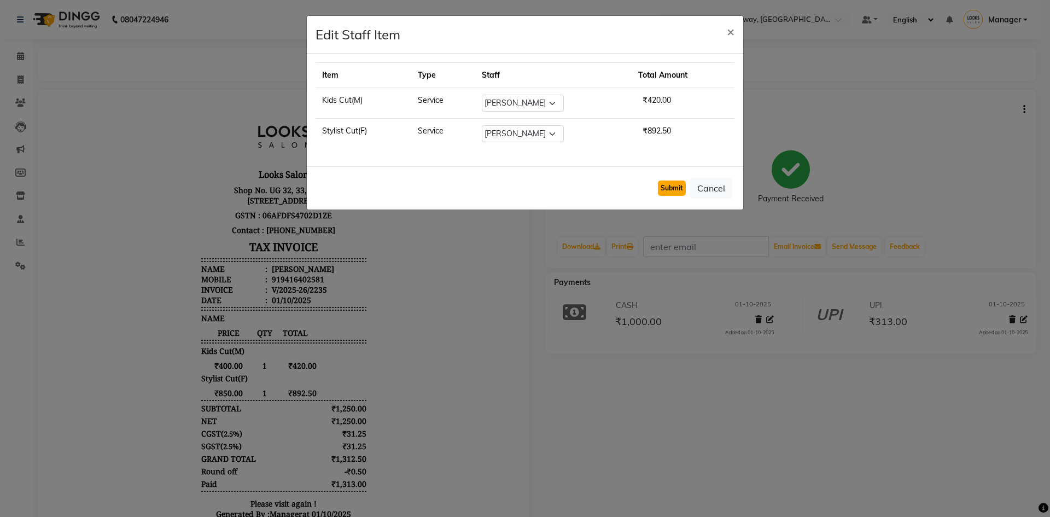
click at [668, 182] on button "Submit" at bounding box center [672, 188] width 28 height 15
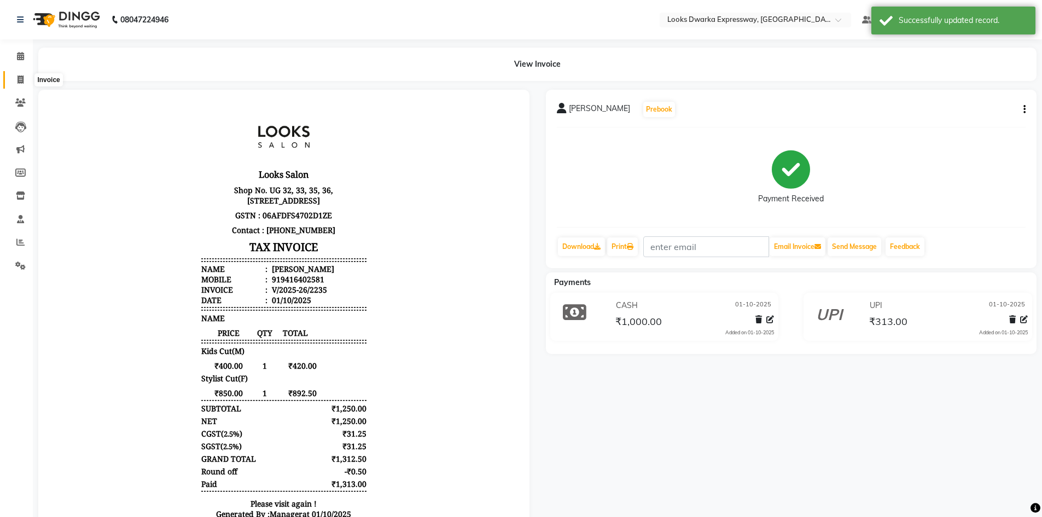
click at [15, 82] on span at bounding box center [20, 80] width 19 height 13
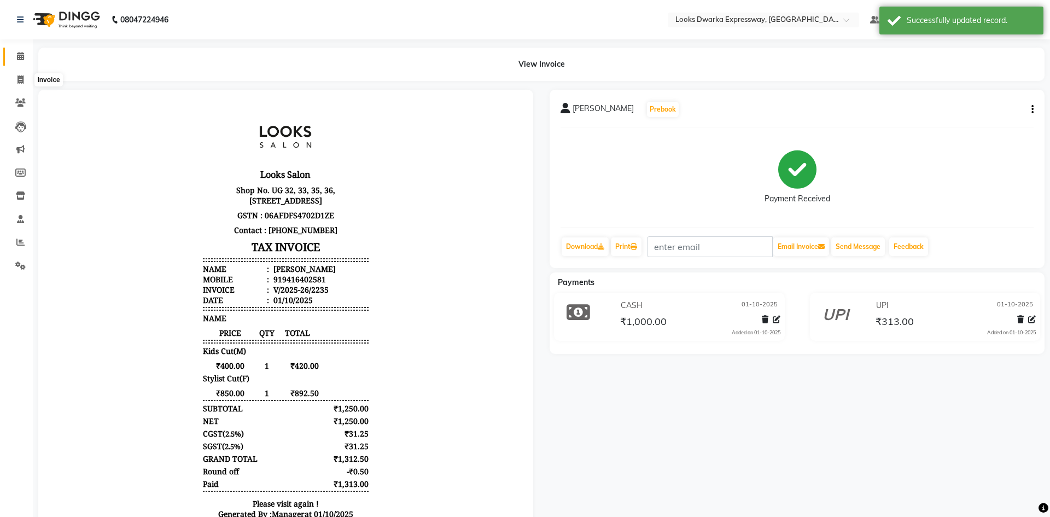
select select "6011"
select select "service"
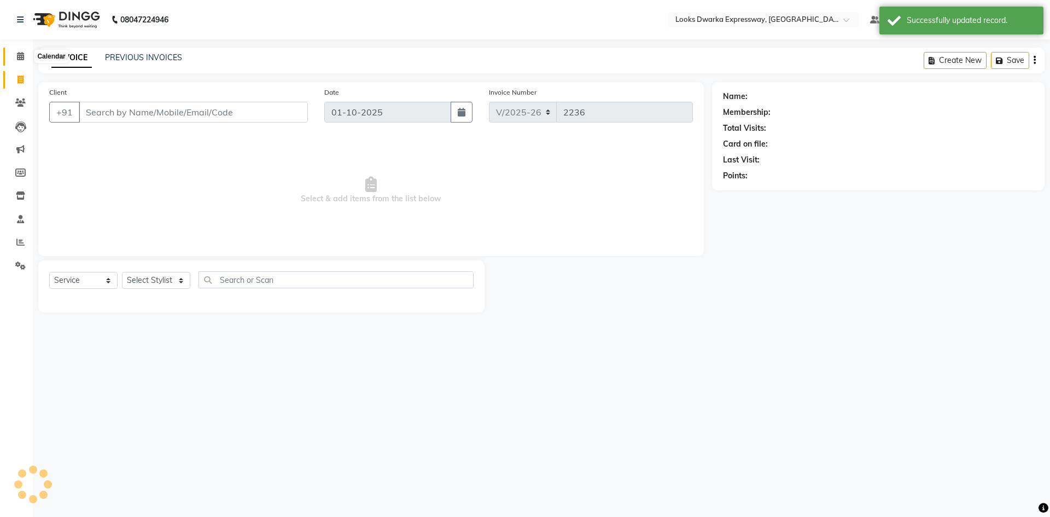
click at [20, 55] on icon at bounding box center [20, 56] width 7 height 8
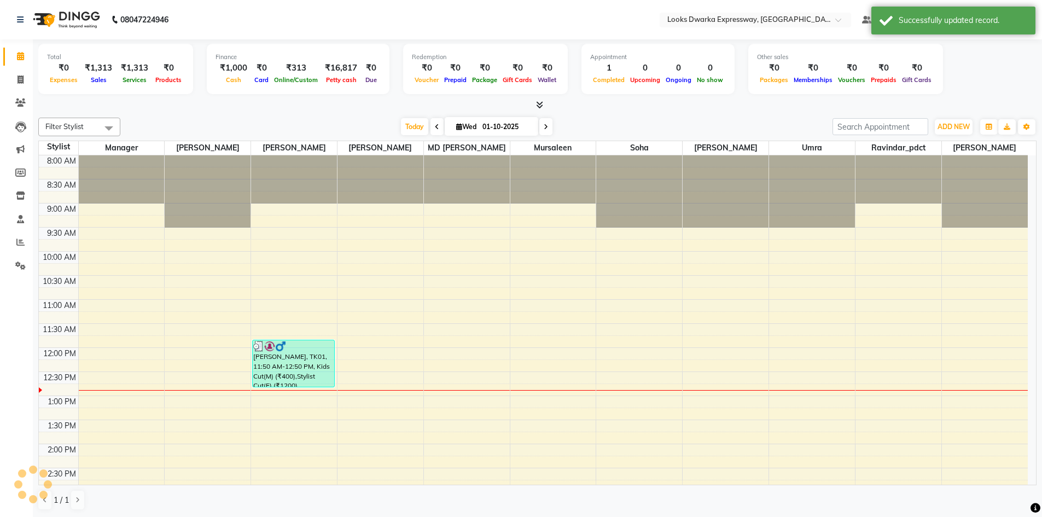
drag, startPoint x: 282, startPoint y: 114, endPoint x: 282, endPoint y: 120, distance: 5.5
click at [282, 115] on div "Filter Stylist Select All Manager [PERSON_NAME] [PERSON_NAME] [PERSON_NAME] MD …" at bounding box center [537, 313] width 998 height 401
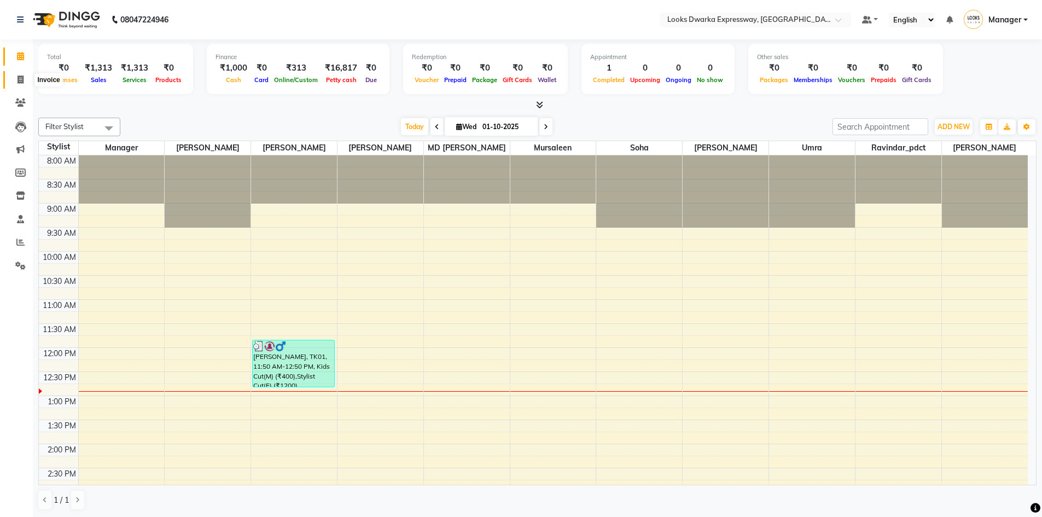
click at [18, 75] on icon at bounding box center [21, 79] width 6 height 8
select select "service"
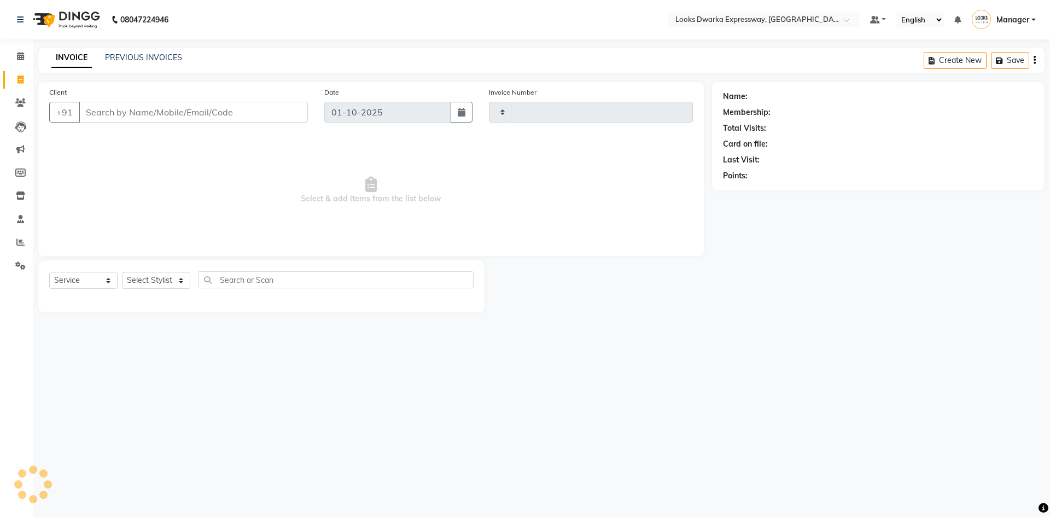
type input "2236"
select select "6011"
click at [136, 55] on link "PREVIOUS INVOICES" at bounding box center [143, 58] width 77 height 10
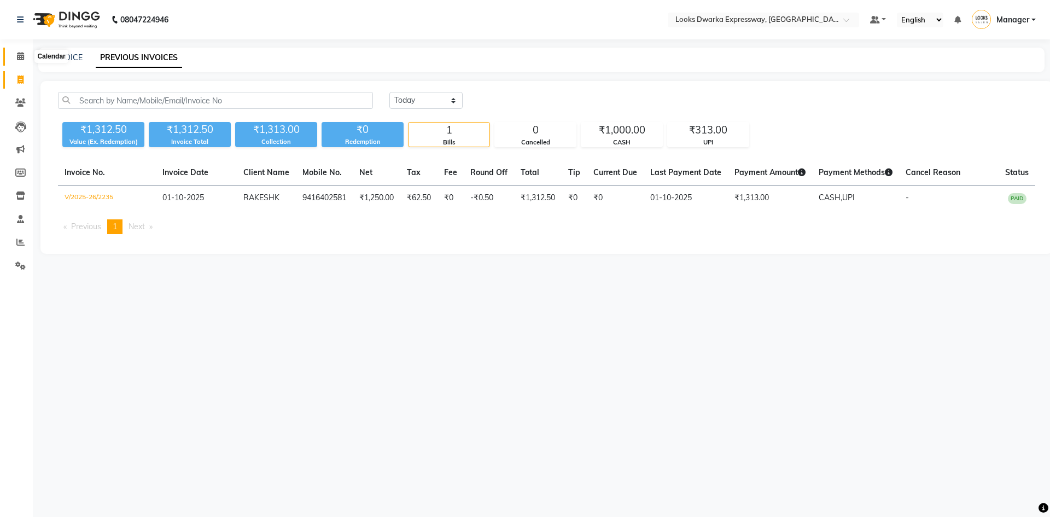
click at [16, 51] on span at bounding box center [20, 56] width 19 height 13
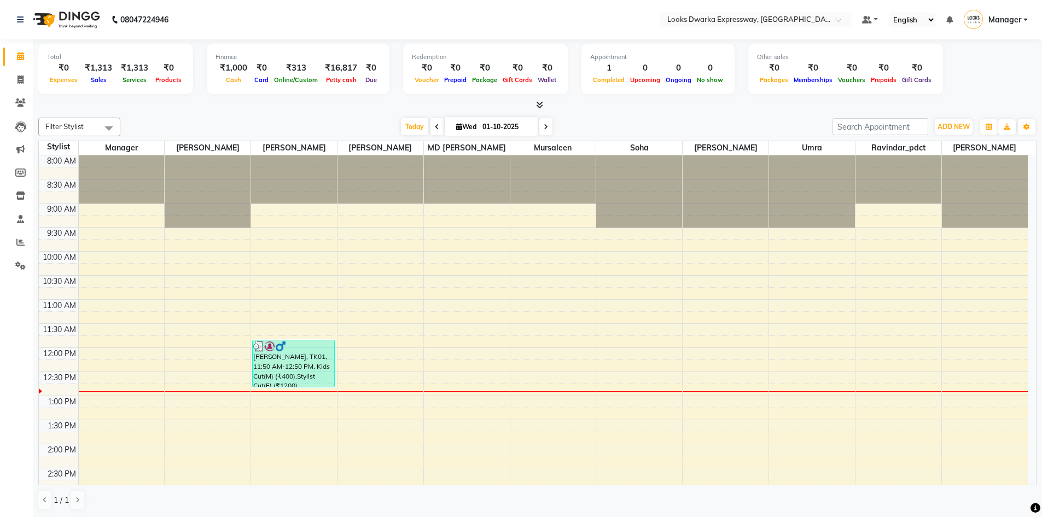
click at [240, 112] on div "Total ₹0 Expenses ₹1,313 Sales ₹1,313 Services ₹0 Products Finance ₹1,000 Cash …" at bounding box center [537, 278] width 1009 height 478
click at [20, 77] on icon at bounding box center [21, 79] width 6 height 8
select select "6011"
select select "service"
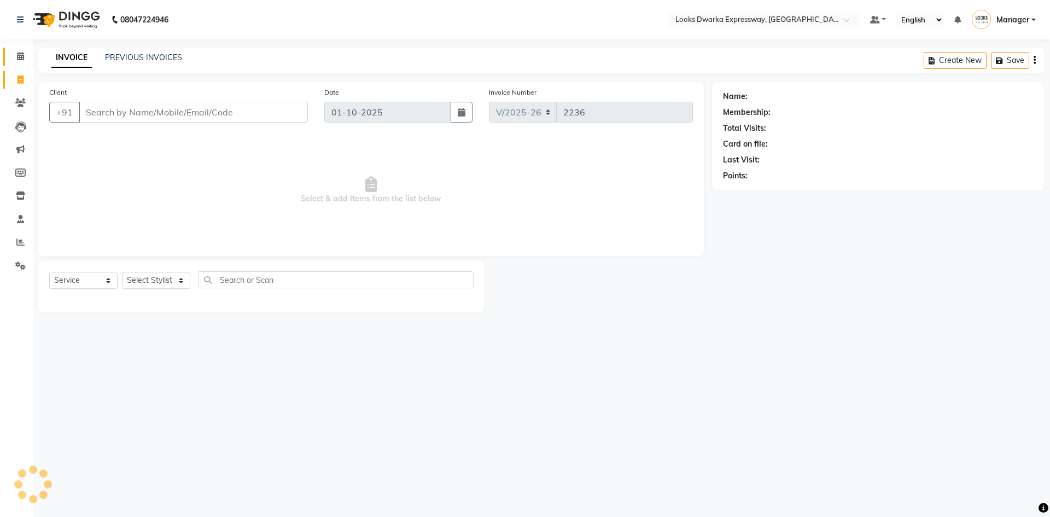
click at [20, 50] on link "Calendar" at bounding box center [16, 57] width 26 height 18
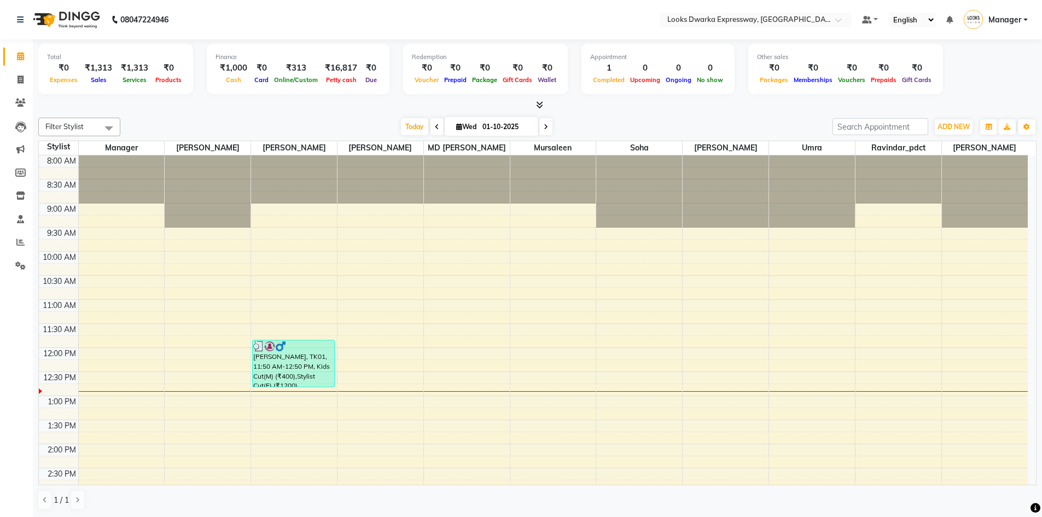
click at [178, 109] on div at bounding box center [537, 105] width 998 height 11
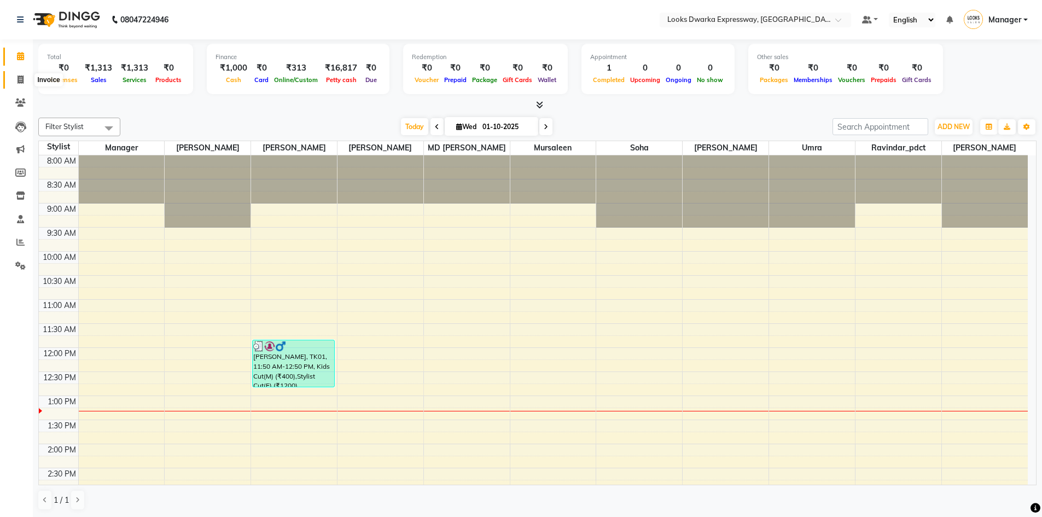
click at [18, 76] on icon at bounding box center [21, 79] width 6 height 8
select select "service"
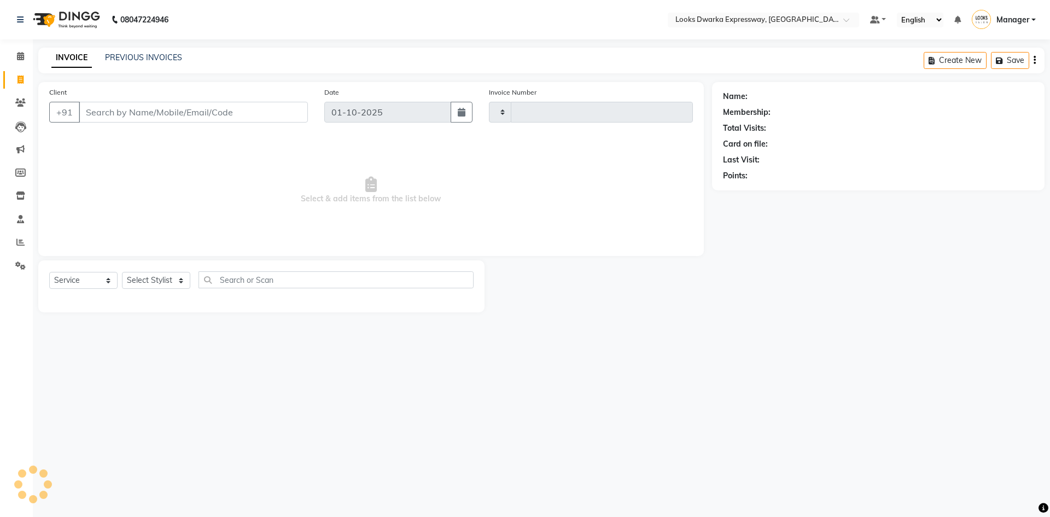
type input "2236"
select select "6011"
click at [122, 110] on input "Client" at bounding box center [193, 112] width 229 height 21
drag, startPoint x: 290, startPoint y: 114, endPoint x: 297, endPoint y: 113, distance: 6.7
click at [290, 113] on input "Client" at bounding box center [193, 112] width 229 height 21
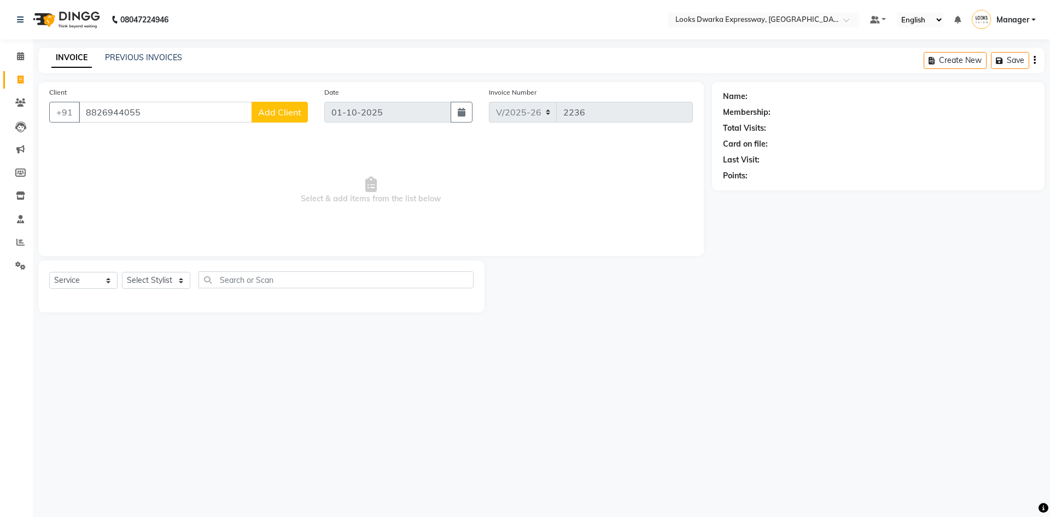
type input "8826944055"
click at [309, 399] on div "08047224946 Select Location × Looks Dwarka Expressway, New Delhi Default Panel …" at bounding box center [525, 258] width 1050 height 517
click at [168, 342] on div "08047224946 Select Location × Looks Dwarka Expressway, New Delhi Default Panel …" at bounding box center [525, 258] width 1050 height 517
click at [281, 112] on span "Add Client" at bounding box center [279, 112] width 43 height 11
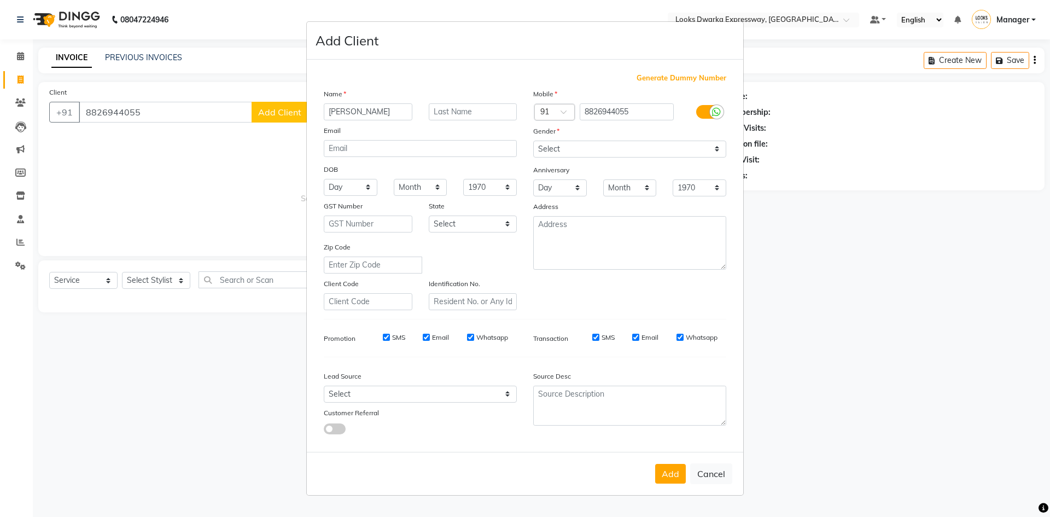
type input "[PERSON_NAME]"
click at [472, 115] on input "text" at bounding box center [473, 111] width 89 height 17
type input "k"
click at [714, 109] on icon at bounding box center [716, 112] width 9 height 10
click at [0, 0] on input "checkbox" at bounding box center [0, 0] width 0 height 0
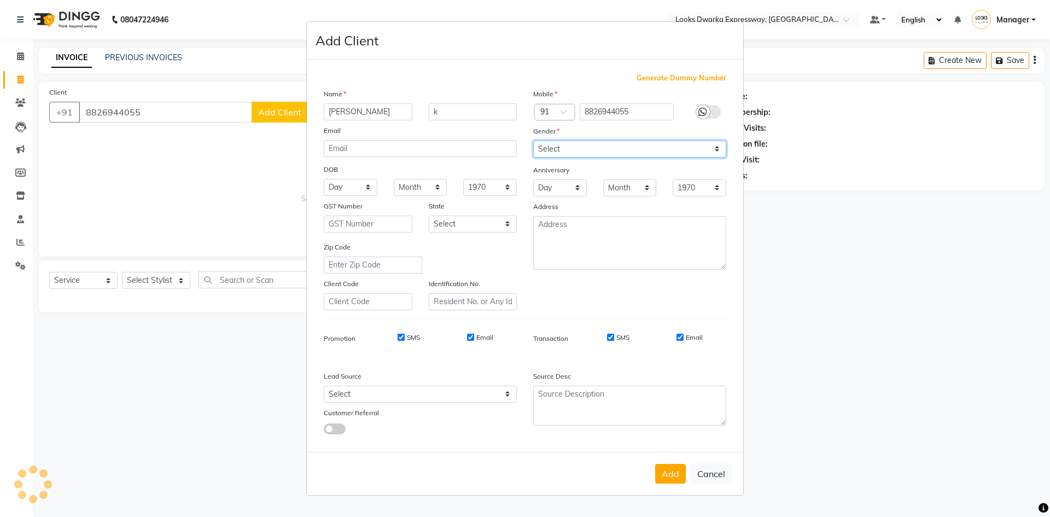
click at [700, 145] on select "Select Male Female Other Prefer Not To Say" at bounding box center [629, 149] width 193 height 17
select select "male"
click at [533, 141] on select "Select Male Female Other Prefer Not To Say" at bounding box center [629, 149] width 193 height 17
click at [666, 473] on button "Add" at bounding box center [670, 474] width 31 height 20
select select
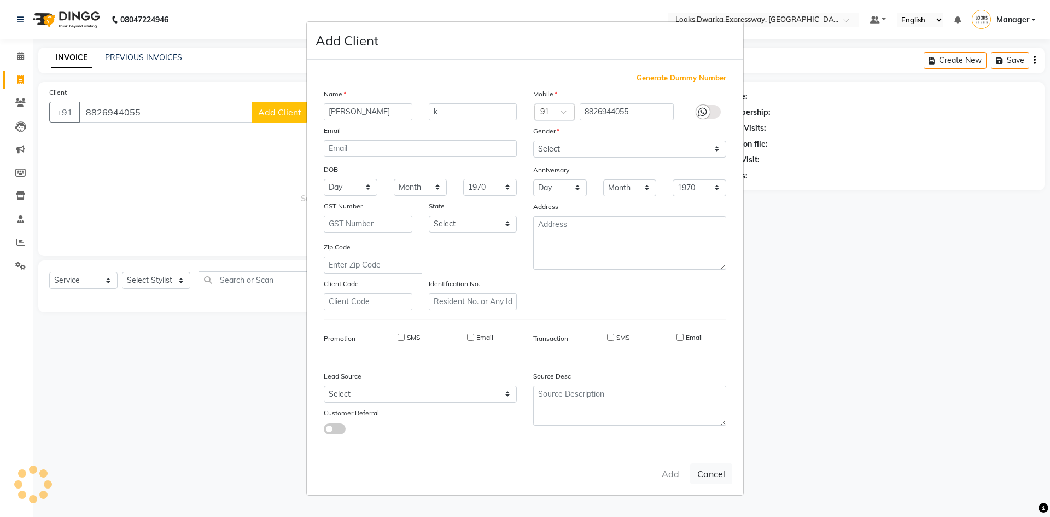
select select
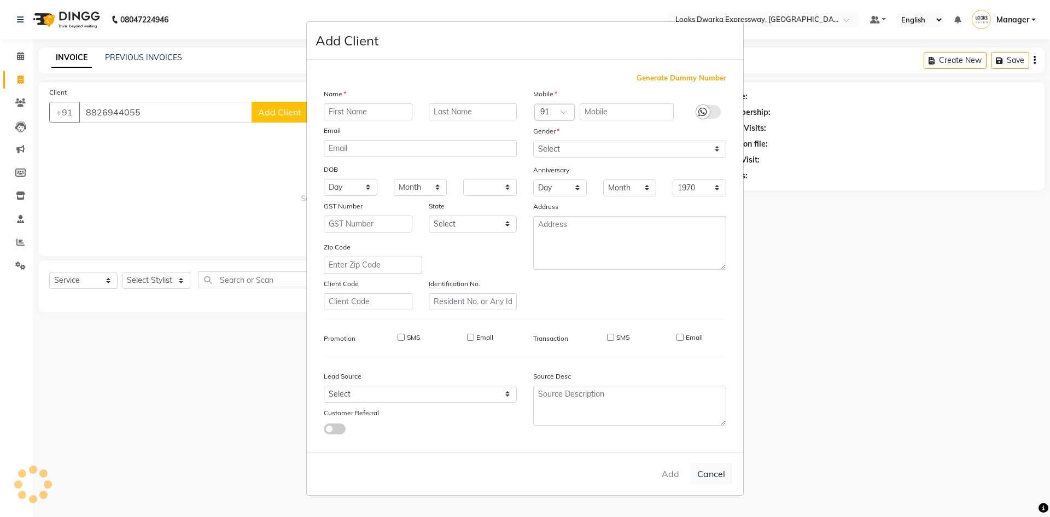
select select
checkbox input "false"
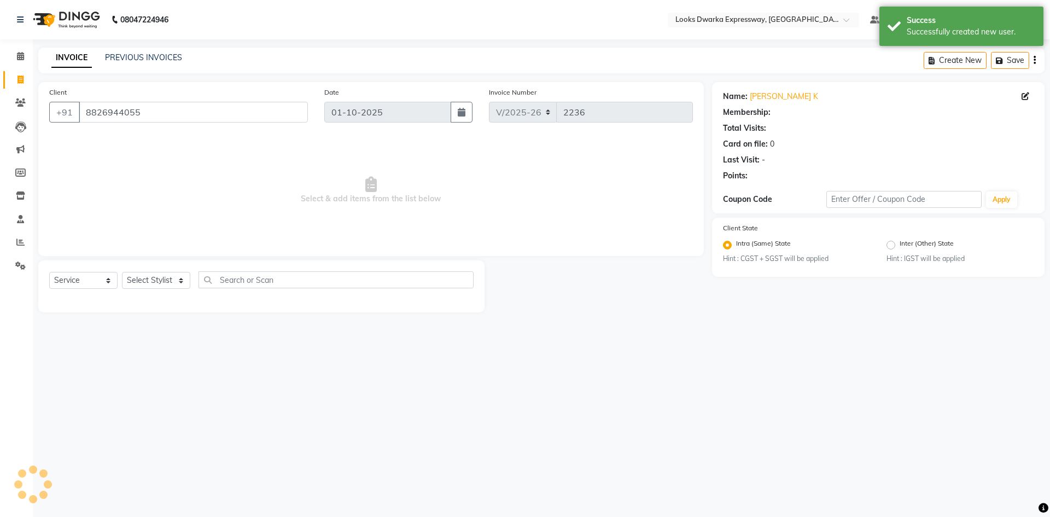
select select "1: Object"
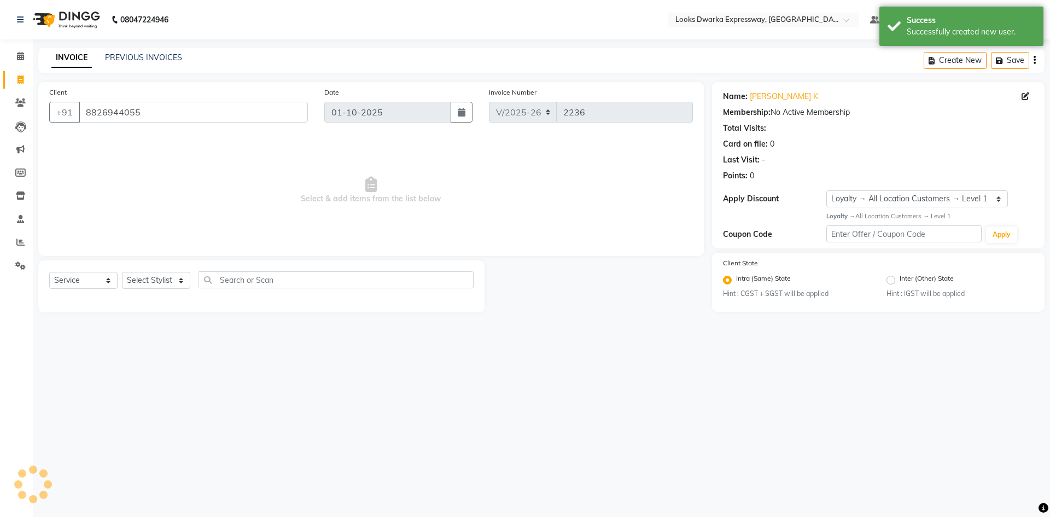
click at [497, 389] on div "08047224946 Select Location × Looks Dwarka Expressway, New Delhi Default Panel …" at bounding box center [525, 258] width 1050 height 517
click at [122, 275] on select "Select Stylist Manager MD Irshad Mursaleen Ravindar_pdct RIJVAN AHMAD SALIM Sim…" at bounding box center [156, 280] width 68 height 17
select select "43893"
click at [122, 272] on select "Select Stylist Manager MD Irshad Mursaleen Ravindar_pdct RIJVAN AHMAD SALIM Sim…" at bounding box center [156, 280] width 68 height 17
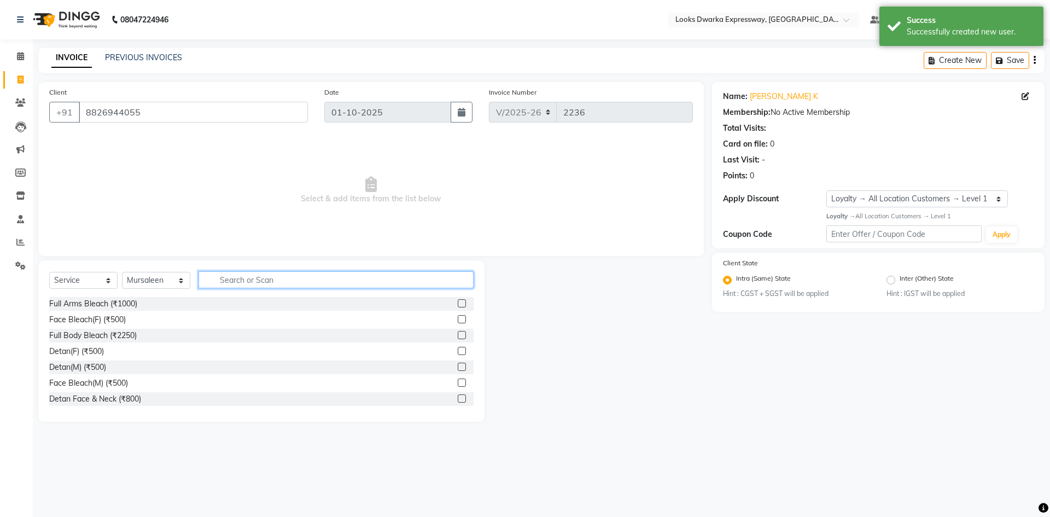
click at [253, 281] on input "text" at bounding box center [336, 279] width 275 height 17
type input "cut"
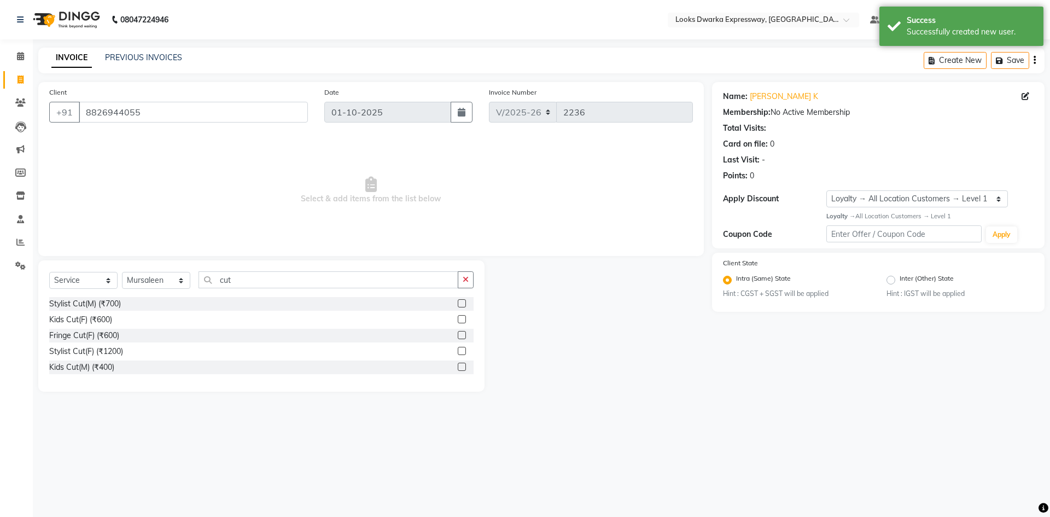
click at [458, 304] on label at bounding box center [462, 303] width 8 height 8
click at [458, 304] on input "checkbox" at bounding box center [461, 303] width 7 height 7
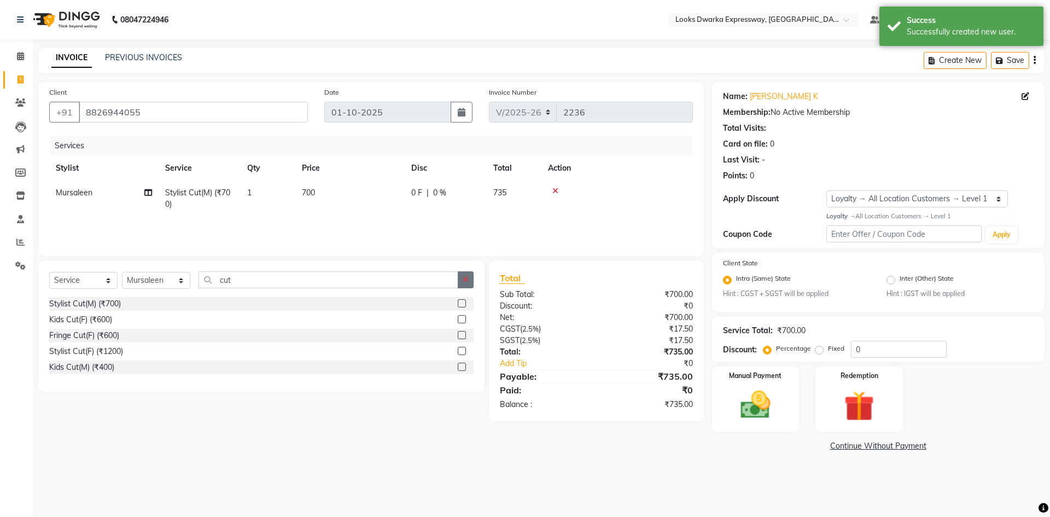
checkbox input "false"
click at [465, 276] on icon "button" at bounding box center [466, 280] width 6 height 8
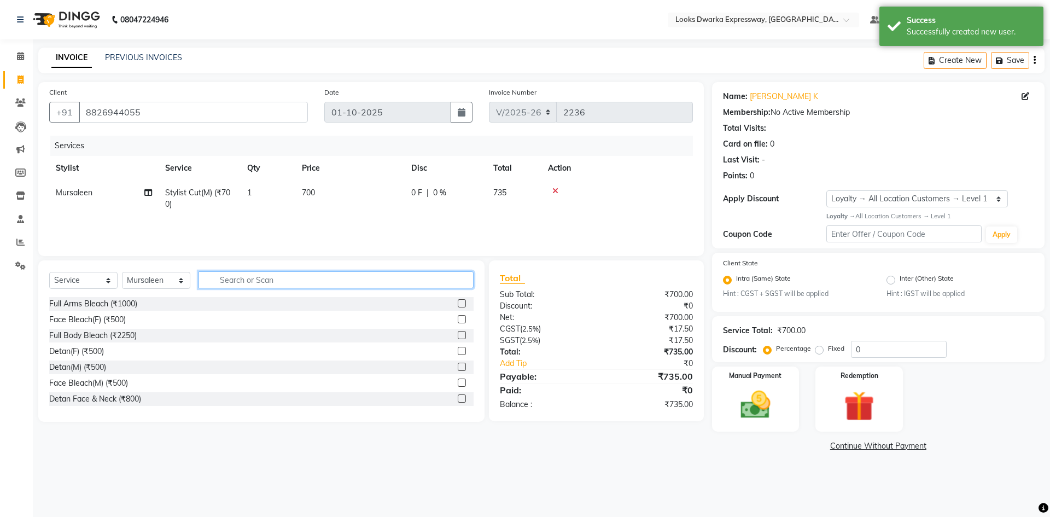
click at [452, 276] on input "text" at bounding box center [336, 279] width 275 height 17
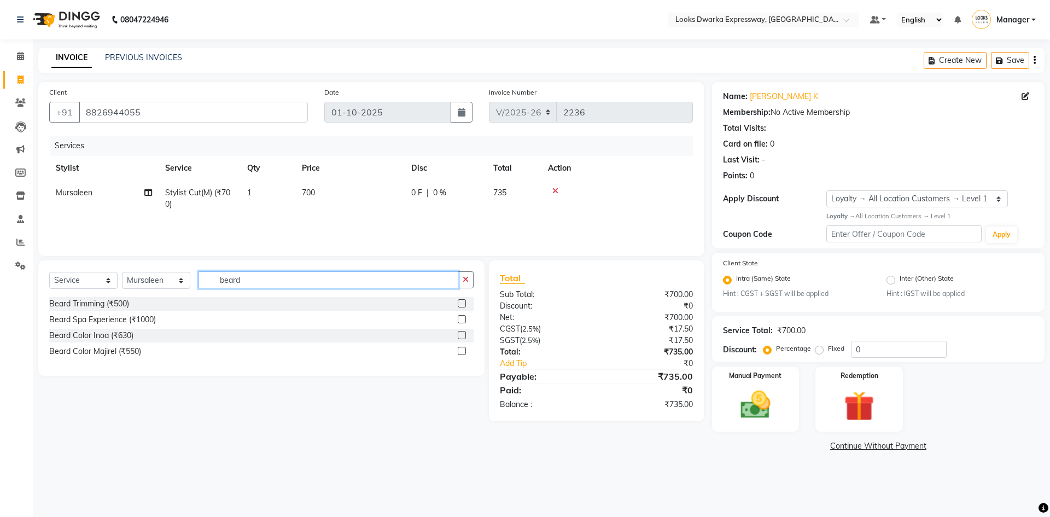
type input "beard"
click at [464, 301] on label at bounding box center [462, 303] width 8 height 8
click at [464, 301] on input "checkbox" at bounding box center [461, 303] width 7 height 7
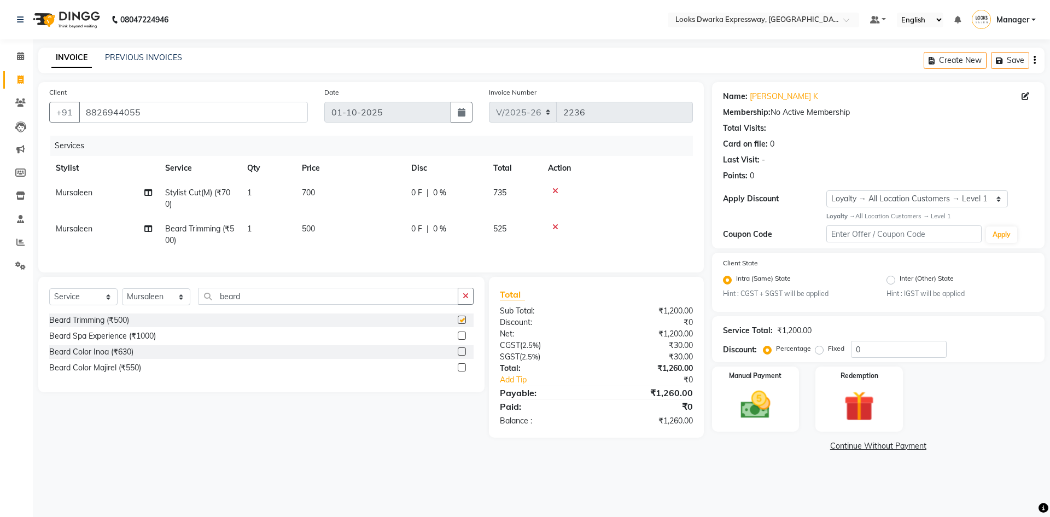
click at [388, 187] on td "700" at bounding box center [349, 199] width 109 height 36
checkbox input "false"
select select "43893"
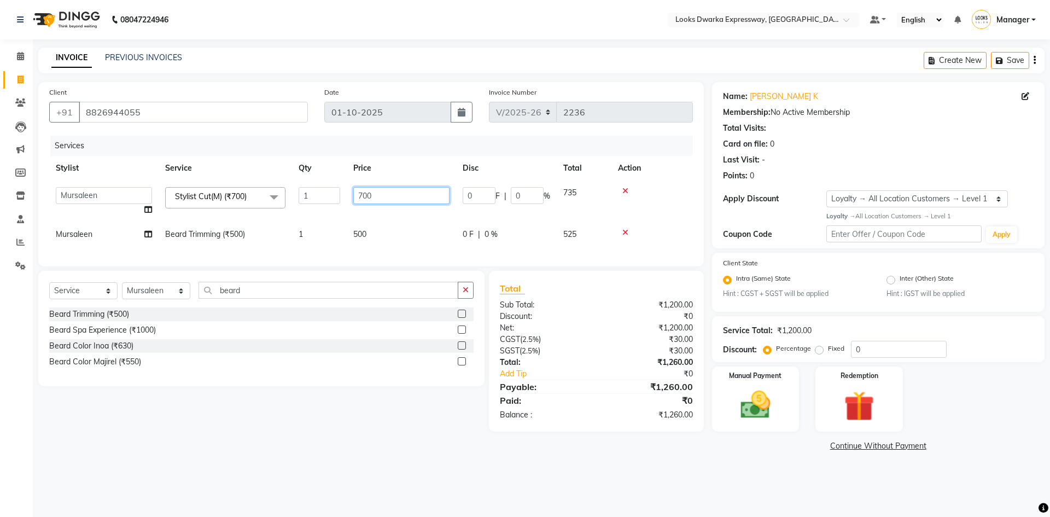
drag, startPoint x: 407, startPoint y: 190, endPoint x: 316, endPoint y: 213, distance: 93.7
click at [316, 213] on tr "Manager MD Irshad Mursaleen Ravindar_pdct RIJVAN AHMAD SALIM Simran Soha SSBEAU…" at bounding box center [371, 202] width 644 height 42
type input "500"
click at [376, 231] on td "500" at bounding box center [401, 234] width 109 height 25
select select "43893"
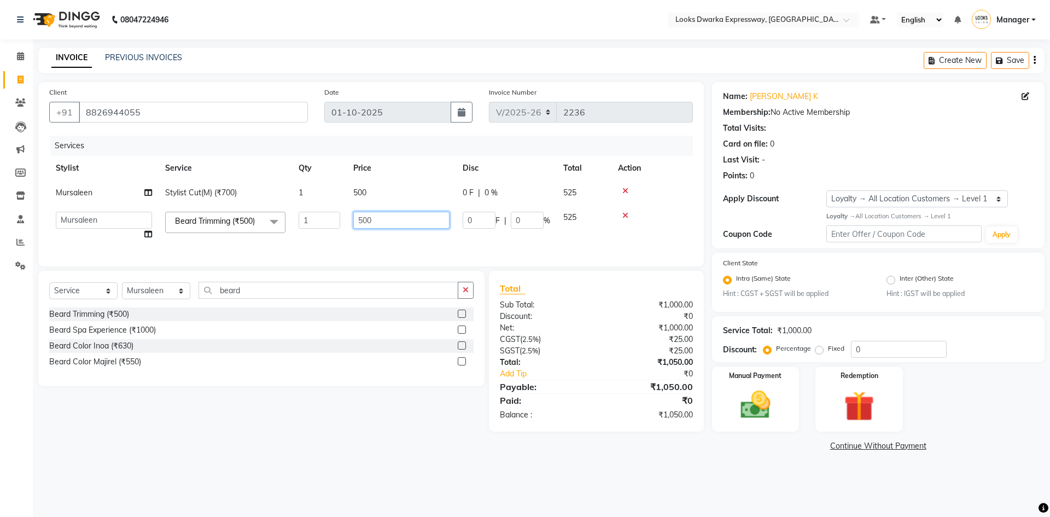
drag, startPoint x: 385, startPoint y: 220, endPoint x: 324, endPoint y: 234, distance: 62.4
click at [324, 234] on tr "Manager MD Irshad Mursaleen Ravindar_pdct RIJVAN AHMAD SALIM Simran Soha SSBEAU…" at bounding box center [371, 226] width 644 height 42
type input "300"
click at [396, 432] on div "Select Service Product Membership Package Voucher Prepaid Gift Card Select Styl…" at bounding box center [257, 351] width 455 height 161
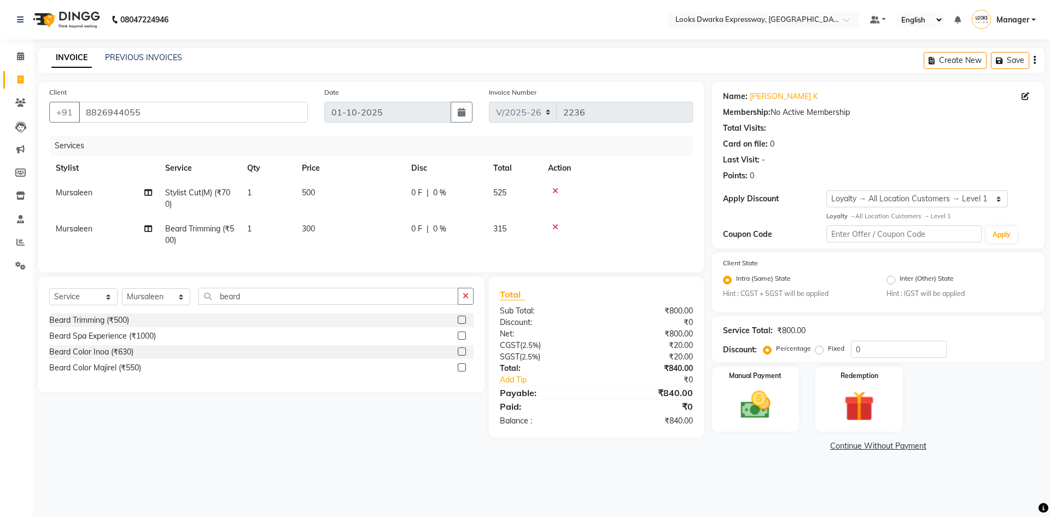
click at [709, 489] on div "08047224946 Select Location × Looks Dwarka Expressway, New Delhi Default Panel …" at bounding box center [525, 258] width 1050 height 517
click at [772, 408] on img at bounding box center [755, 405] width 51 height 36
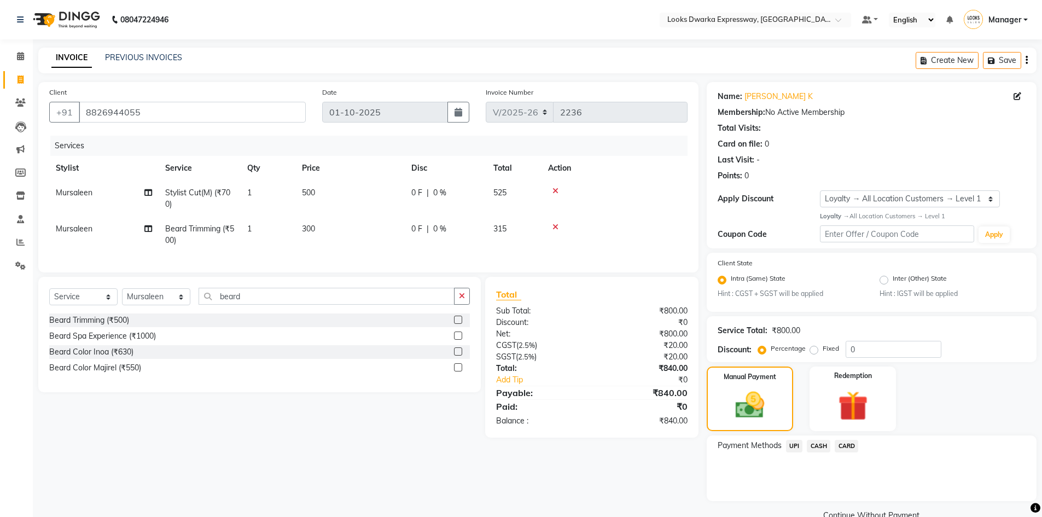
click at [792, 446] on span "UPI" at bounding box center [794, 446] width 17 height 13
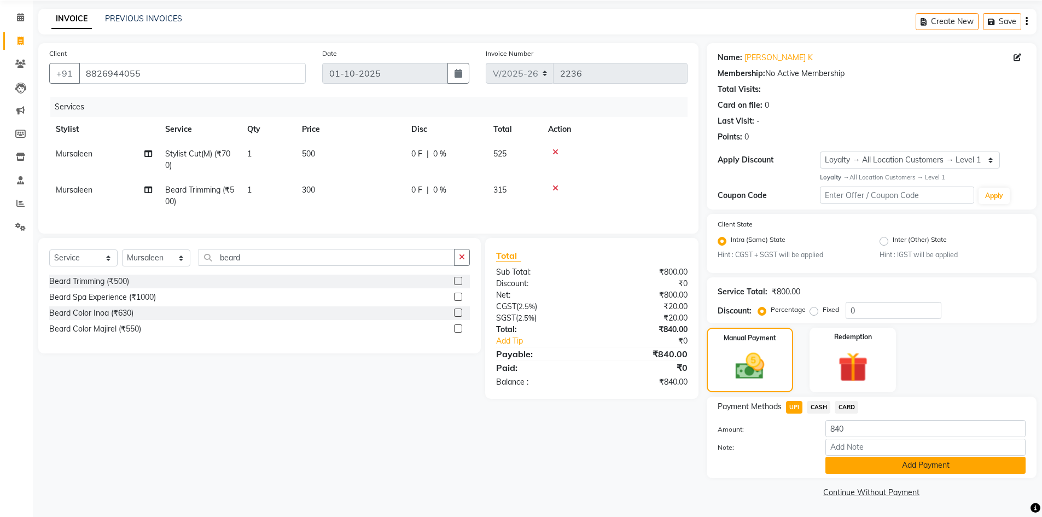
click at [838, 461] on button "Add Payment" at bounding box center [925, 465] width 200 height 17
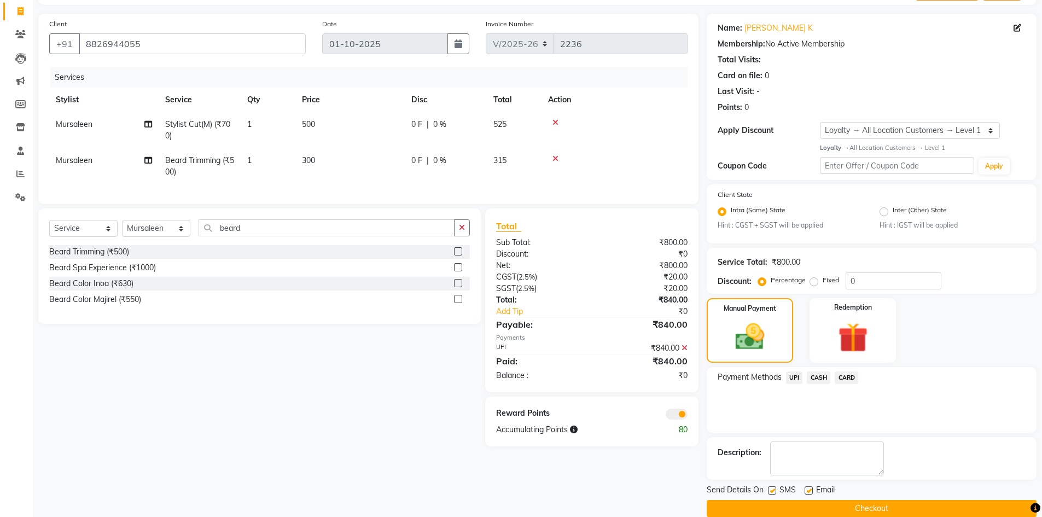
scroll to position [85, 0]
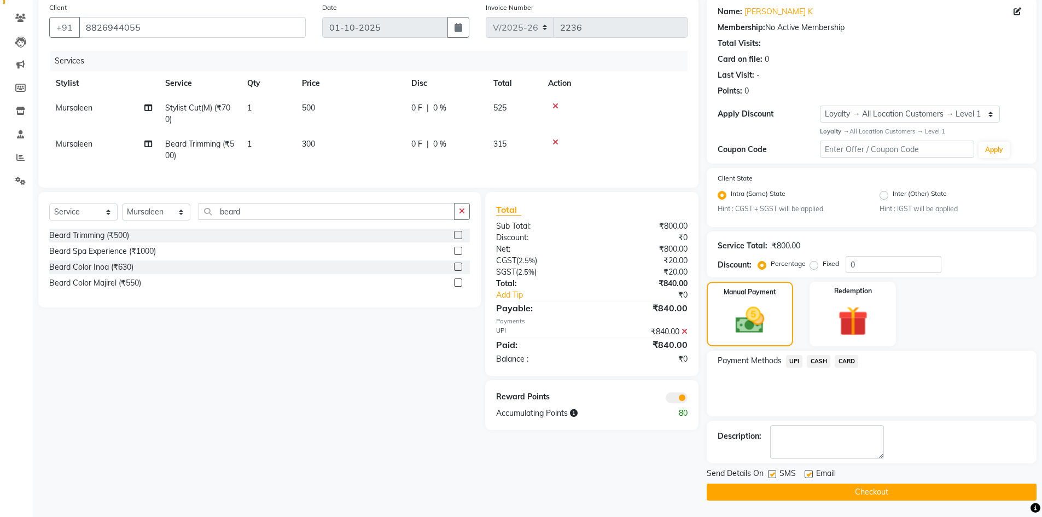
click at [760, 494] on button "Checkout" at bounding box center [872, 492] width 330 height 17
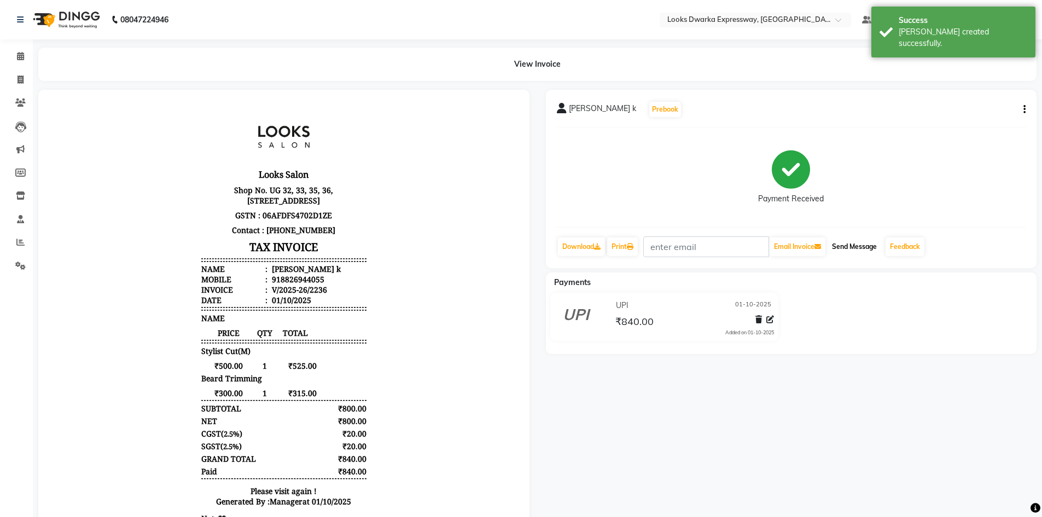
click at [852, 248] on button "Send Message" at bounding box center [855, 246] width 54 height 19
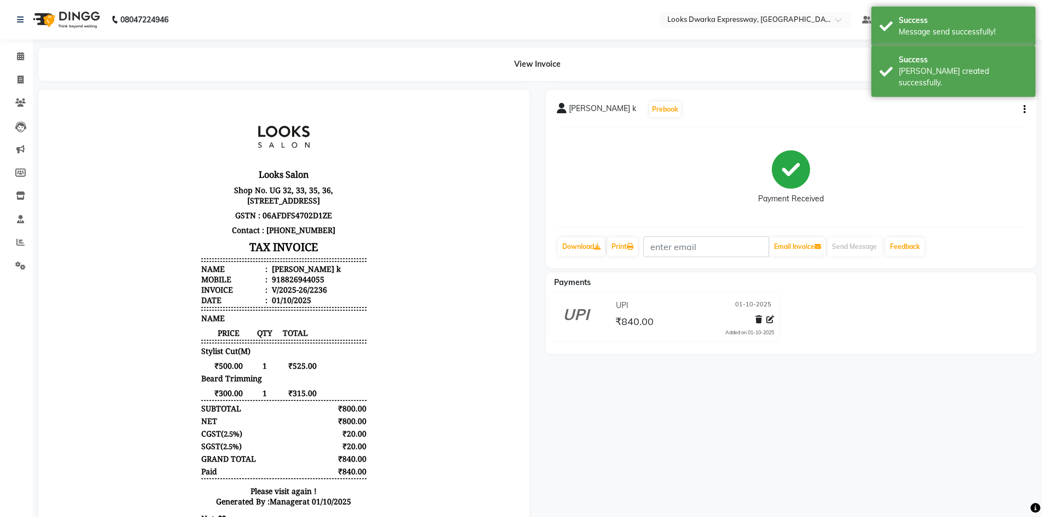
click at [823, 387] on div "angadh k Prebook Payment Received Download Print Email Invoice Send Message Fee…" at bounding box center [792, 326] width 508 height 473
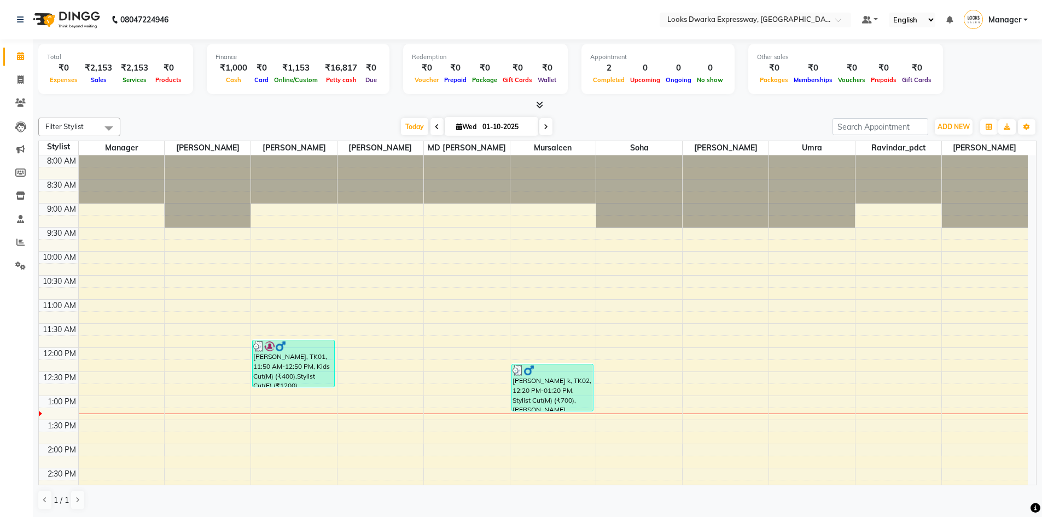
click at [178, 112] on div "Total ₹0 Expenses ₹2,153 Sales ₹2,153 Services ₹0 Products Finance ₹1,000 Cash …" at bounding box center [537, 278] width 1009 height 478
click at [199, 104] on div at bounding box center [537, 105] width 998 height 11
click at [14, 77] on span at bounding box center [20, 80] width 19 height 13
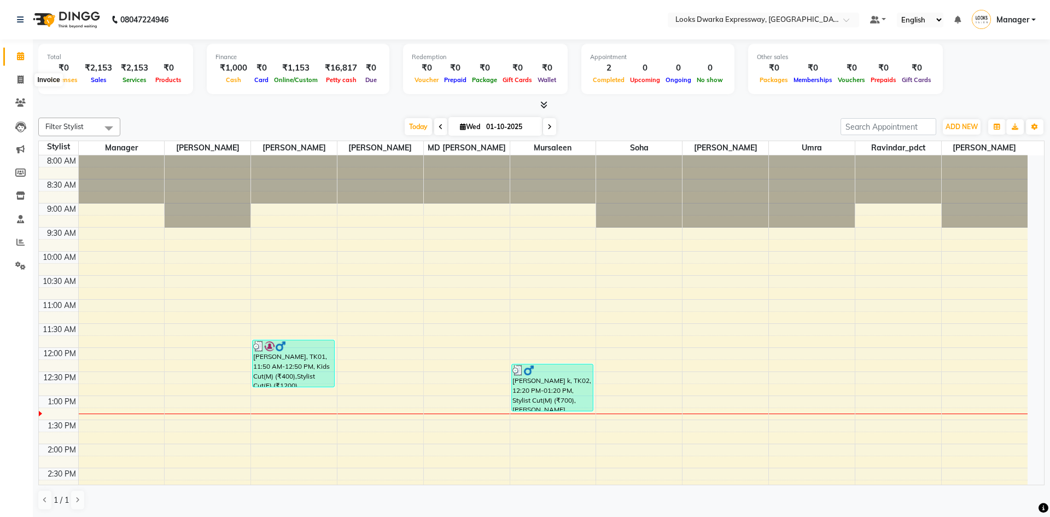
select select "6011"
select select "service"
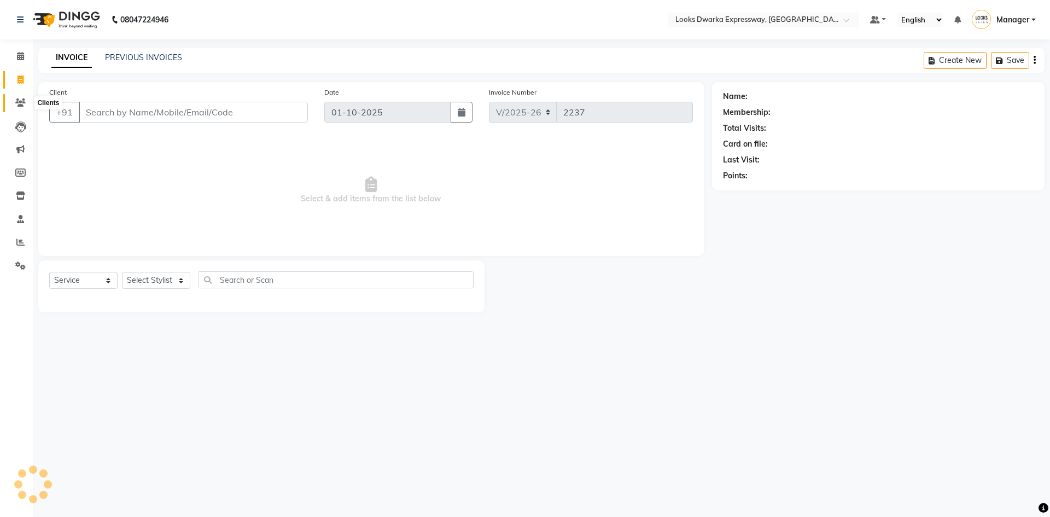
click at [20, 102] on icon at bounding box center [20, 102] width 10 height 8
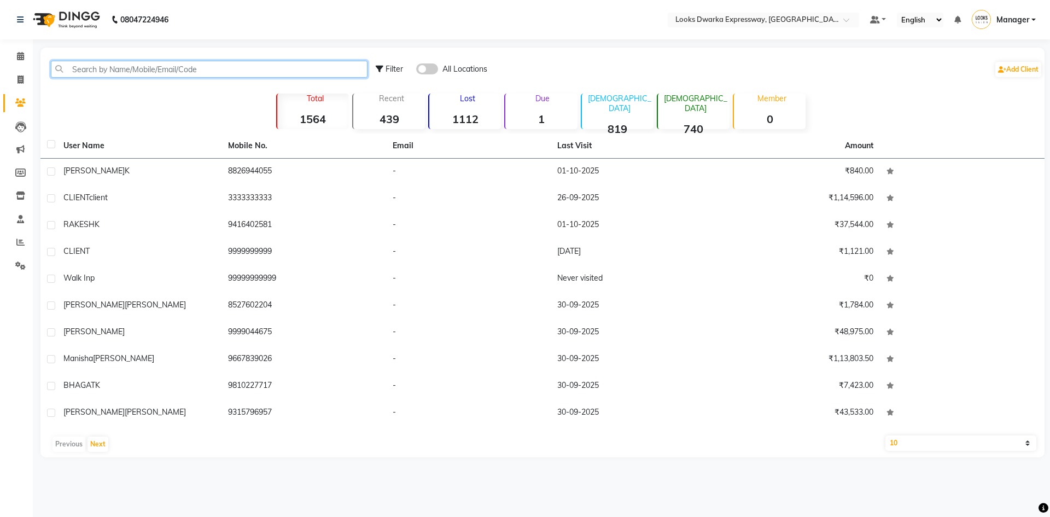
click at [160, 67] on input "text" at bounding box center [209, 69] width 317 height 17
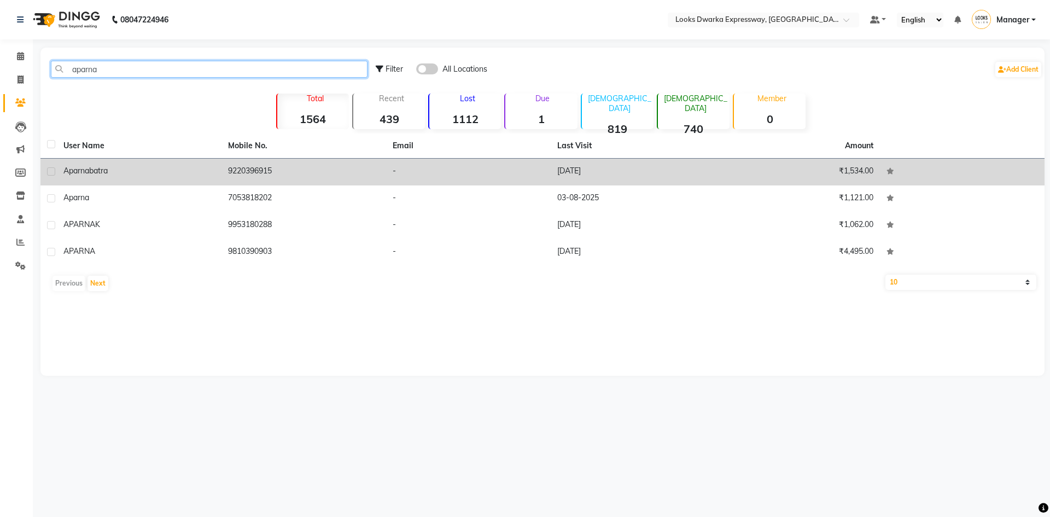
type input "aparna"
click at [173, 171] on div "[PERSON_NAME]" at bounding box center [139, 170] width 152 height 11
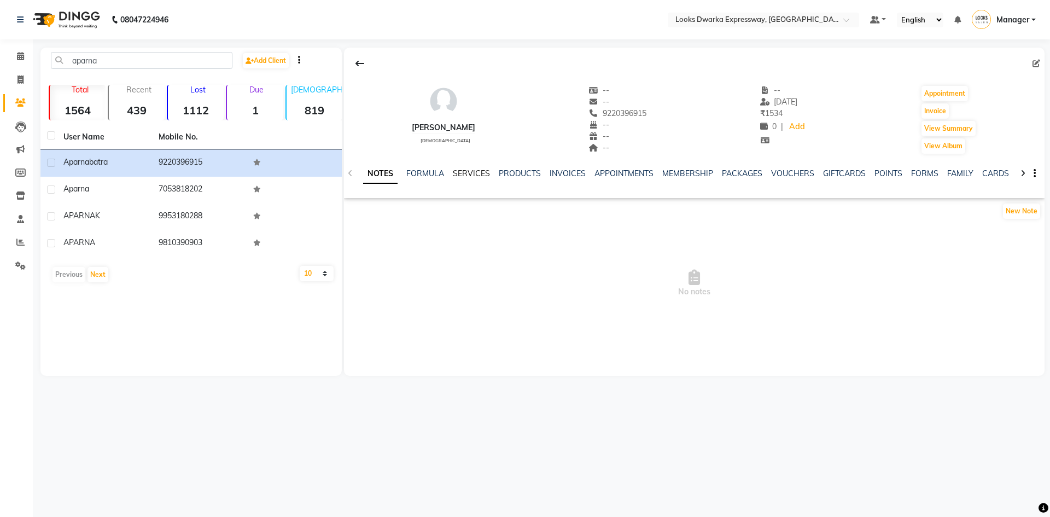
click at [468, 172] on link "SERVICES" at bounding box center [471, 173] width 37 height 10
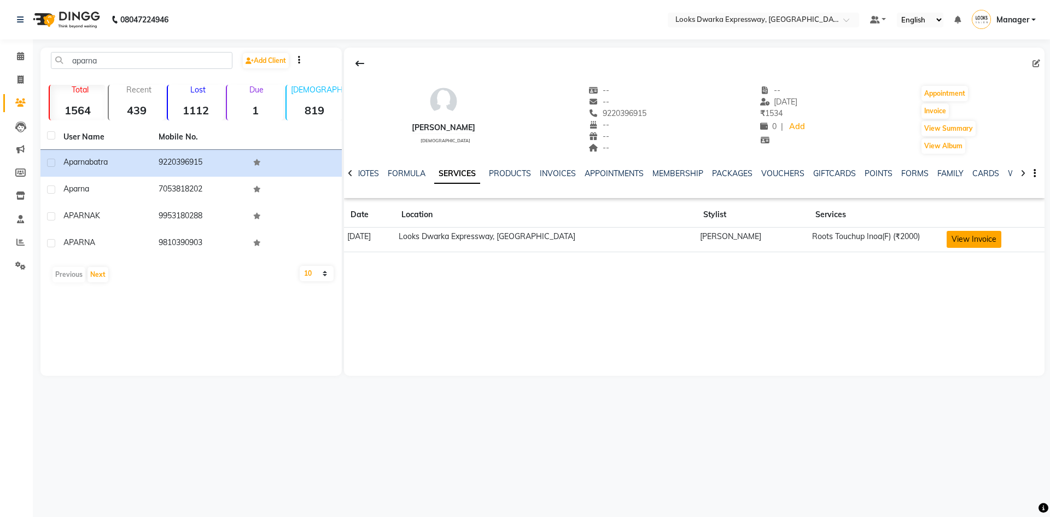
click at [961, 236] on button "View Invoice" at bounding box center [974, 239] width 55 height 17
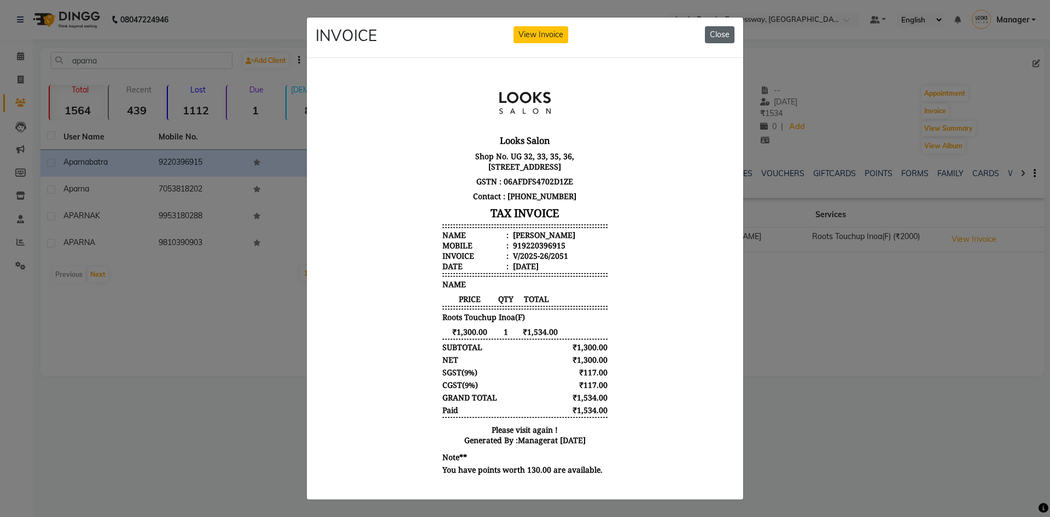
drag, startPoint x: 726, startPoint y: 32, endPoint x: 400, endPoint y: 203, distance: 367.7
click at [726, 32] on button "Close" at bounding box center [720, 34] width 30 height 17
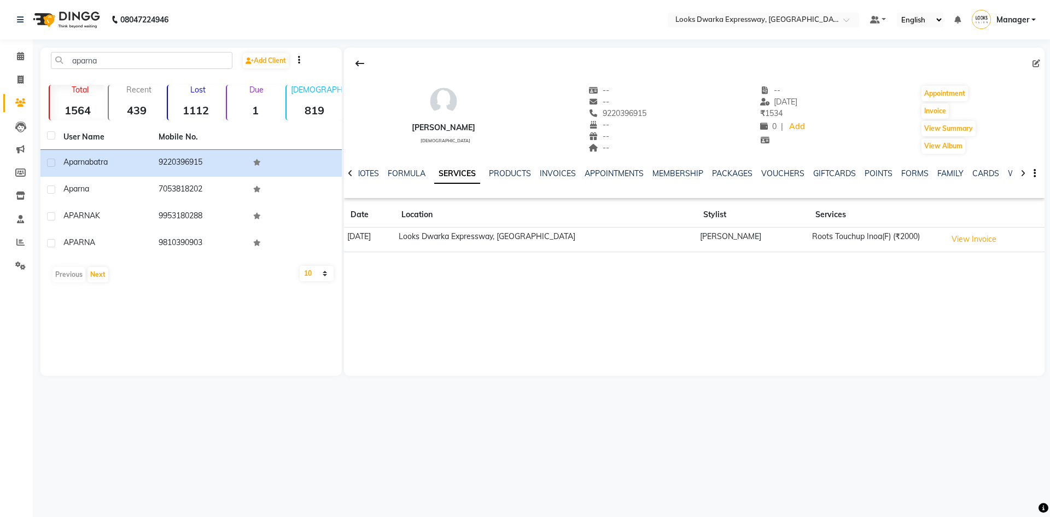
drag, startPoint x: 726, startPoint y: 337, endPoint x: 720, endPoint y: 356, distance: 19.9
click at [720, 356] on div "[PERSON_NAME] [DEMOGRAPHIC_DATA] -- -- 9220396915 -- -- -- -- [DATE] ₹ 1534 0 |…" at bounding box center [694, 212] width 701 height 328
click at [25, 54] on span at bounding box center [20, 56] width 19 height 13
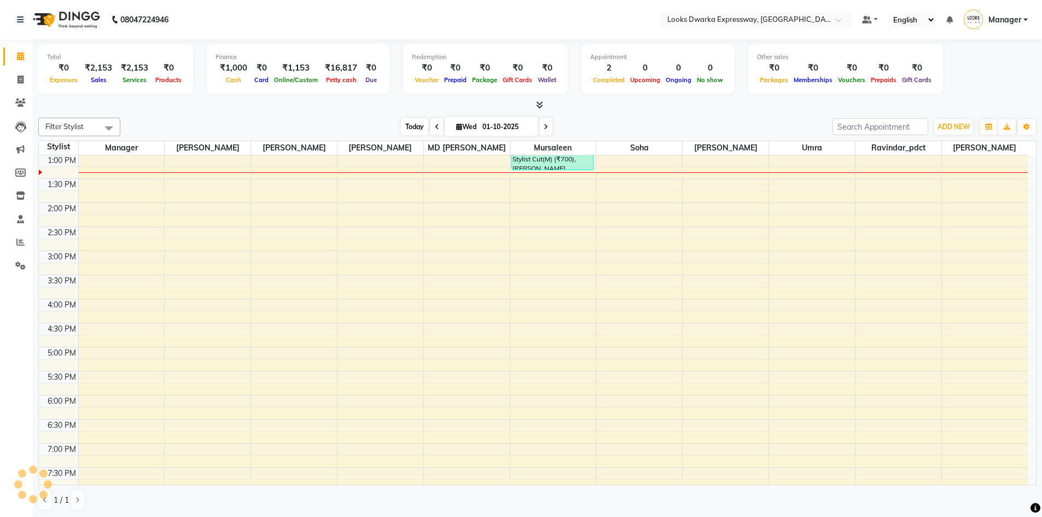
click at [409, 121] on span "Today" at bounding box center [414, 126] width 27 height 17
click at [458, 126] on icon at bounding box center [459, 126] width 6 height 7
select select "10"
select select "2025"
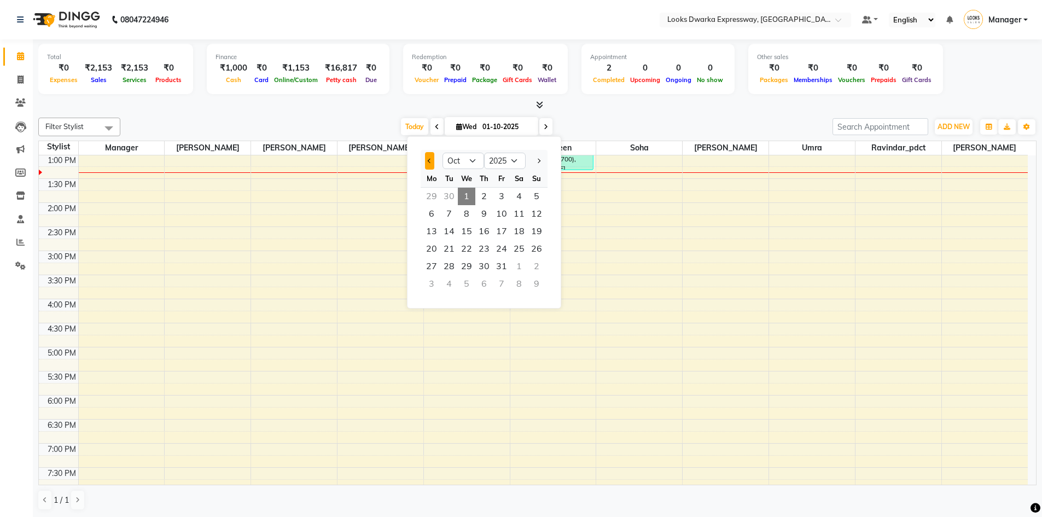
click at [431, 158] on button "Previous month" at bounding box center [429, 161] width 9 height 18
select select "9"
click at [540, 216] on span "14" at bounding box center [537, 214] width 18 height 18
type input "[DATE]"
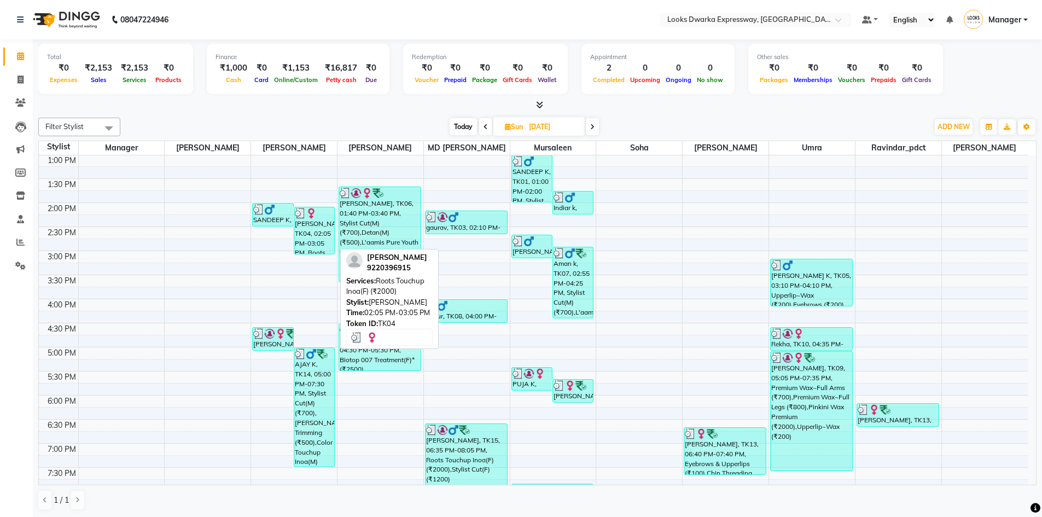
click at [311, 231] on div "[PERSON_NAME], TK04, 02:05 PM-03:05 PM, Roots Touchup Inoa(F) (₹2000)" at bounding box center [314, 230] width 40 height 46
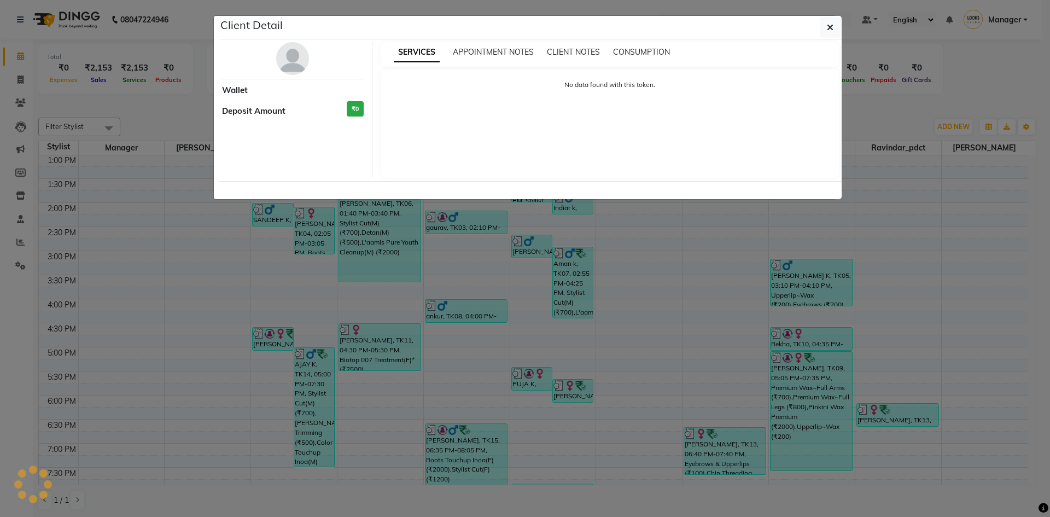
select select "3"
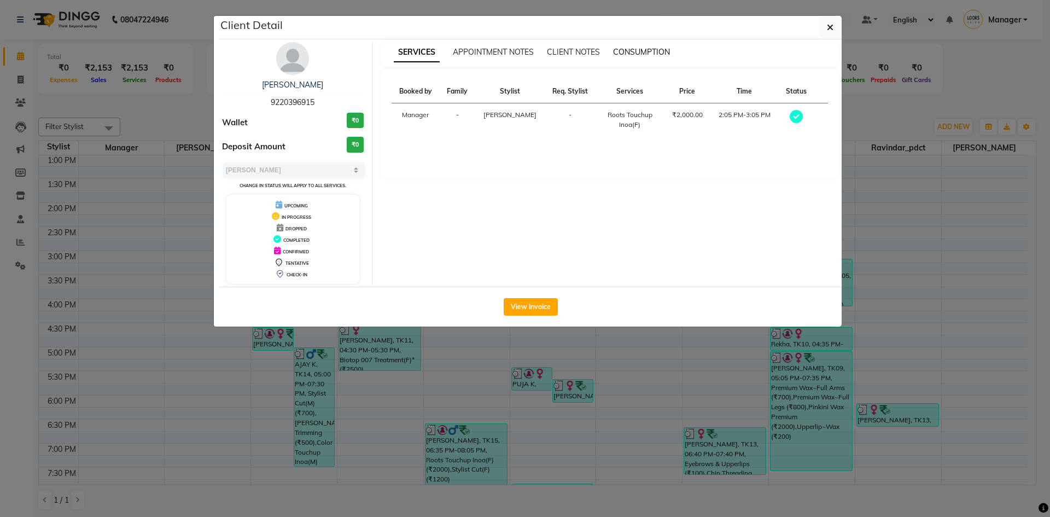
click at [634, 48] on span "CONSUMPTION" at bounding box center [641, 52] width 57 height 10
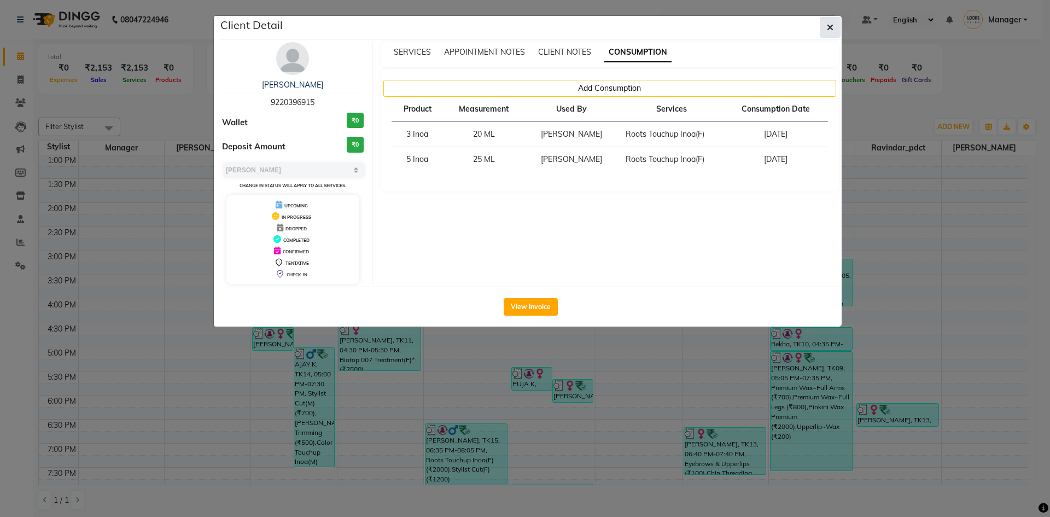
click at [831, 27] on icon "button" at bounding box center [830, 27] width 7 height 9
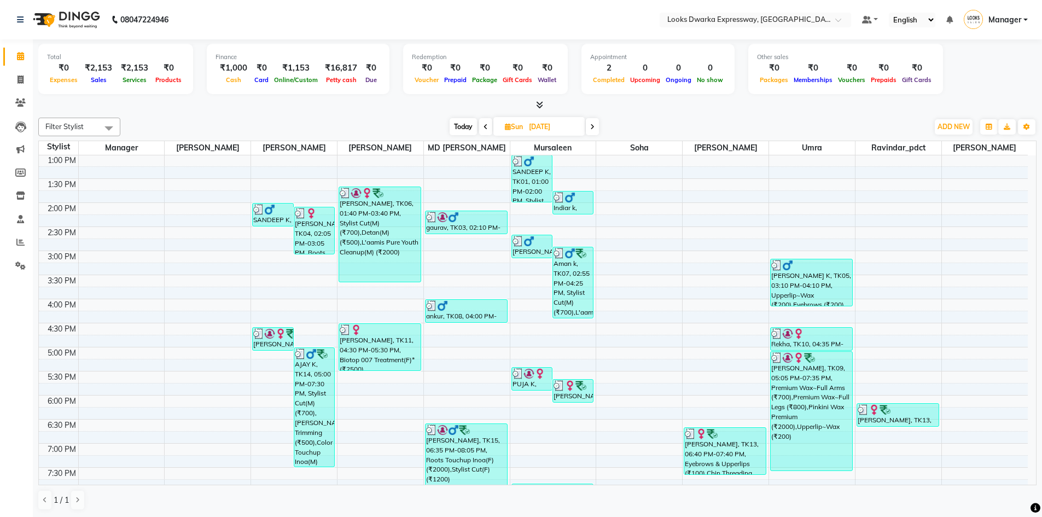
click at [708, 89] on div "Appointment 2 Completed 0 Upcoming 0 Ongoing 0 No show" at bounding box center [657, 69] width 153 height 50
click at [703, 98] on div "Total ₹0 Expenses ₹2,153 Sales ₹2,153 Services ₹0 Products Finance ₹1,000 Cash …" at bounding box center [537, 75] width 998 height 72
